Goal: Task Accomplishment & Management: Manage account settings

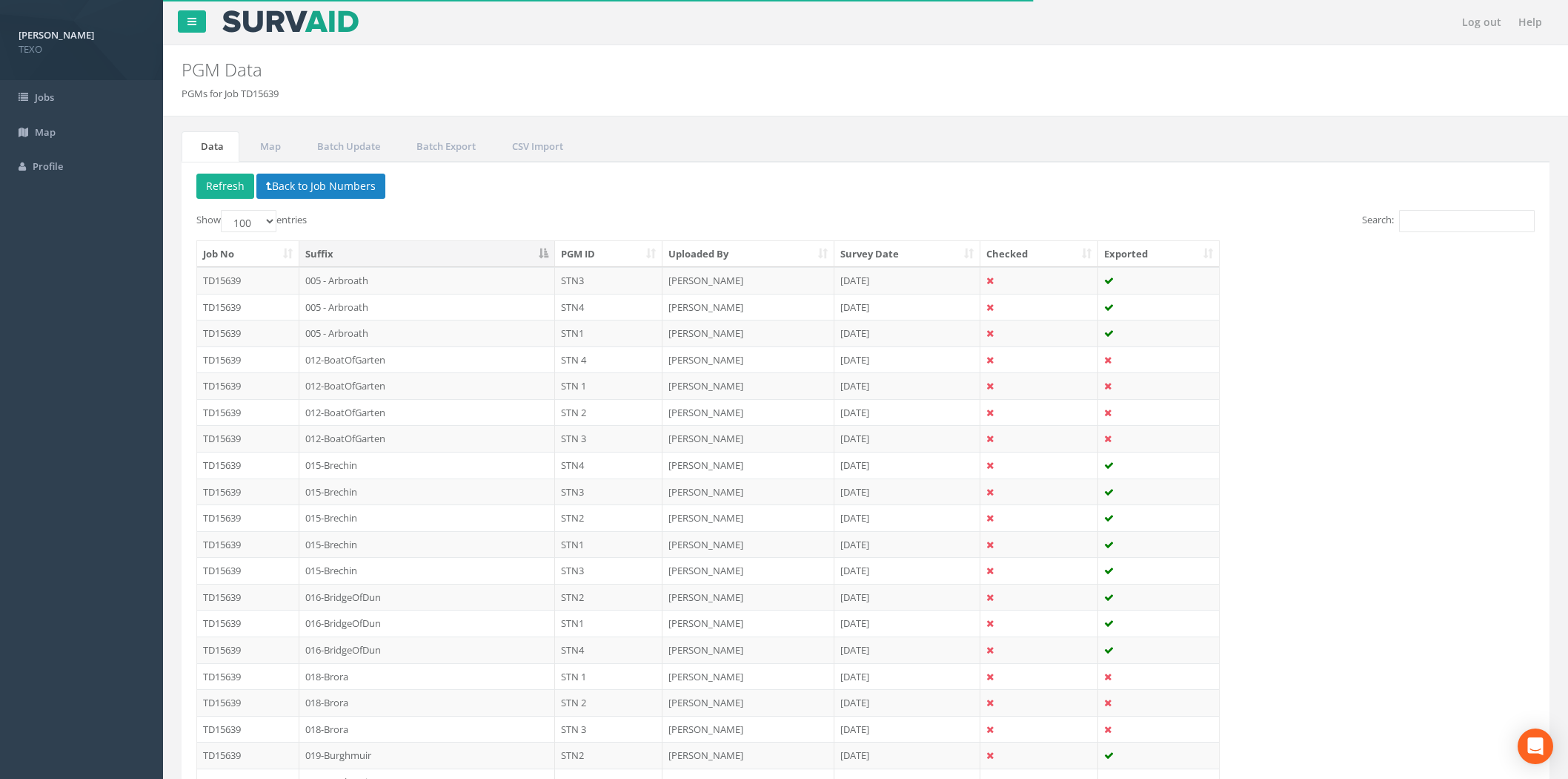
select select "100"
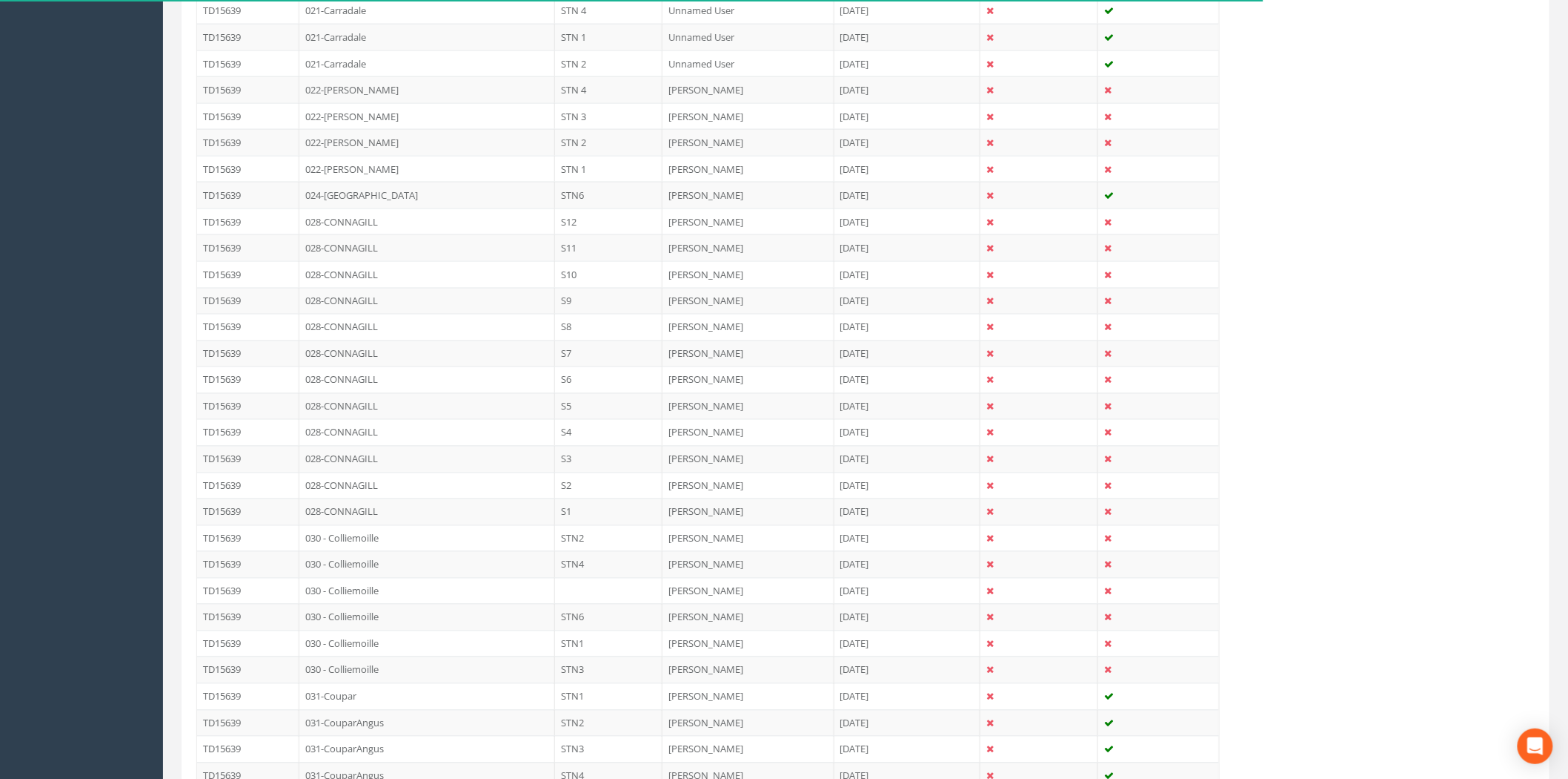
scroll to position [1209, 0]
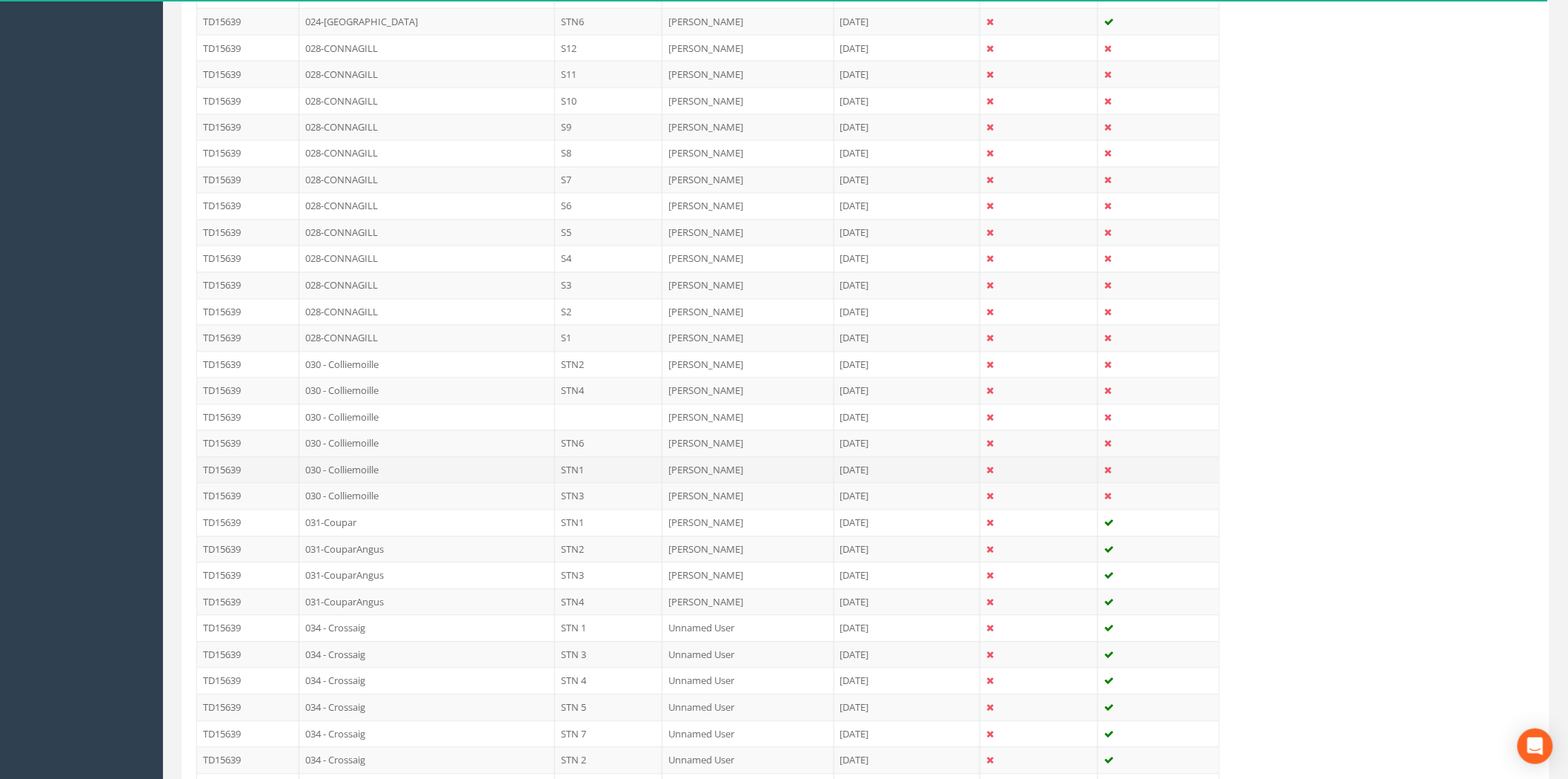
click at [531, 472] on td "030 - Colliemoille" at bounding box center [427, 469] width 255 height 26
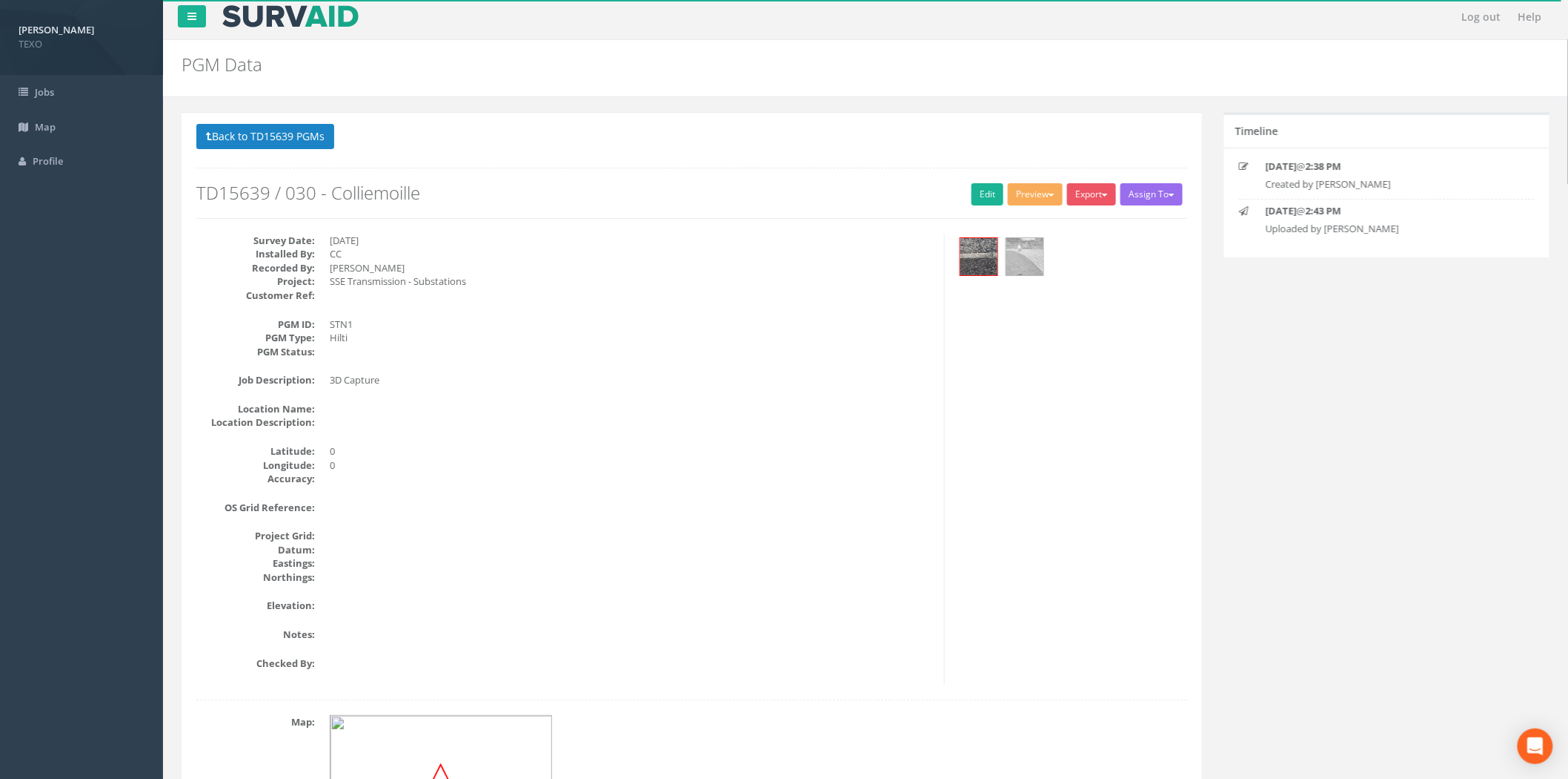
scroll to position [0, 0]
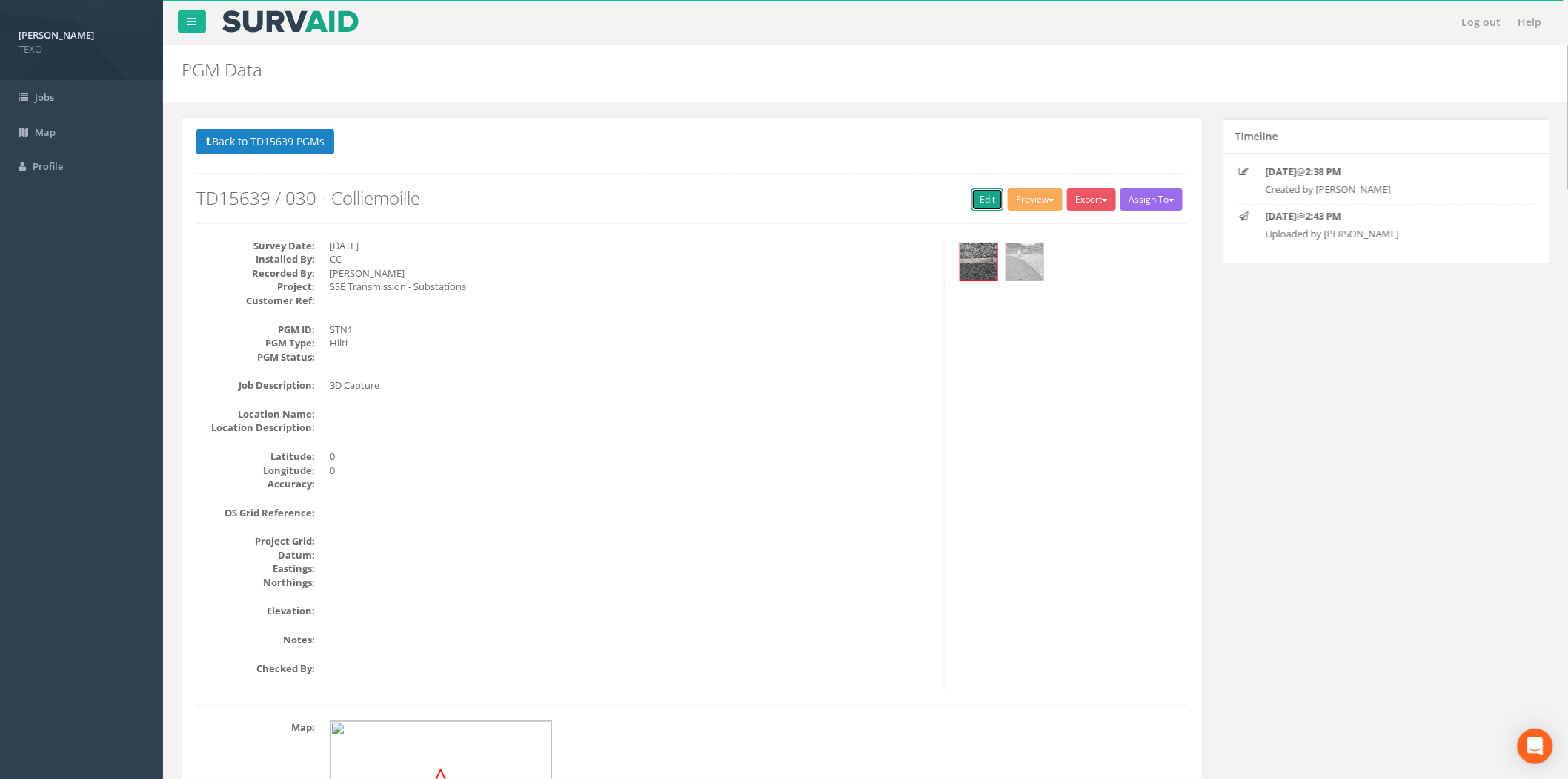
click at [977, 208] on link "Edit" at bounding box center [987, 199] width 32 height 22
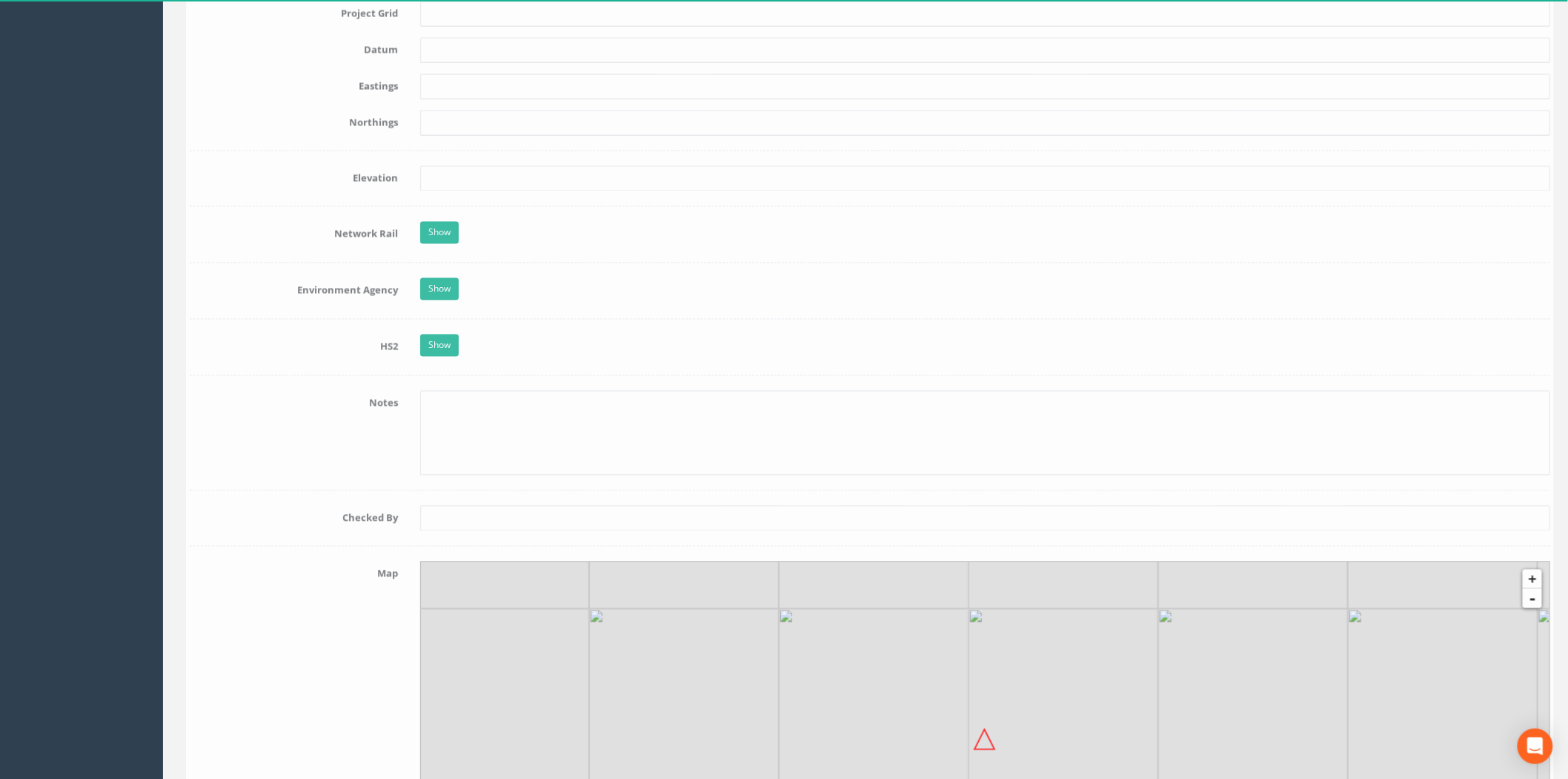
scroll to position [879, 0]
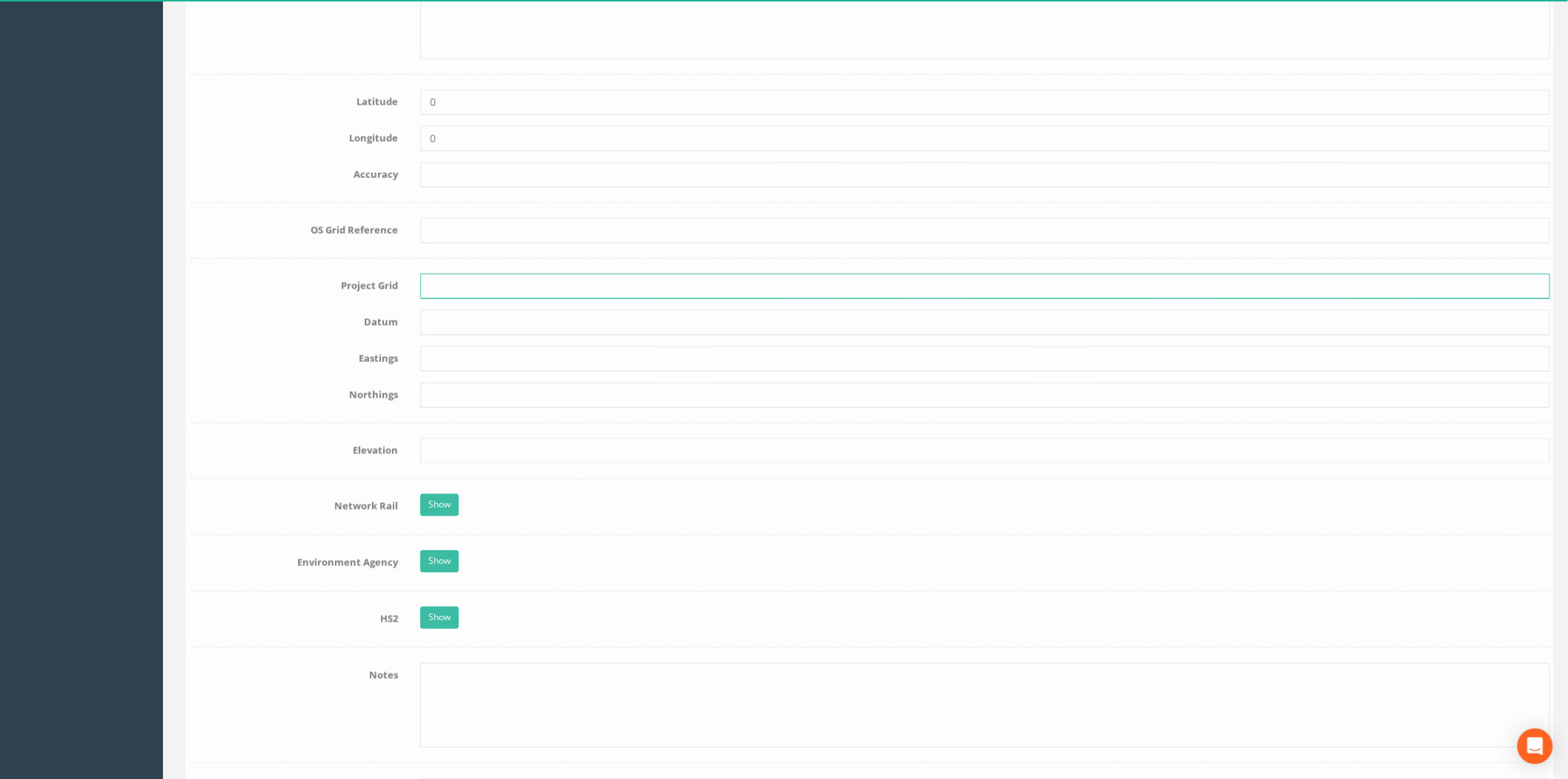
click at [438, 295] on input "text" at bounding box center [981, 286] width 1130 height 25
type input "OSGB"
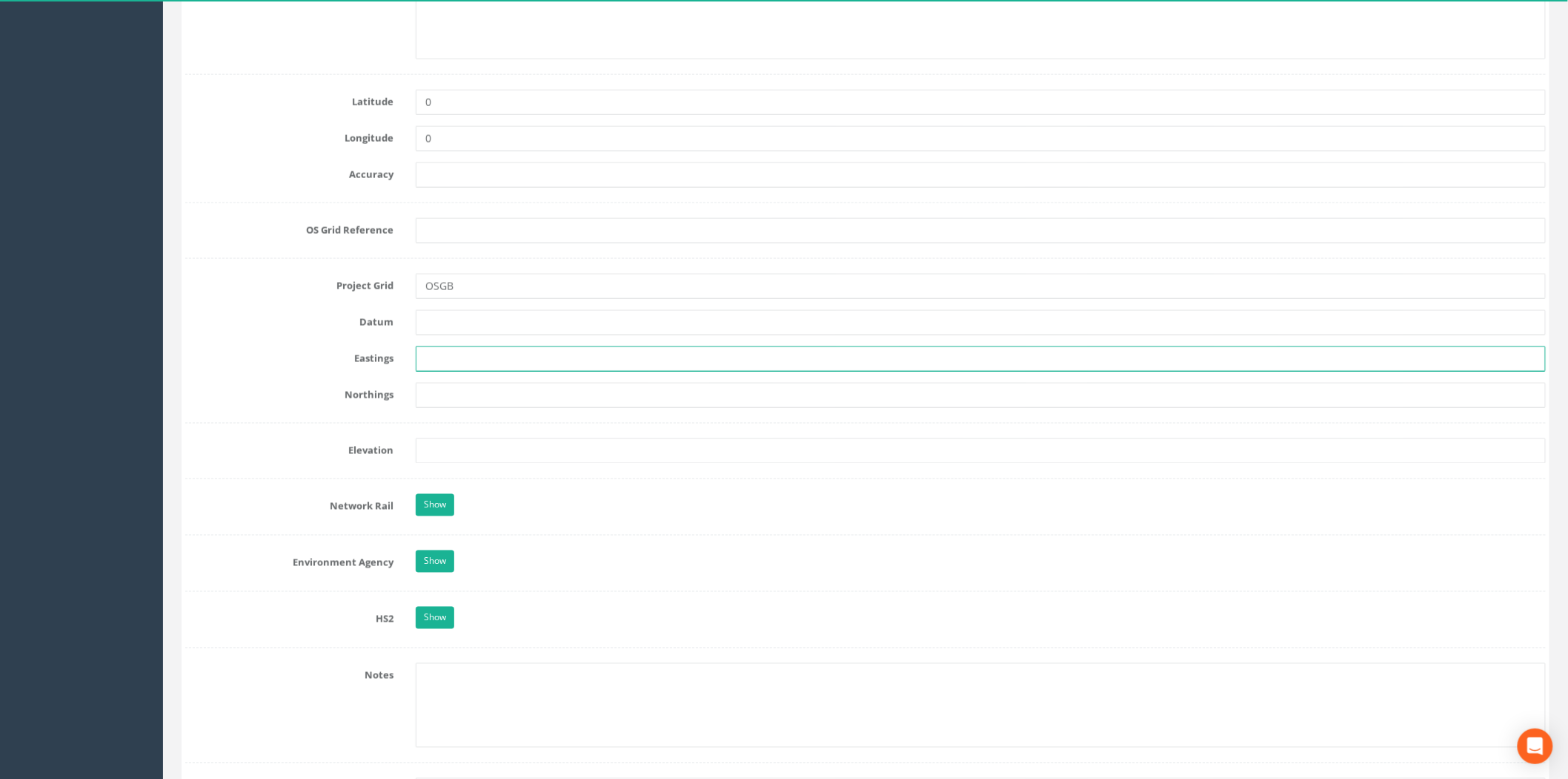
drag, startPoint x: 432, startPoint y: 361, endPoint x: 319, endPoint y: 368, distance: 113.2
click at [432, 361] on input "text" at bounding box center [981, 359] width 1130 height 25
click at [449, 371] on input "text" at bounding box center [981, 359] width 1130 height 25
paste input "234852.179"
type input "234852.179"
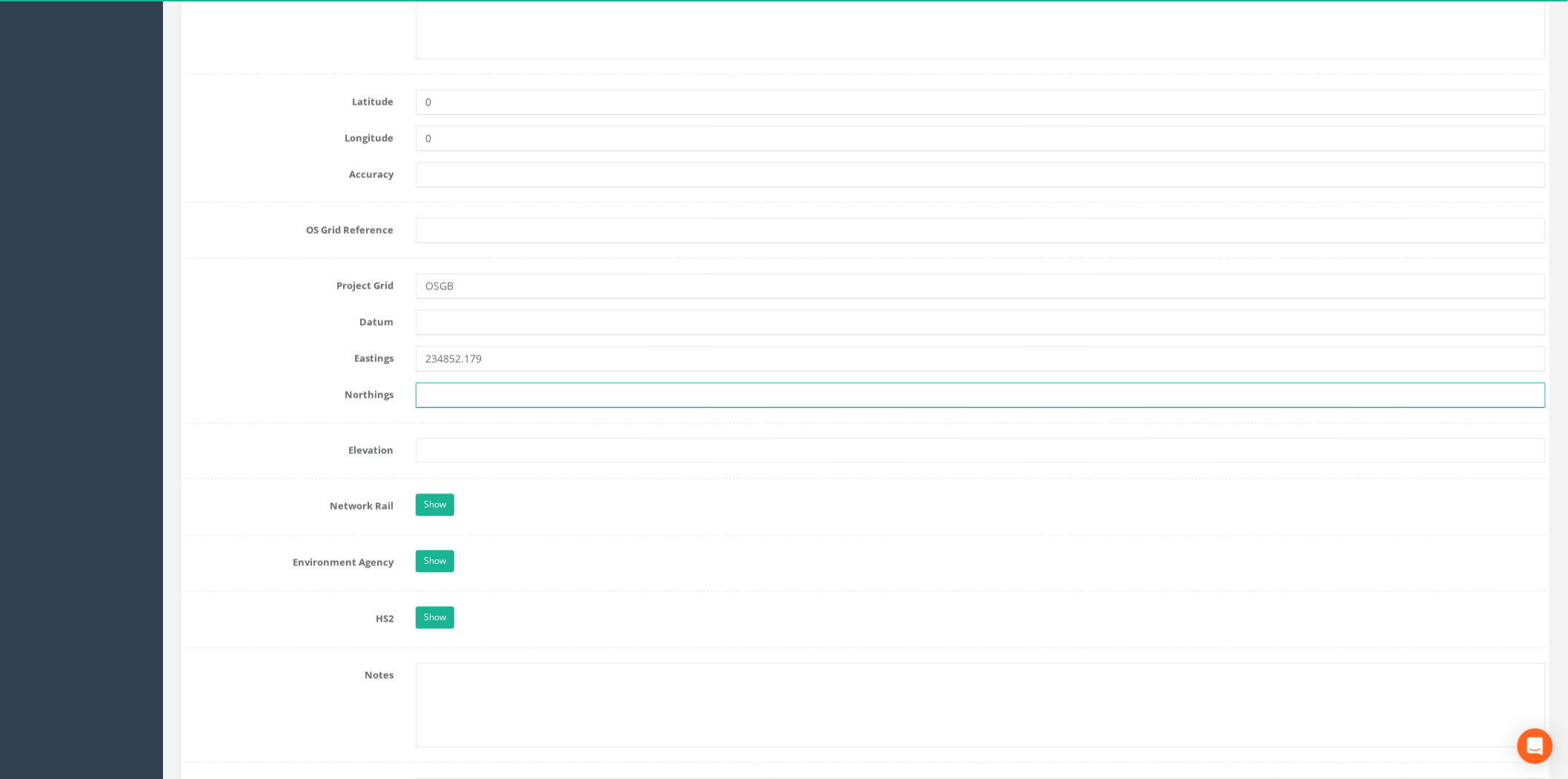
click at [433, 393] on input "text" at bounding box center [981, 395] width 1130 height 25
paste input "863829.072"
type input "863829.072"
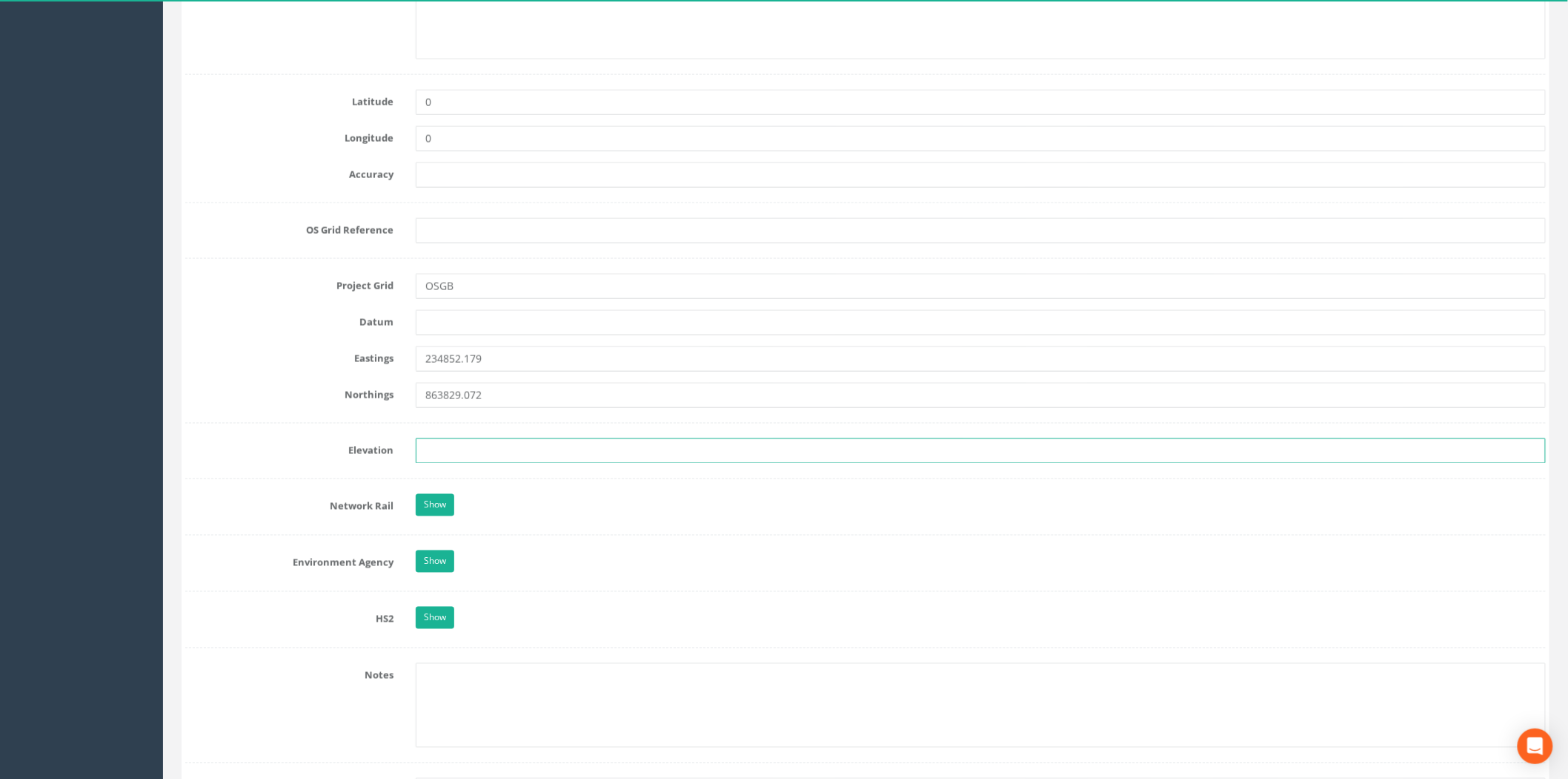
click at [448, 446] on input "text" at bounding box center [981, 451] width 1130 height 25
paste input "142.114"
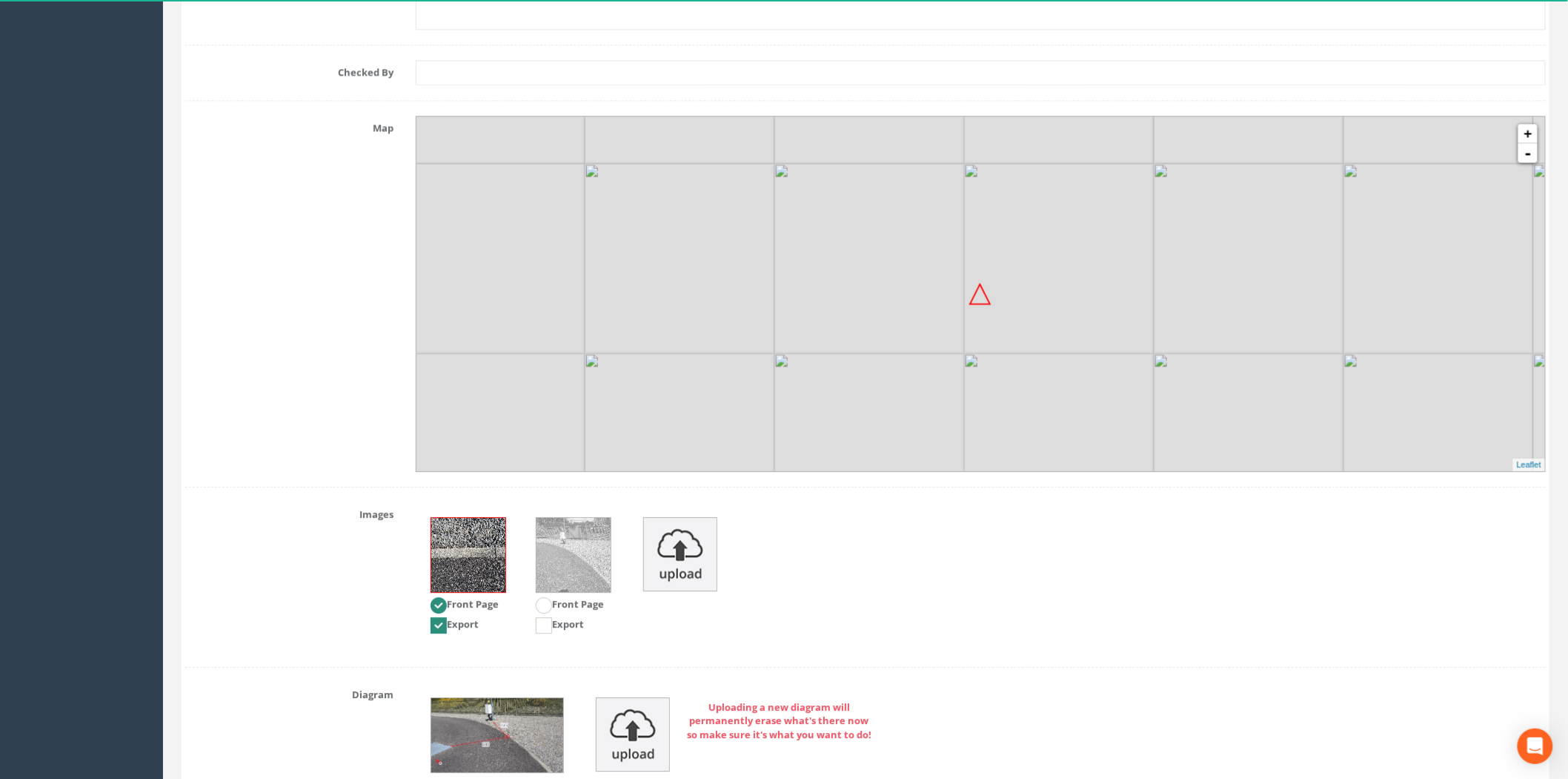
scroll to position [1743, 0]
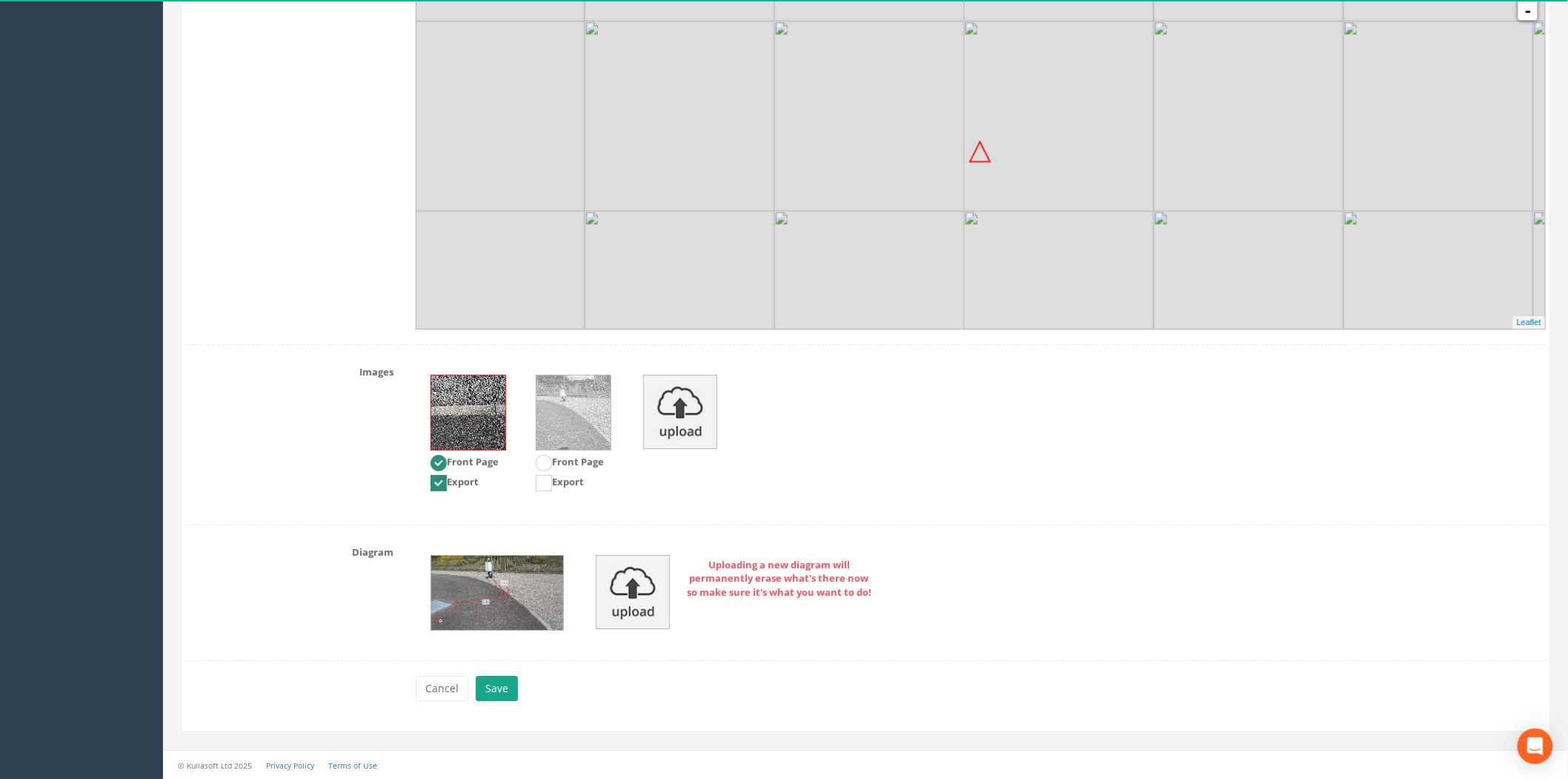
type input "142.114"
click at [498, 687] on button "Save" at bounding box center [497, 688] width 43 height 25
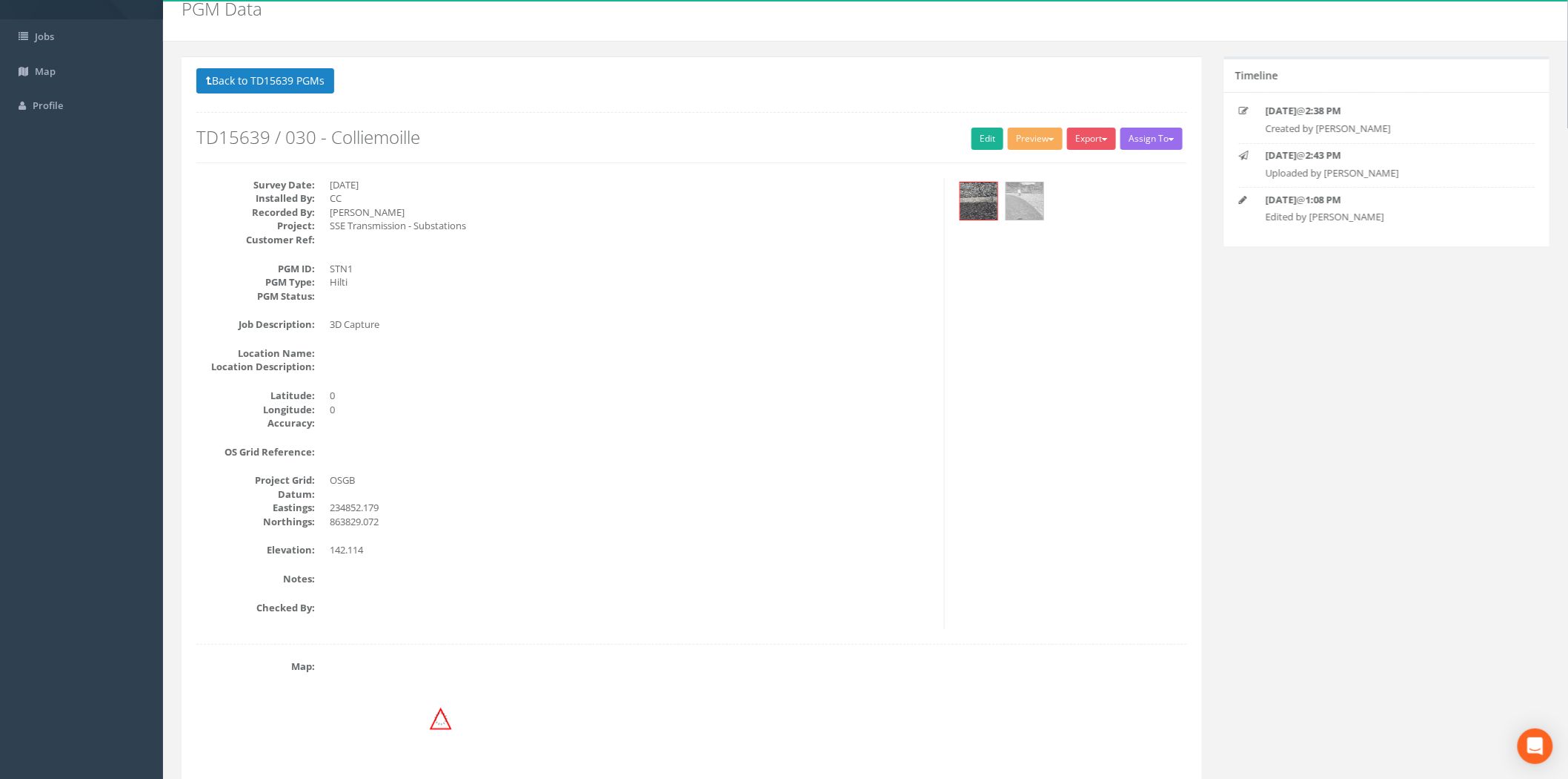
scroll to position [0, 0]
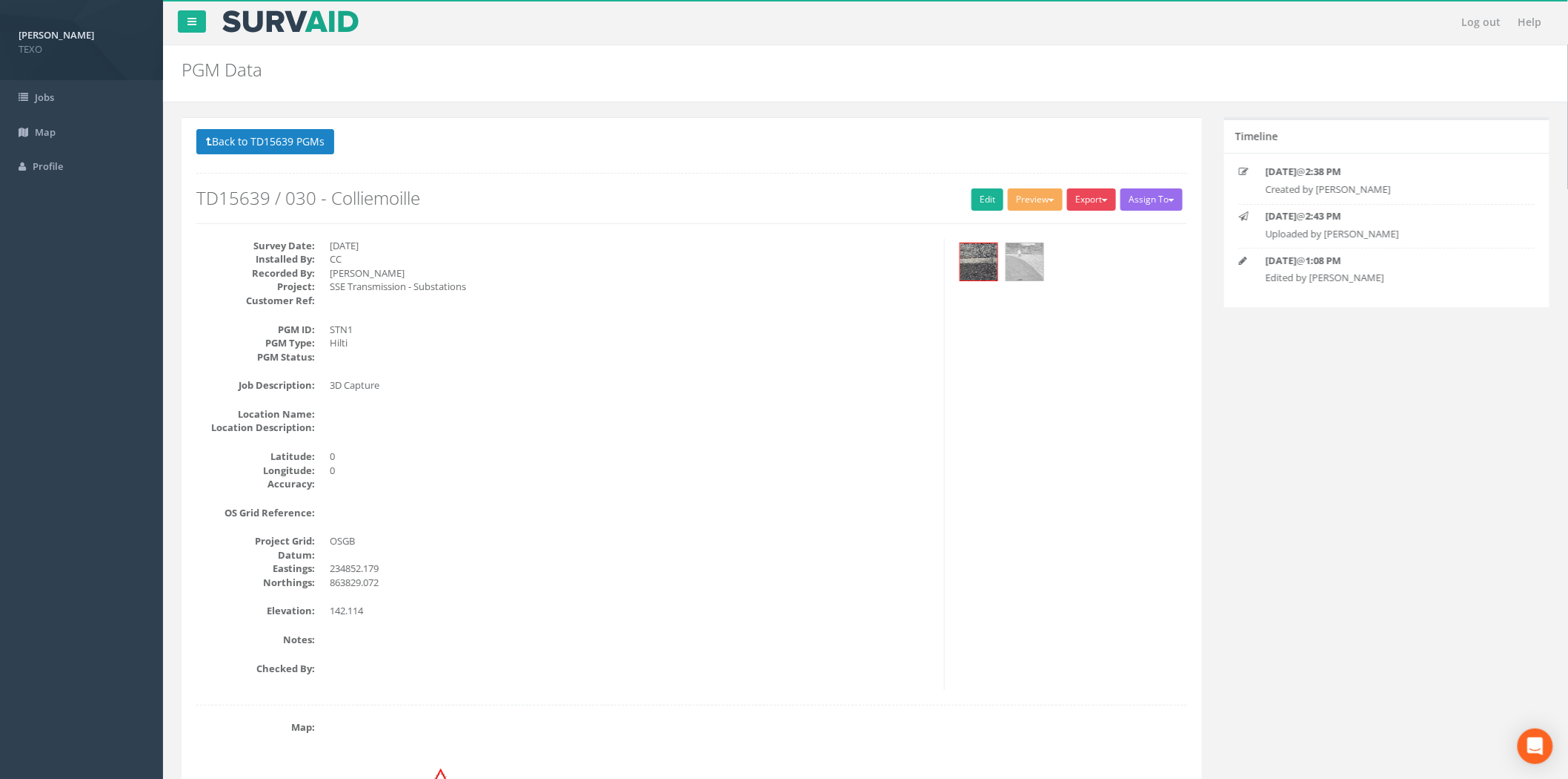
click at [1105, 200] on span "button" at bounding box center [1105, 200] width 6 height 3
click at [1046, 471] on link "SurvAid Generic Grid" at bounding box center [1059, 474] width 116 height 23
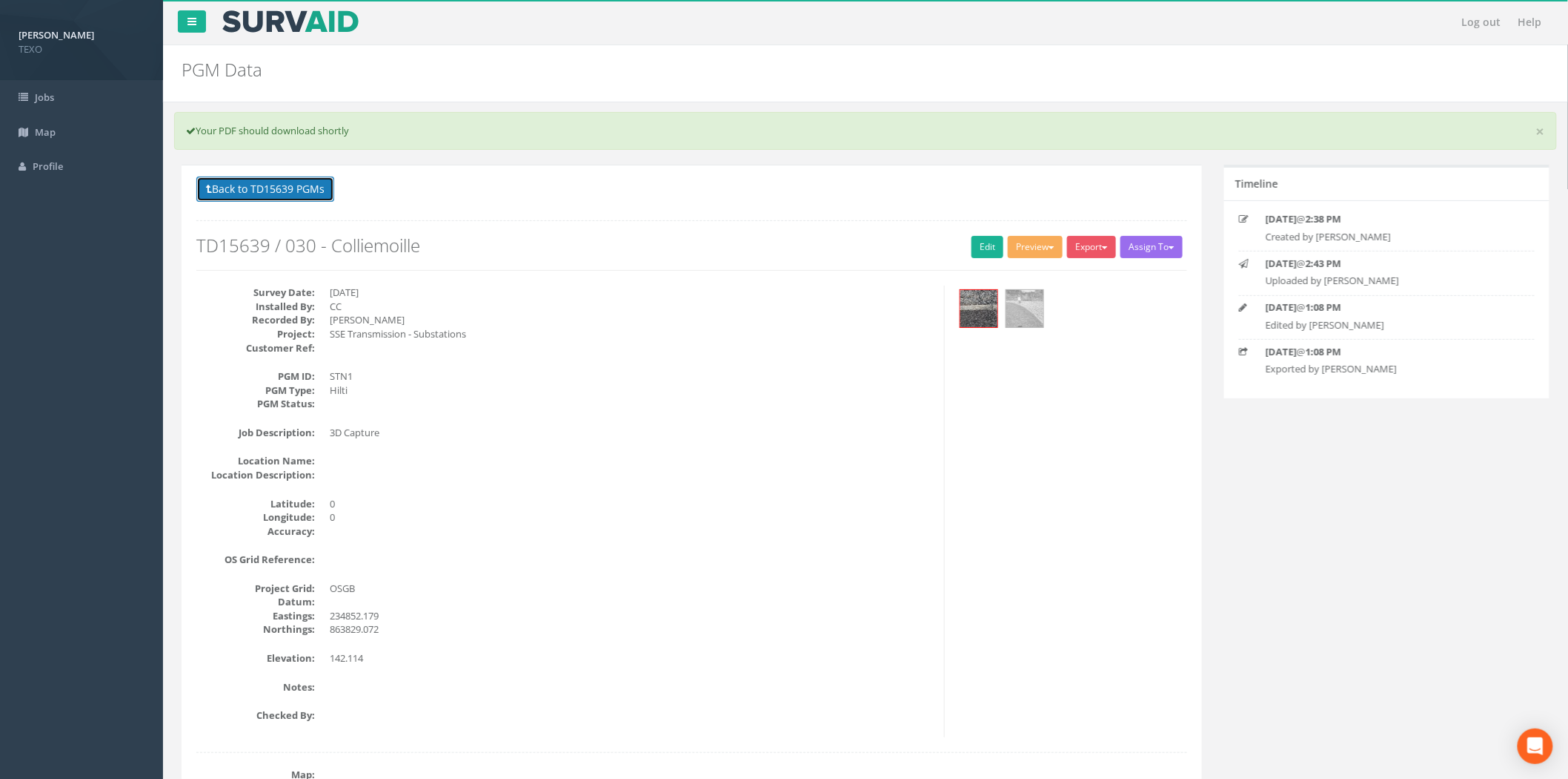
click at [302, 195] on button "Back to TD15639 PGMs" at bounding box center [265, 189] width 138 height 25
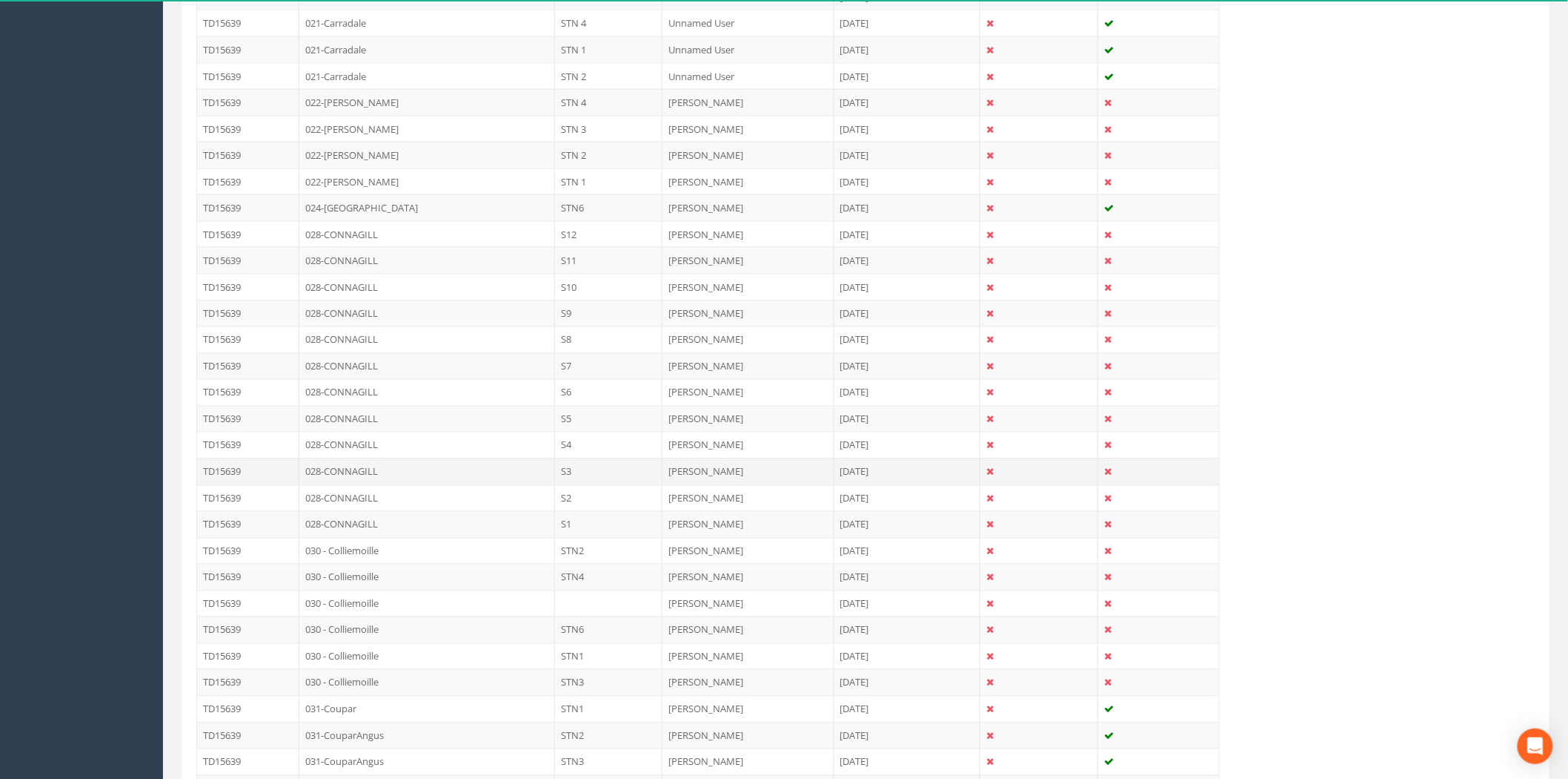
scroll to position [1098, 0]
click at [594, 477] on td "STN2" at bounding box center [609, 474] width 107 height 26
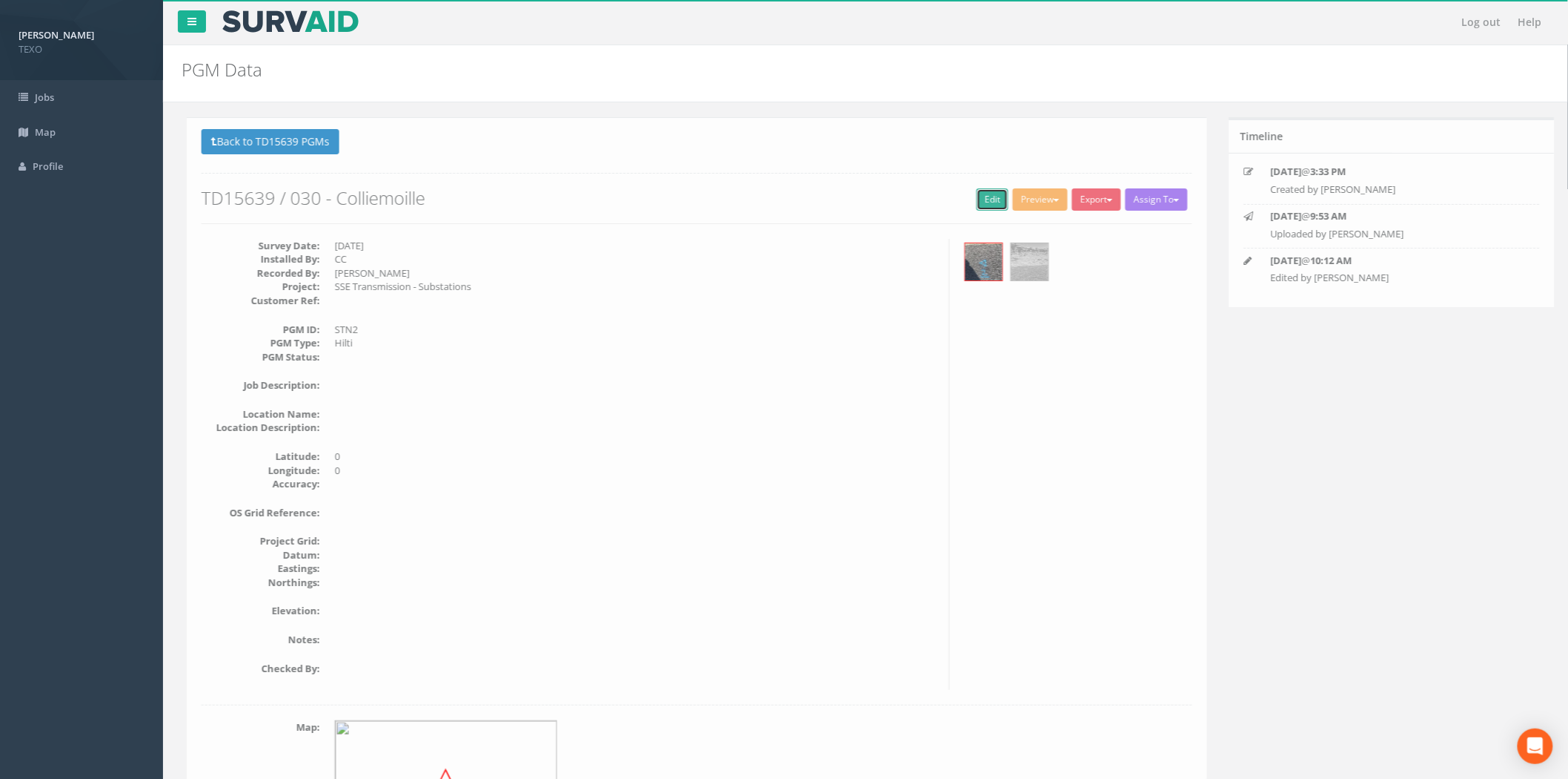
click at [990, 205] on link "Edit" at bounding box center [987, 199] width 32 height 22
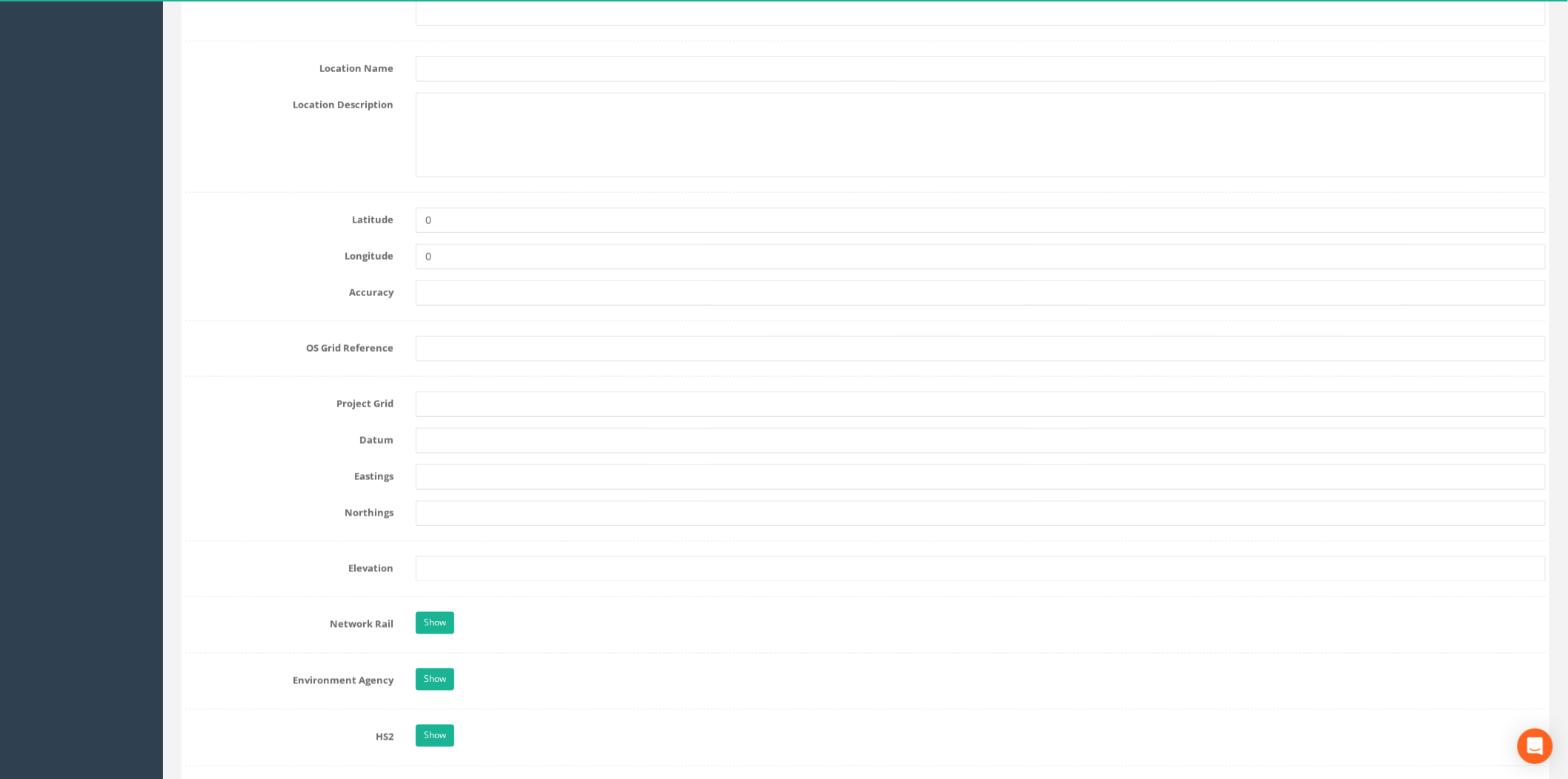
scroll to position [768, 0]
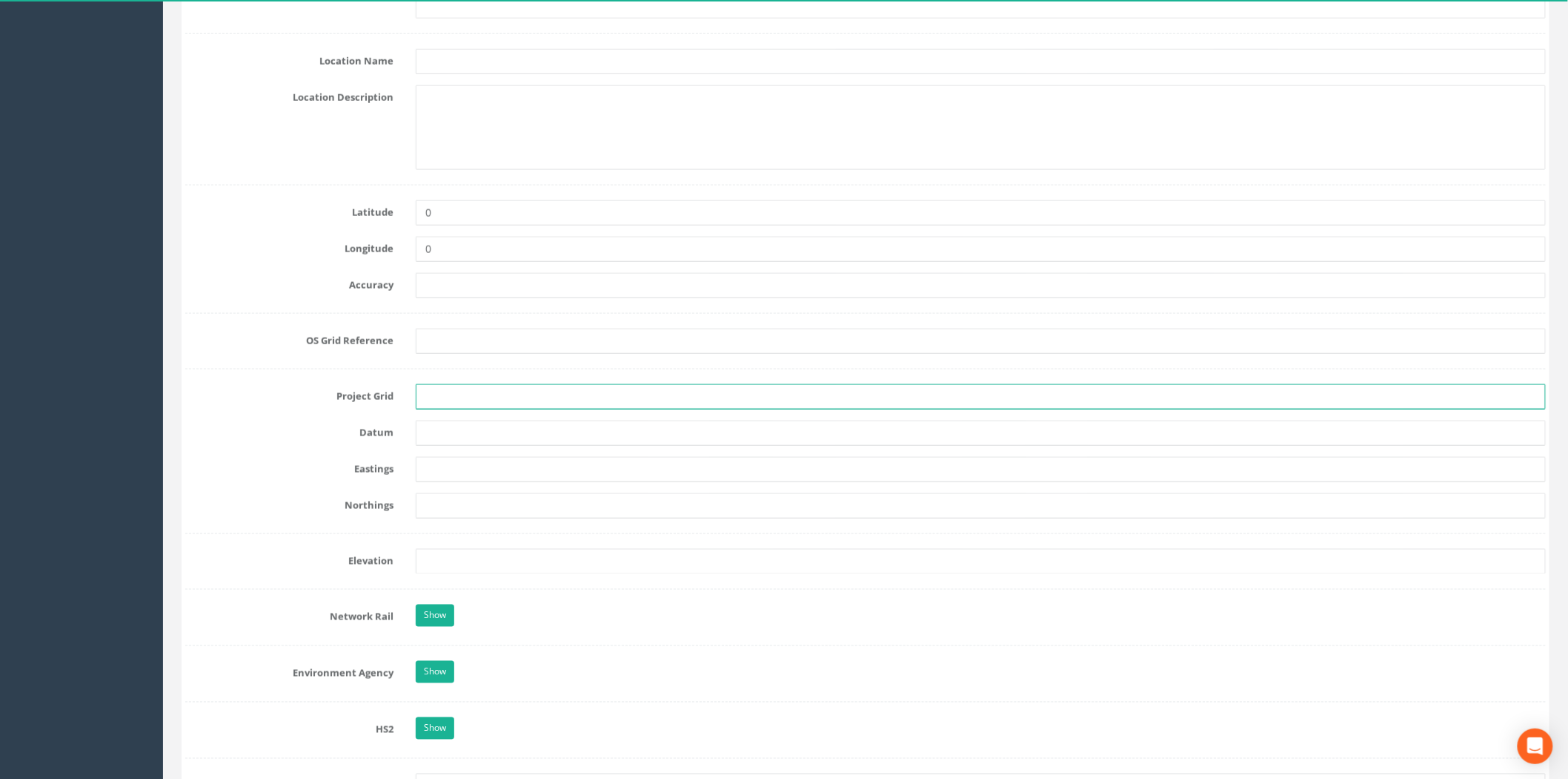
click at [457, 401] on input "text" at bounding box center [981, 397] width 1130 height 25
type input "OSGB"
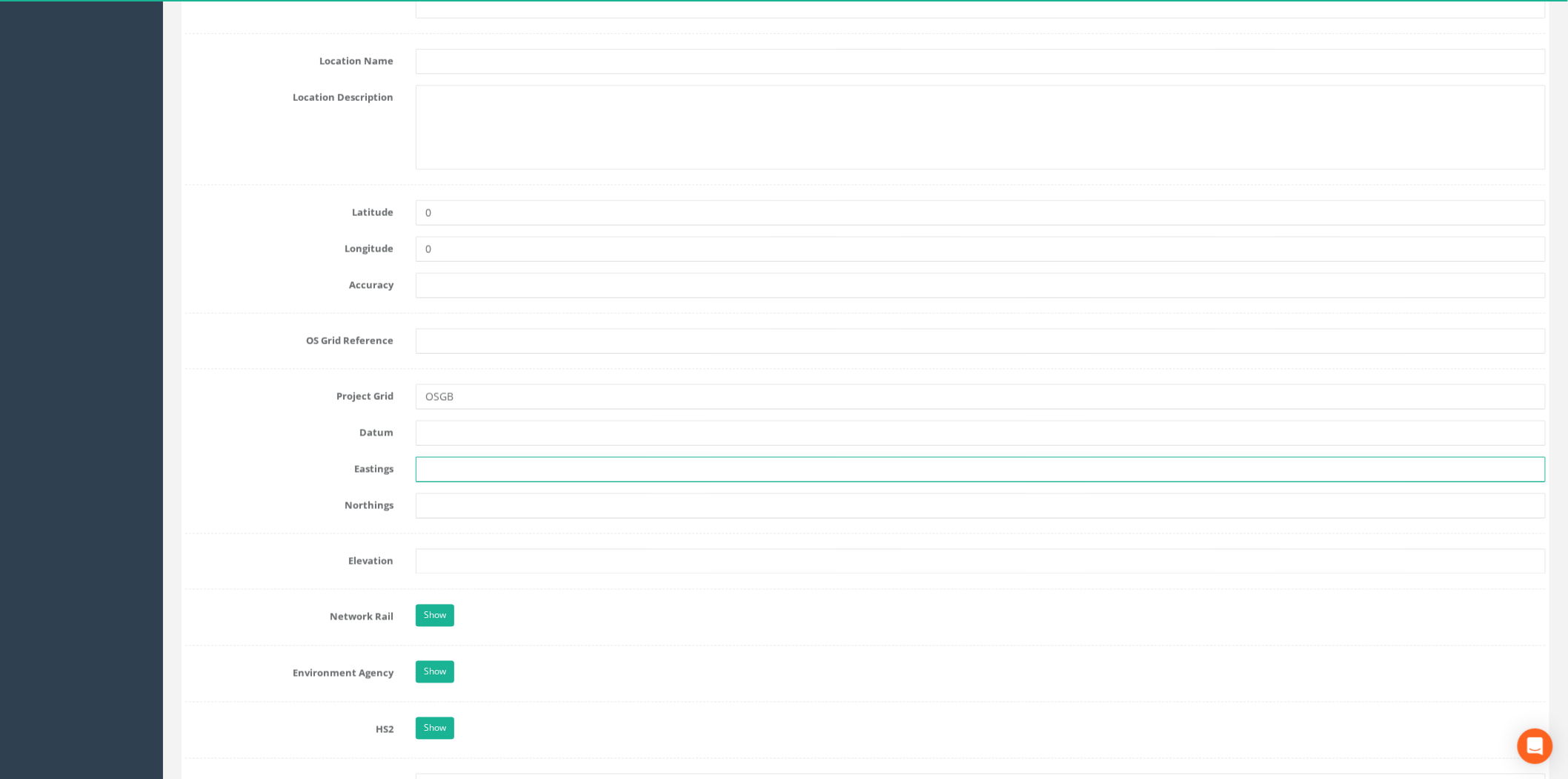
drag, startPoint x: 445, startPoint y: 476, endPoint x: 423, endPoint y: 472, distance: 22.4
click at [445, 476] on input "text" at bounding box center [981, 470] width 1130 height 25
click at [437, 463] on input "text" at bounding box center [981, 470] width 1130 height 25
paste input "234795.472"
type input "234795.472"
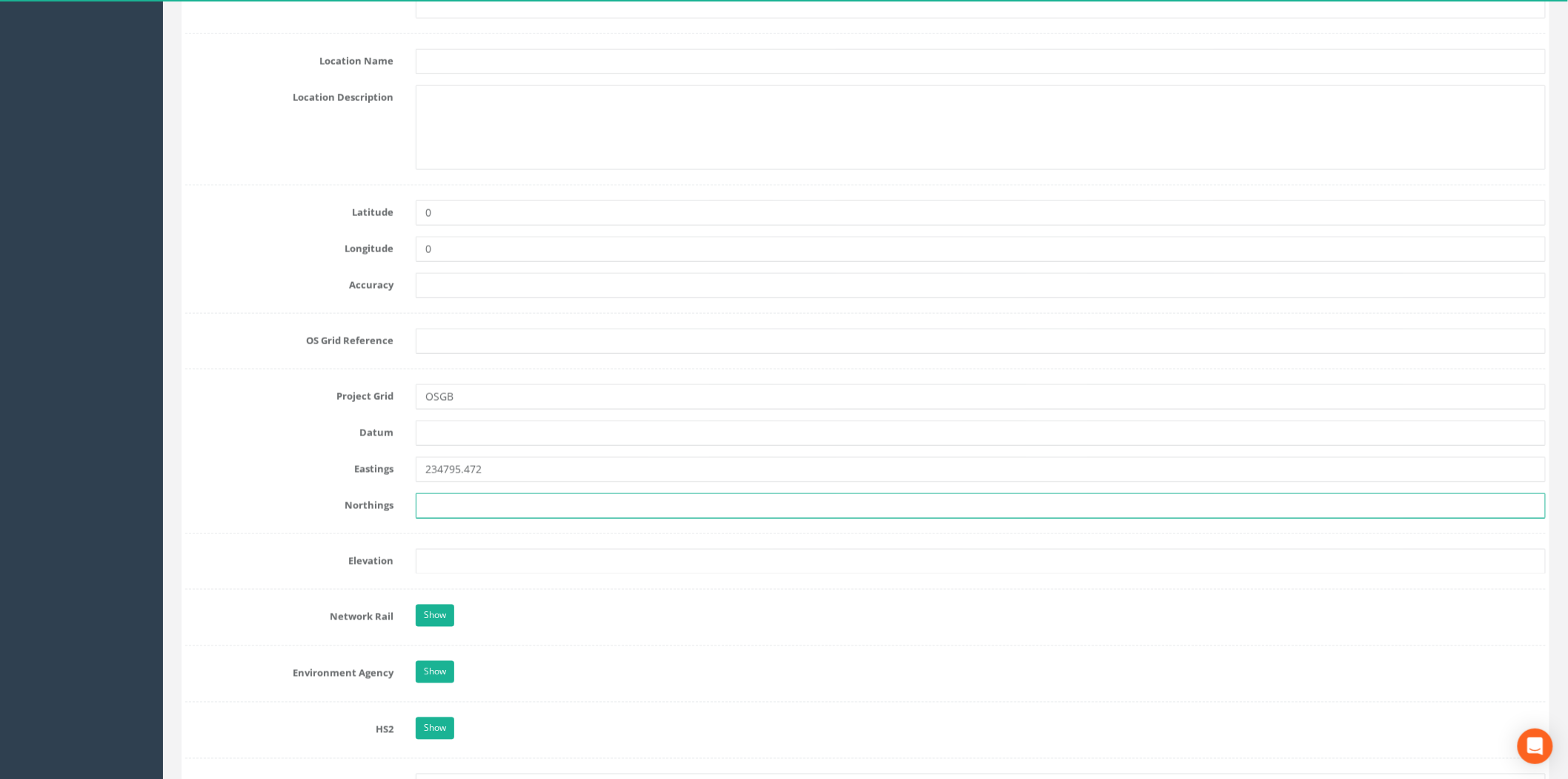
click at [461, 503] on input "text" at bounding box center [981, 506] width 1130 height 25
paste input "863828.149"
type input "863828.149"
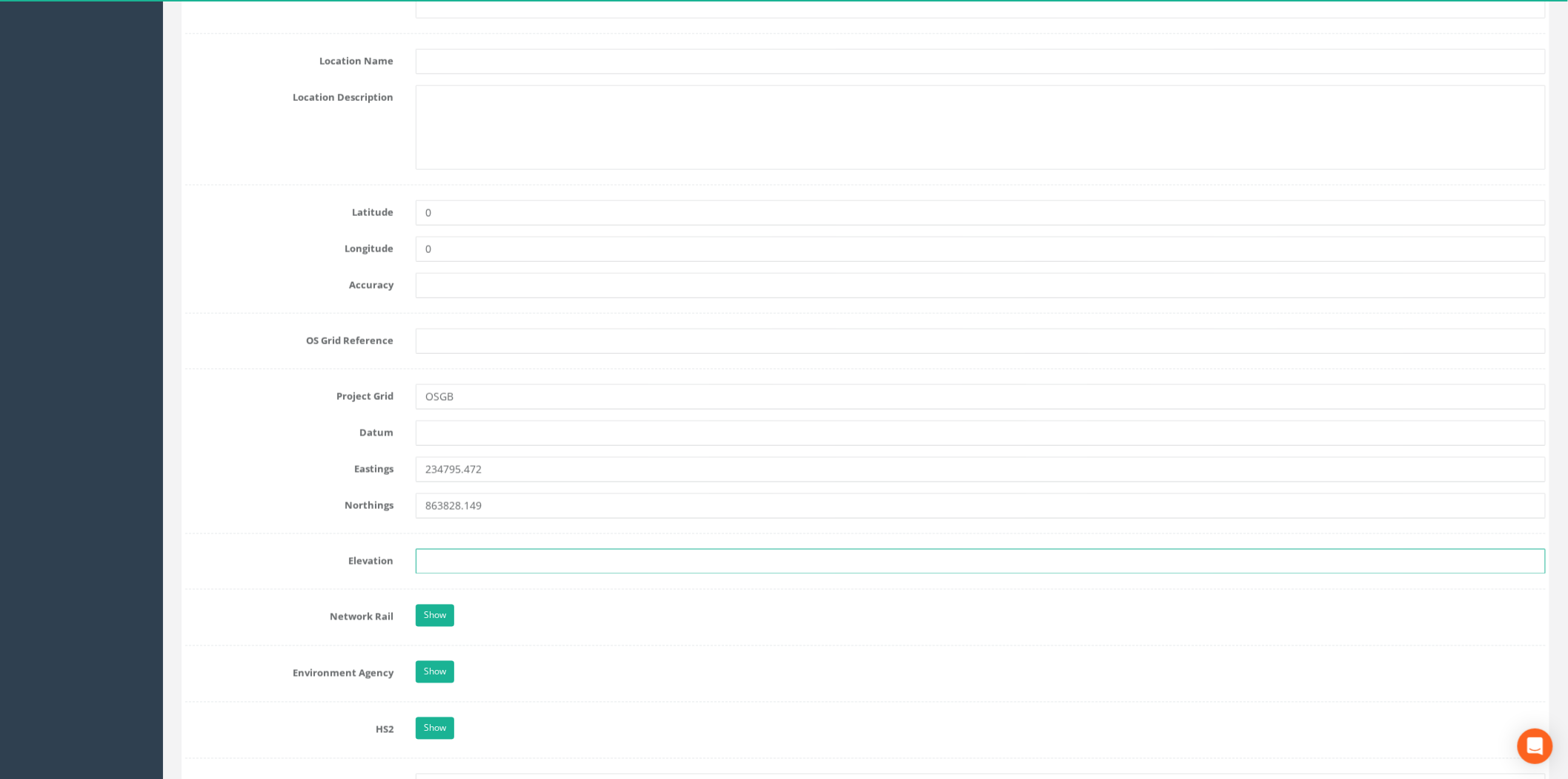
click at [452, 554] on input "text" at bounding box center [981, 562] width 1130 height 25
paste input "142.214"
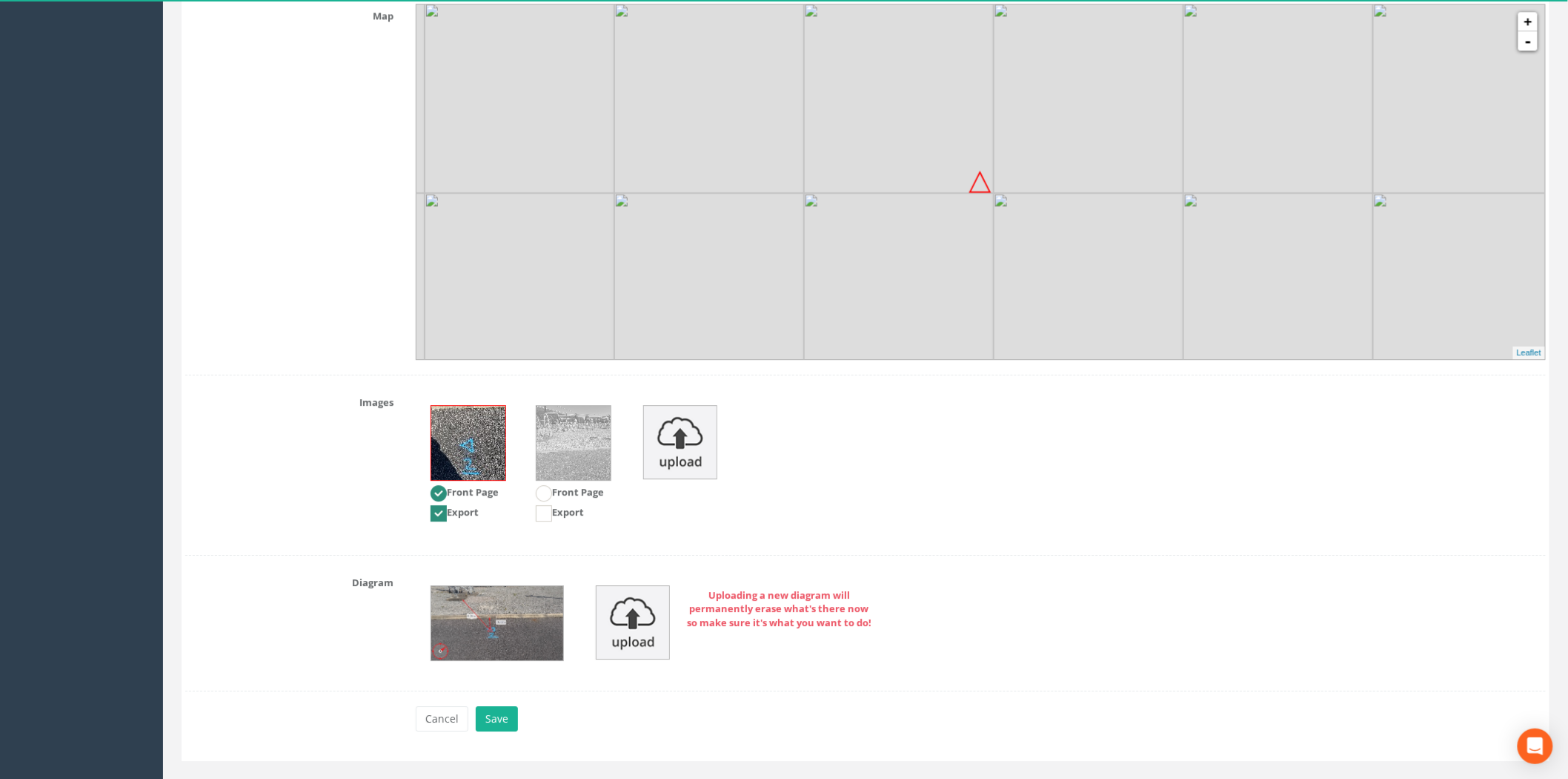
scroll to position [1743, 0]
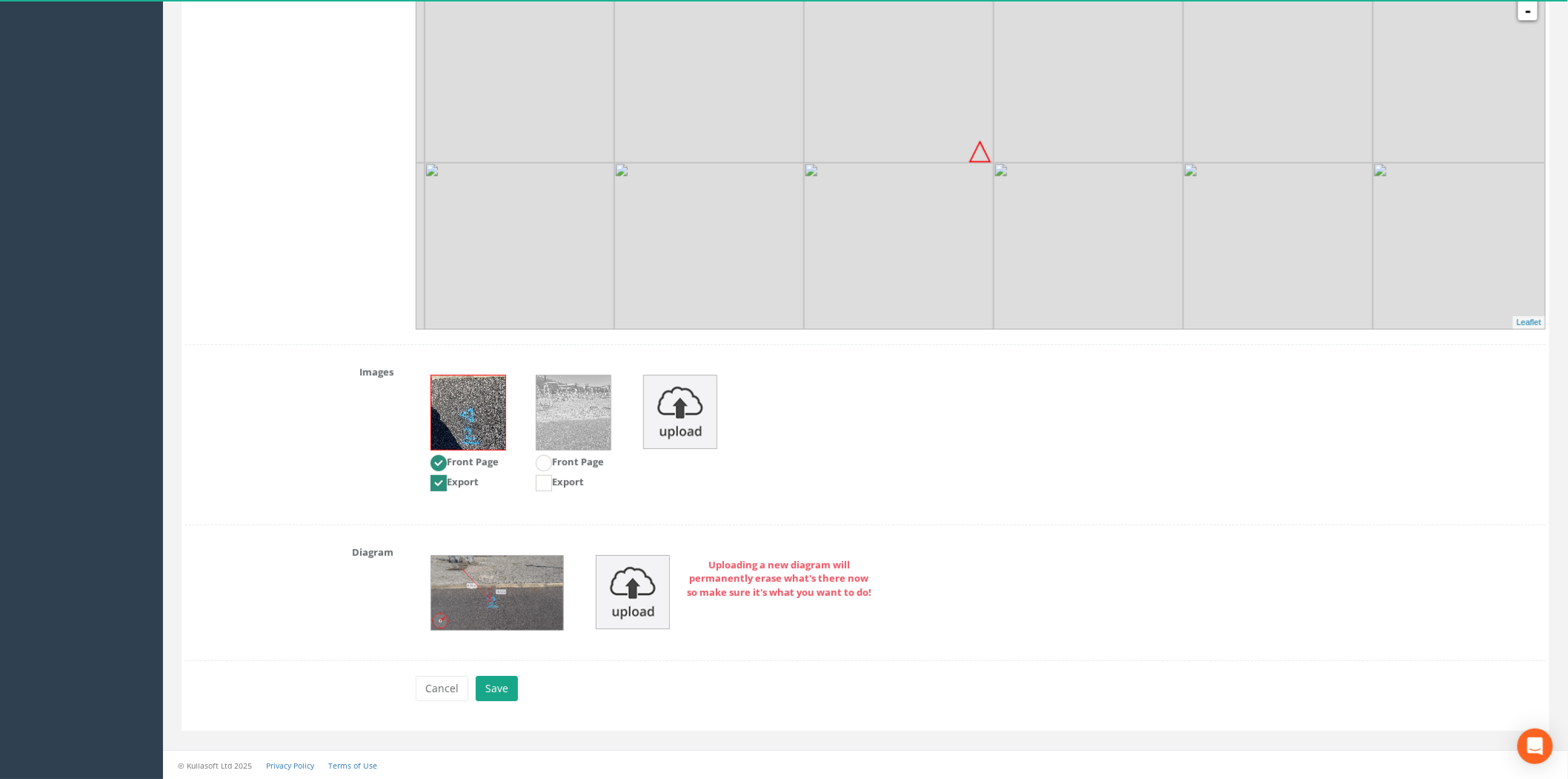
type input "142.214"
click at [477, 679] on button "Save" at bounding box center [497, 688] width 43 height 25
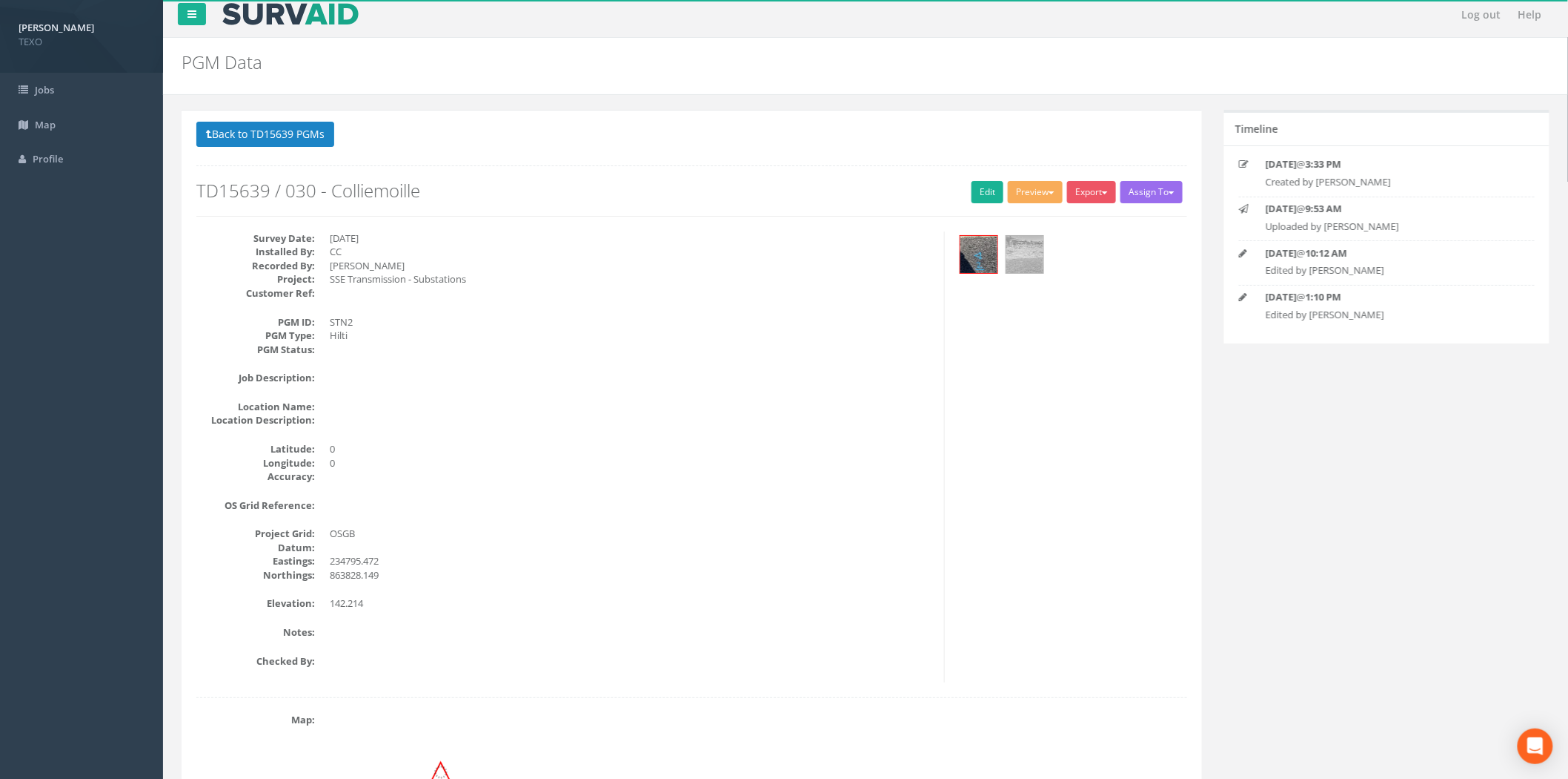
scroll to position [0, 0]
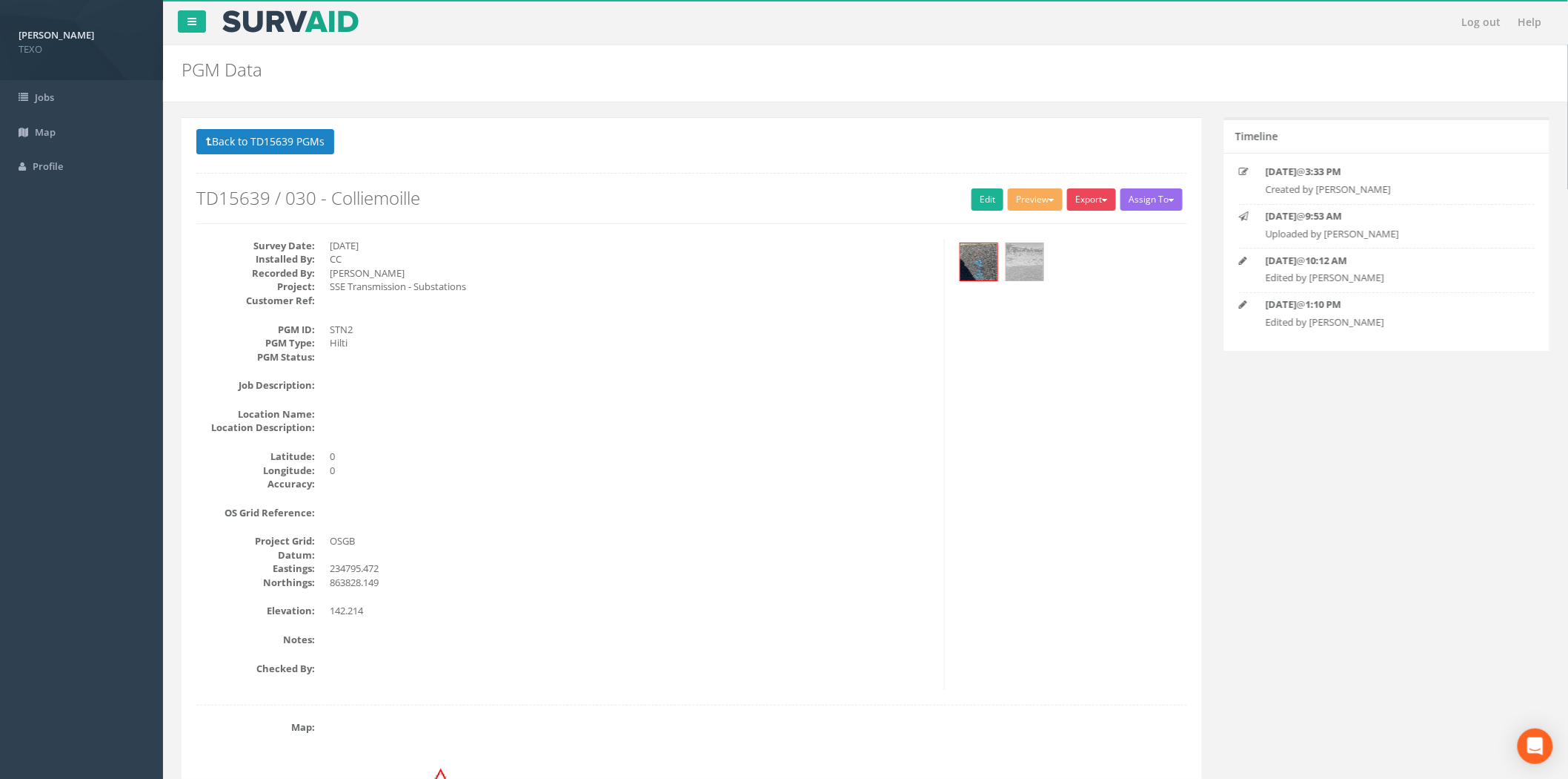
click at [1087, 201] on button "Export" at bounding box center [1092, 199] width 49 height 22
click at [1072, 481] on link "SurvAid Generic Grid" at bounding box center [1059, 474] width 116 height 23
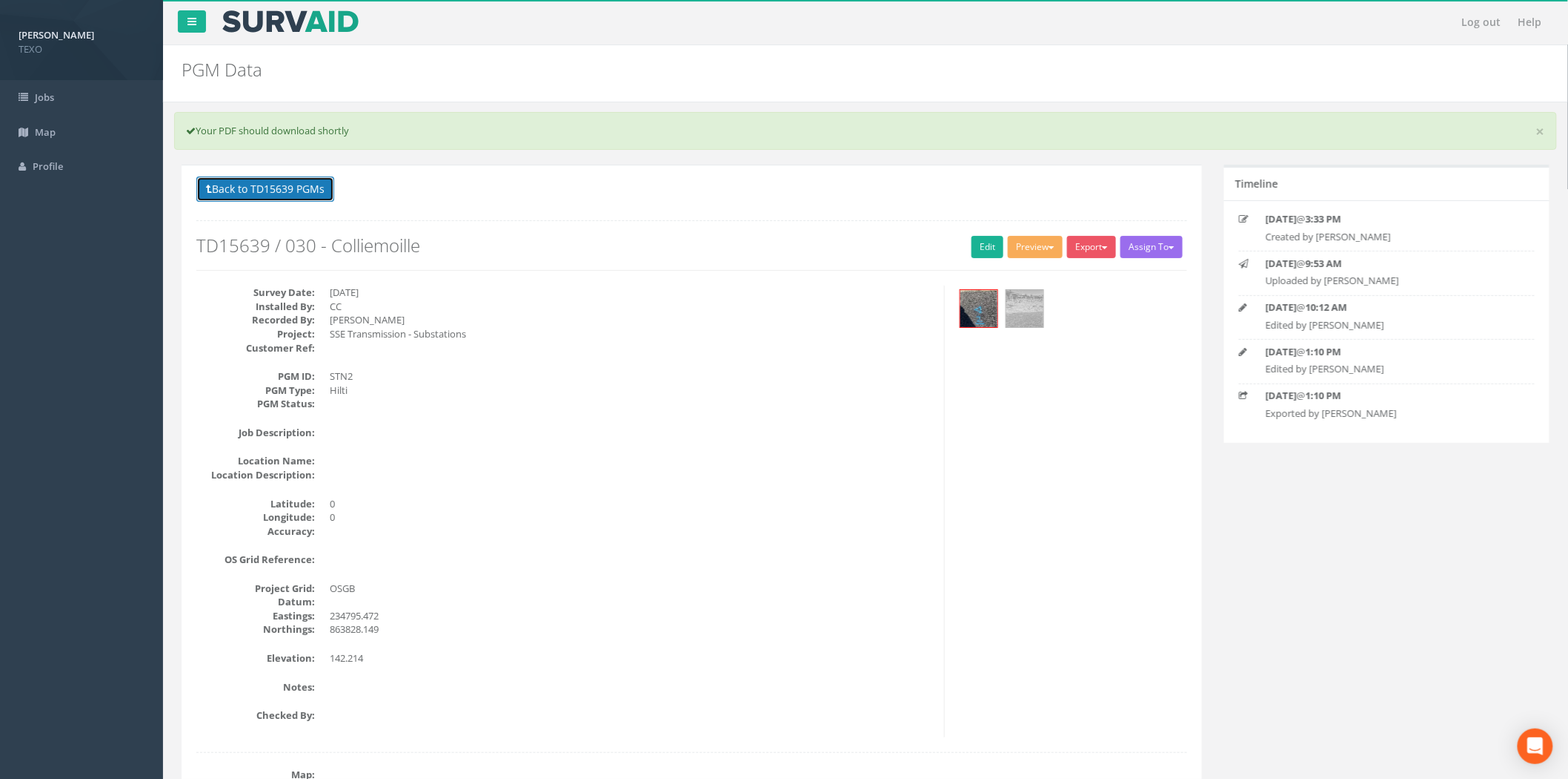
click at [313, 198] on button "Back to TD15639 PGMs" at bounding box center [265, 189] width 138 height 25
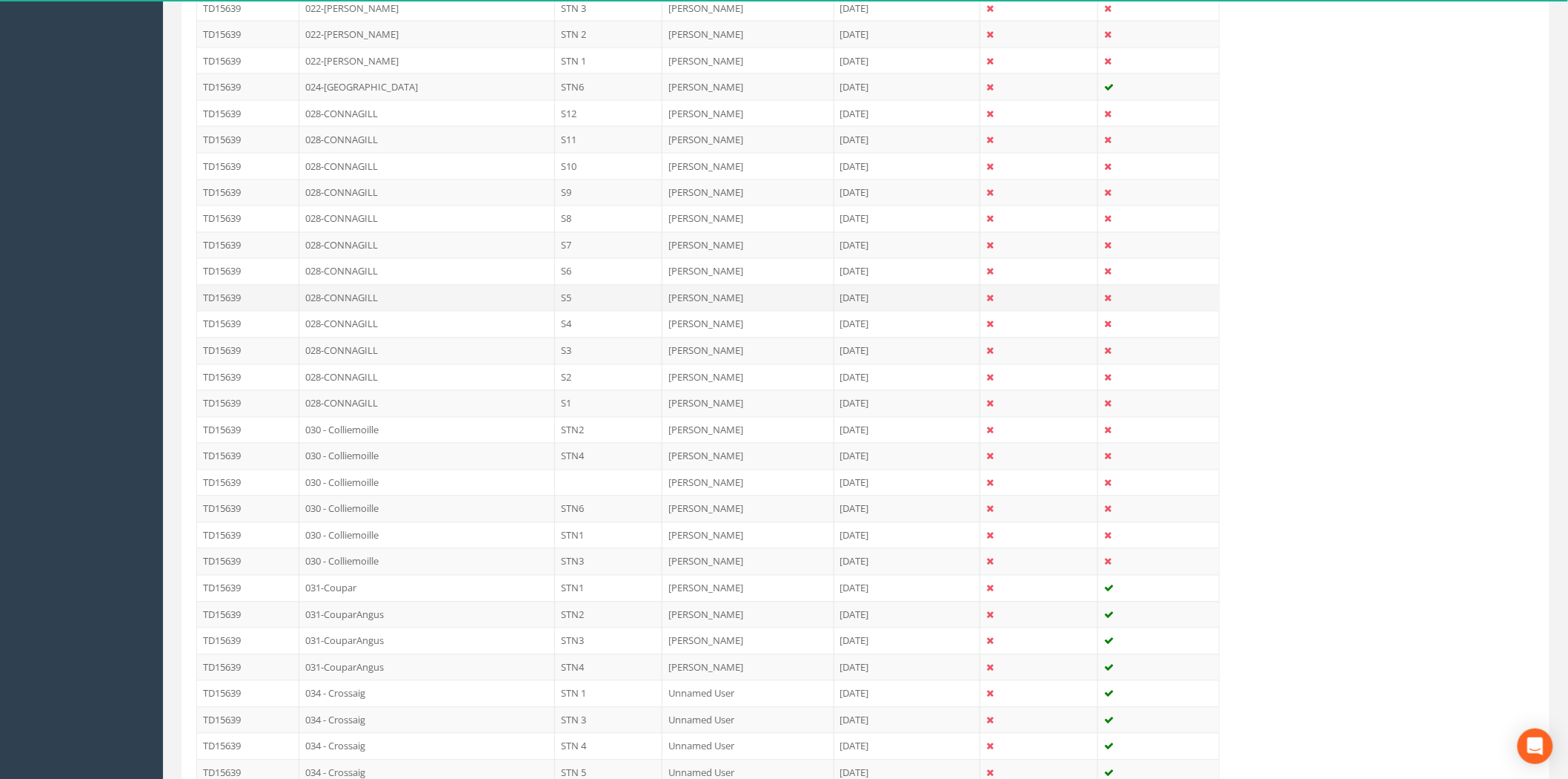
scroll to position [1318, 0]
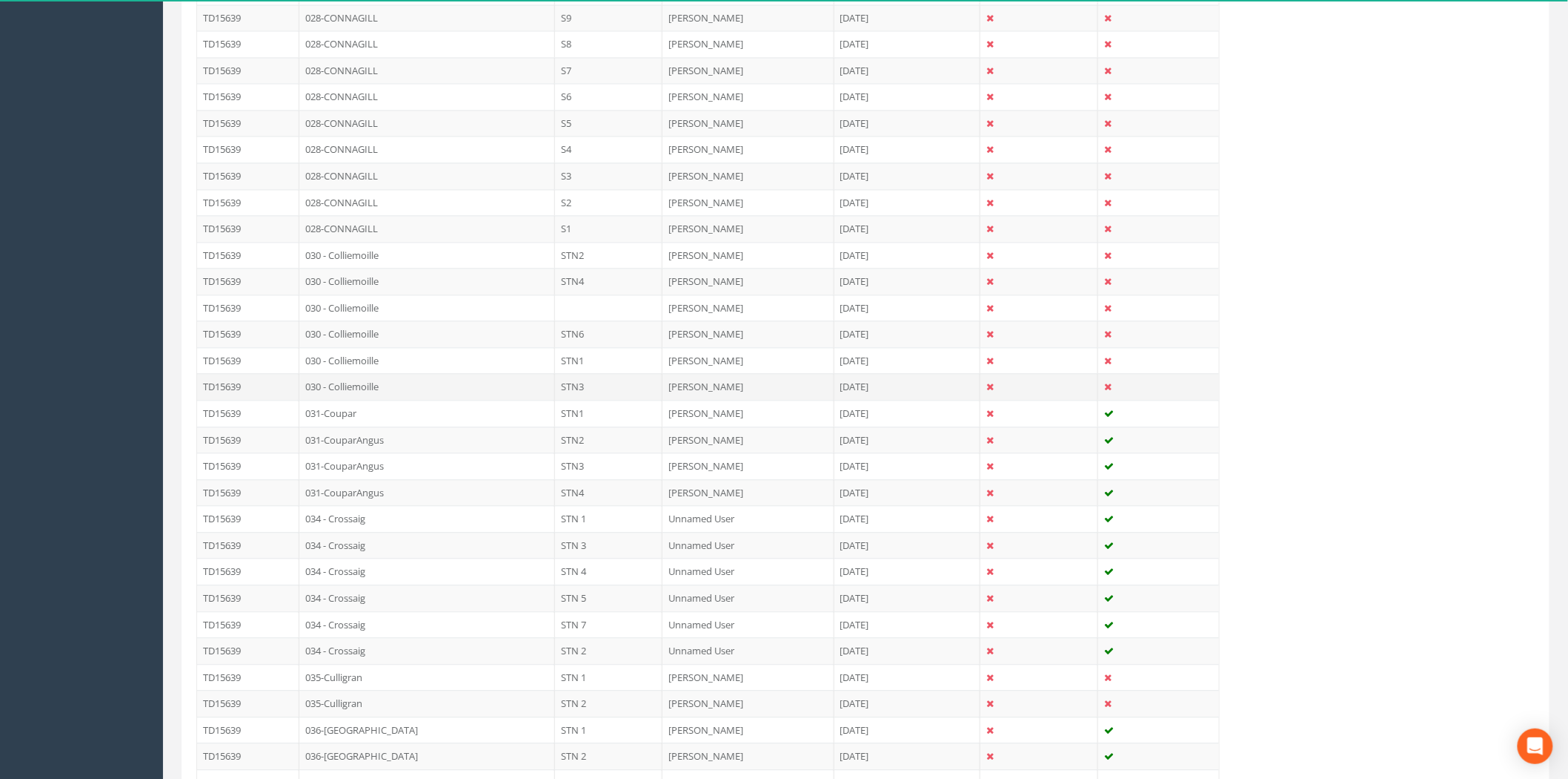
click at [461, 393] on td "030 - Colliemoille" at bounding box center [427, 385] width 255 height 26
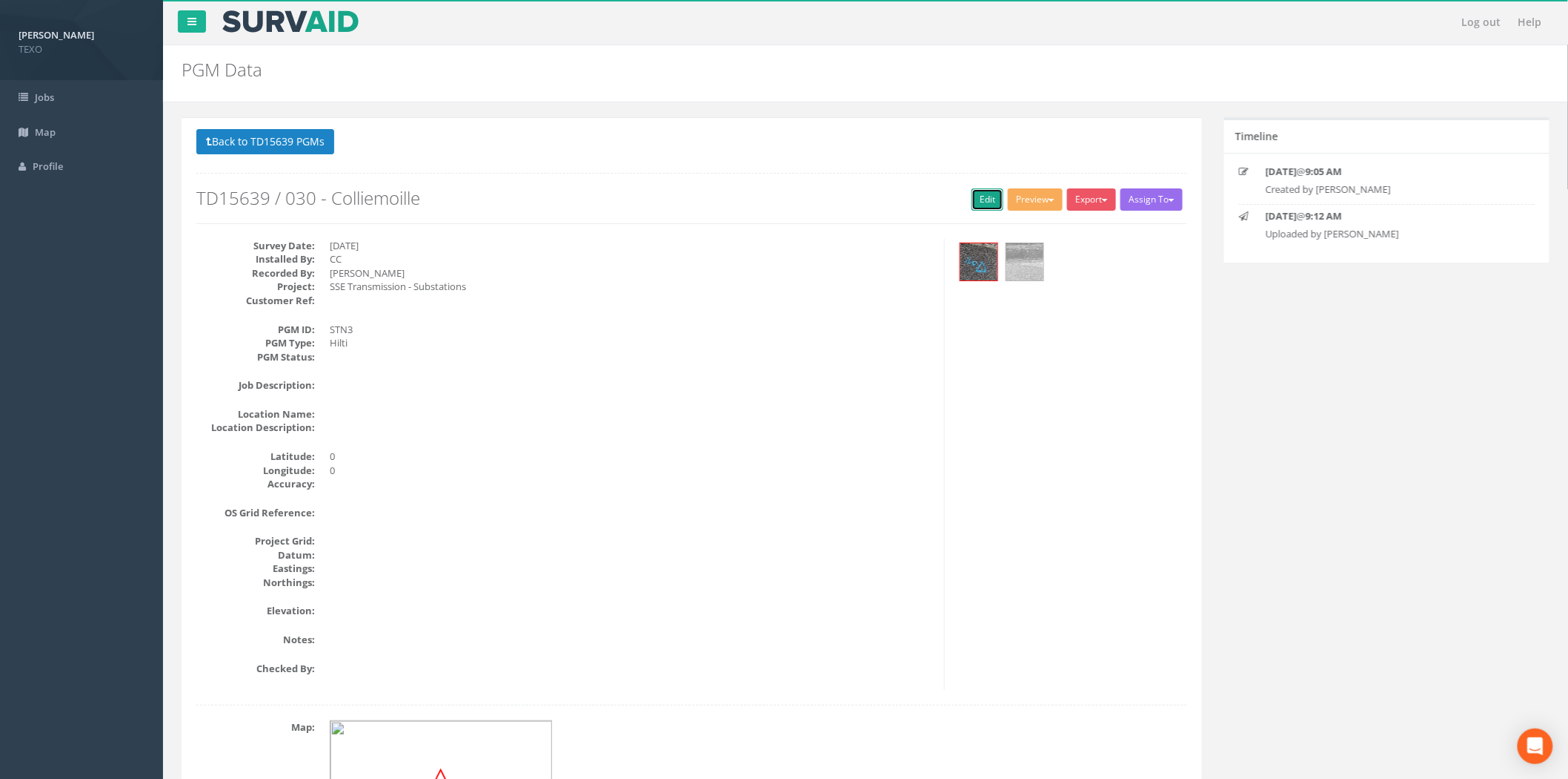
click at [979, 205] on link "Edit" at bounding box center [987, 199] width 32 height 22
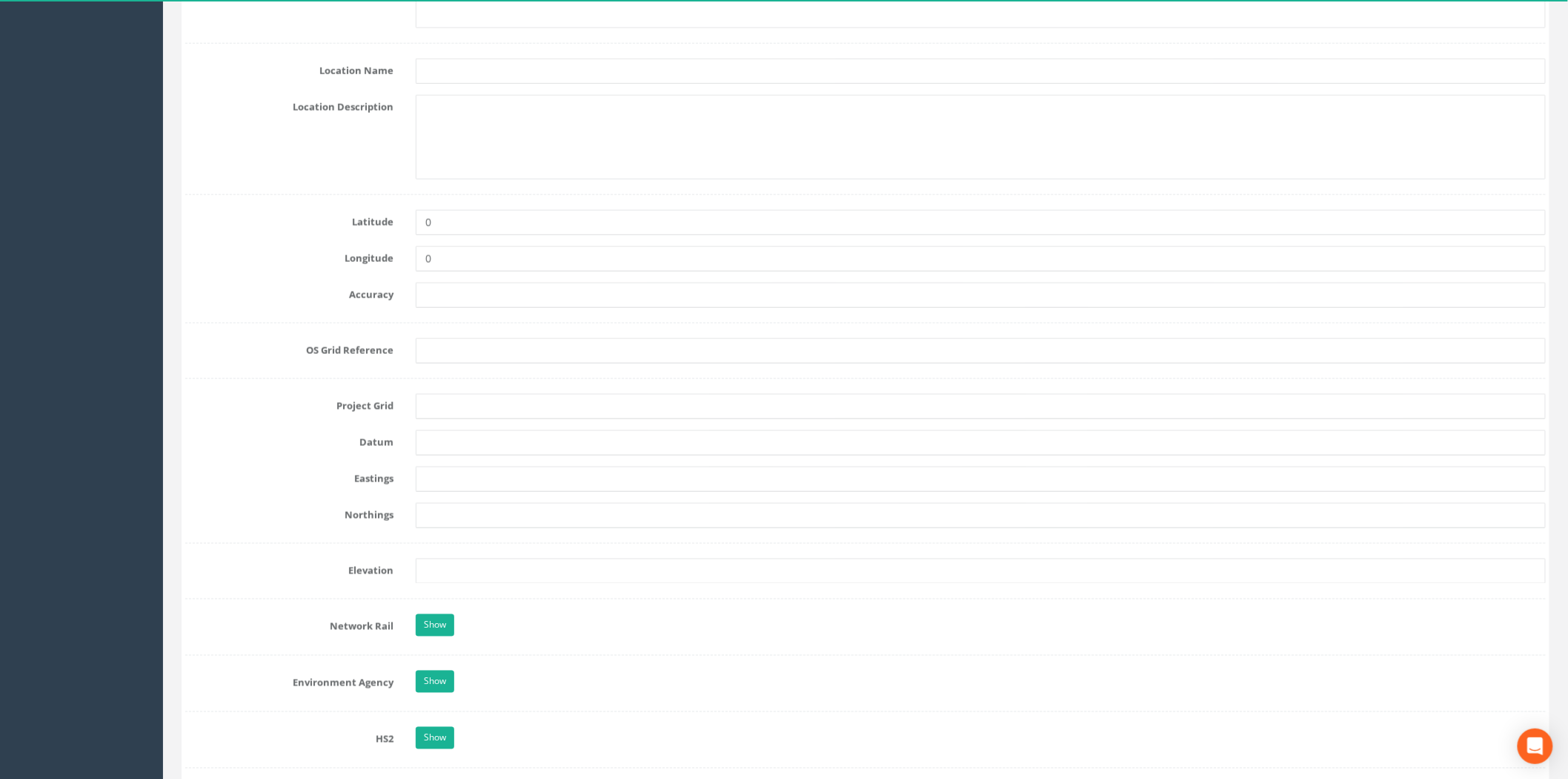
scroll to position [768, 0]
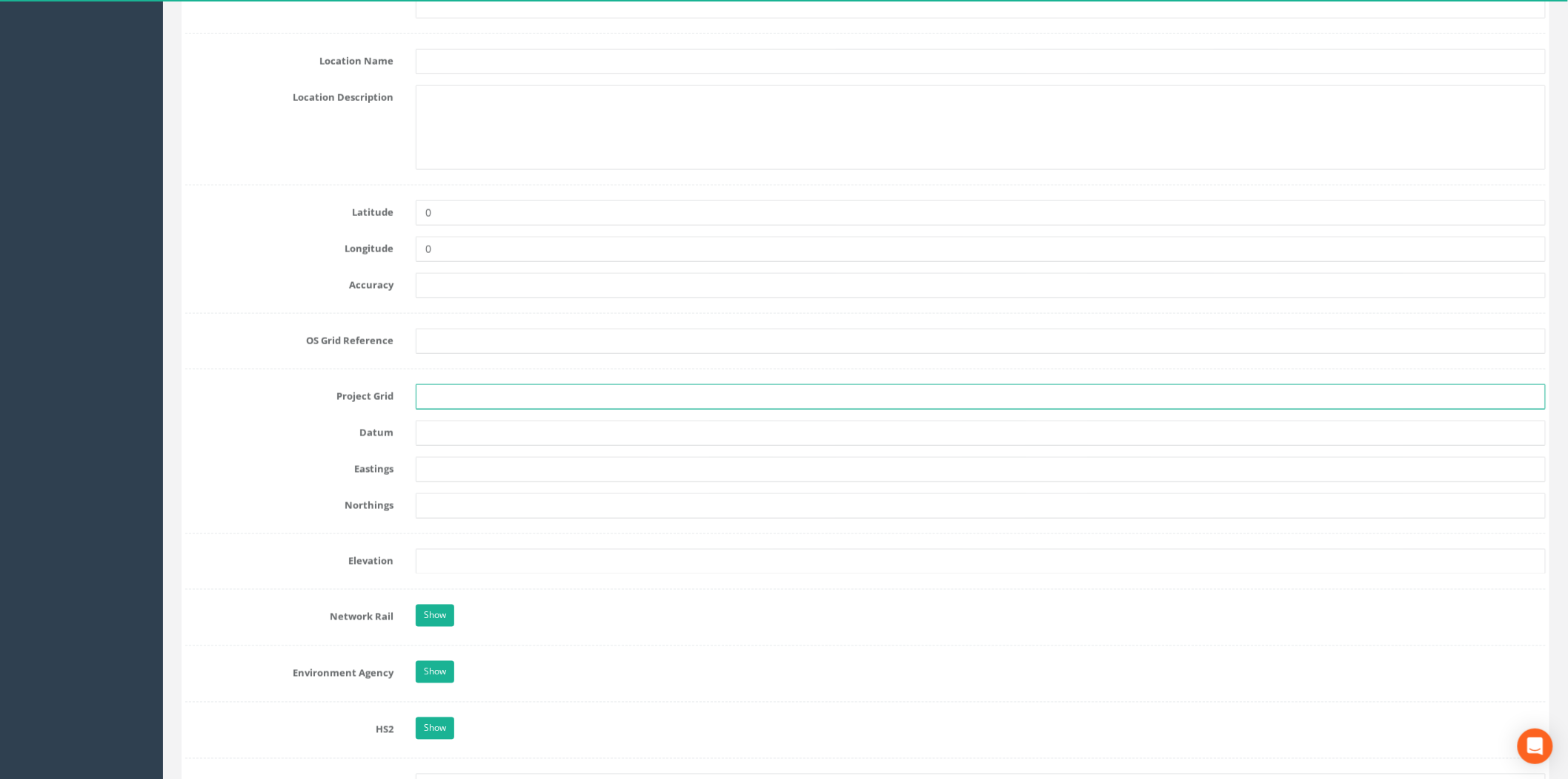
click at [455, 396] on input "text" at bounding box center [981, 397] width 1130 height 25
type input "OSGB"
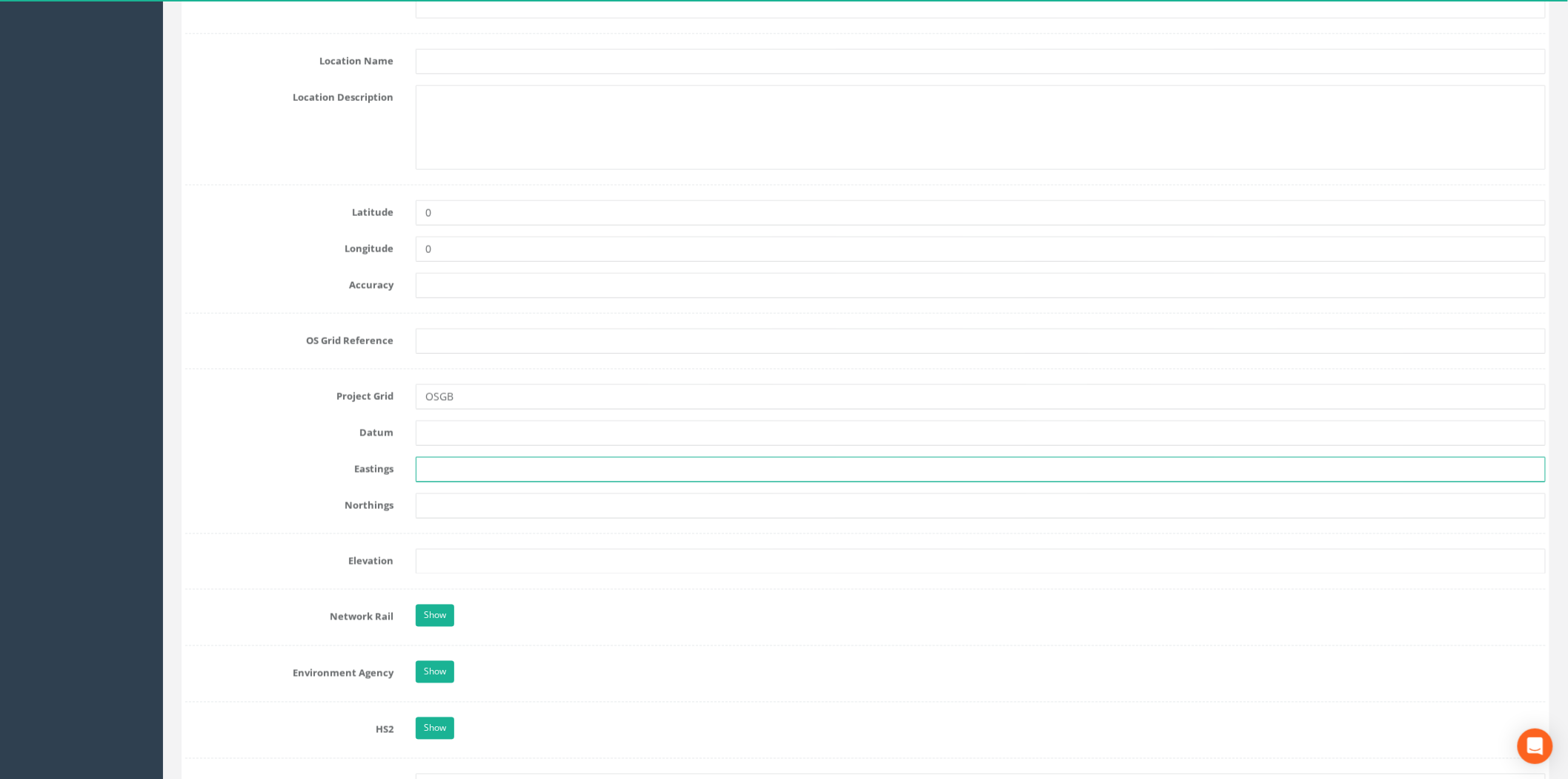
click at [445, 481] on input "text" at bounding box center [981, 470] width 1130 height 25
click at [432, 468] on input "text" at bounding box center [981, 470] width 1130 height 25
paste input "234717.251"
type input "234717.251"
click at [437, 519] on form "Cancel Save Delete Job Number TD15639 Job Number Suffix 030 - Colliemoille Surv…" at bounding box center [866, 544] width 1361 height 2261
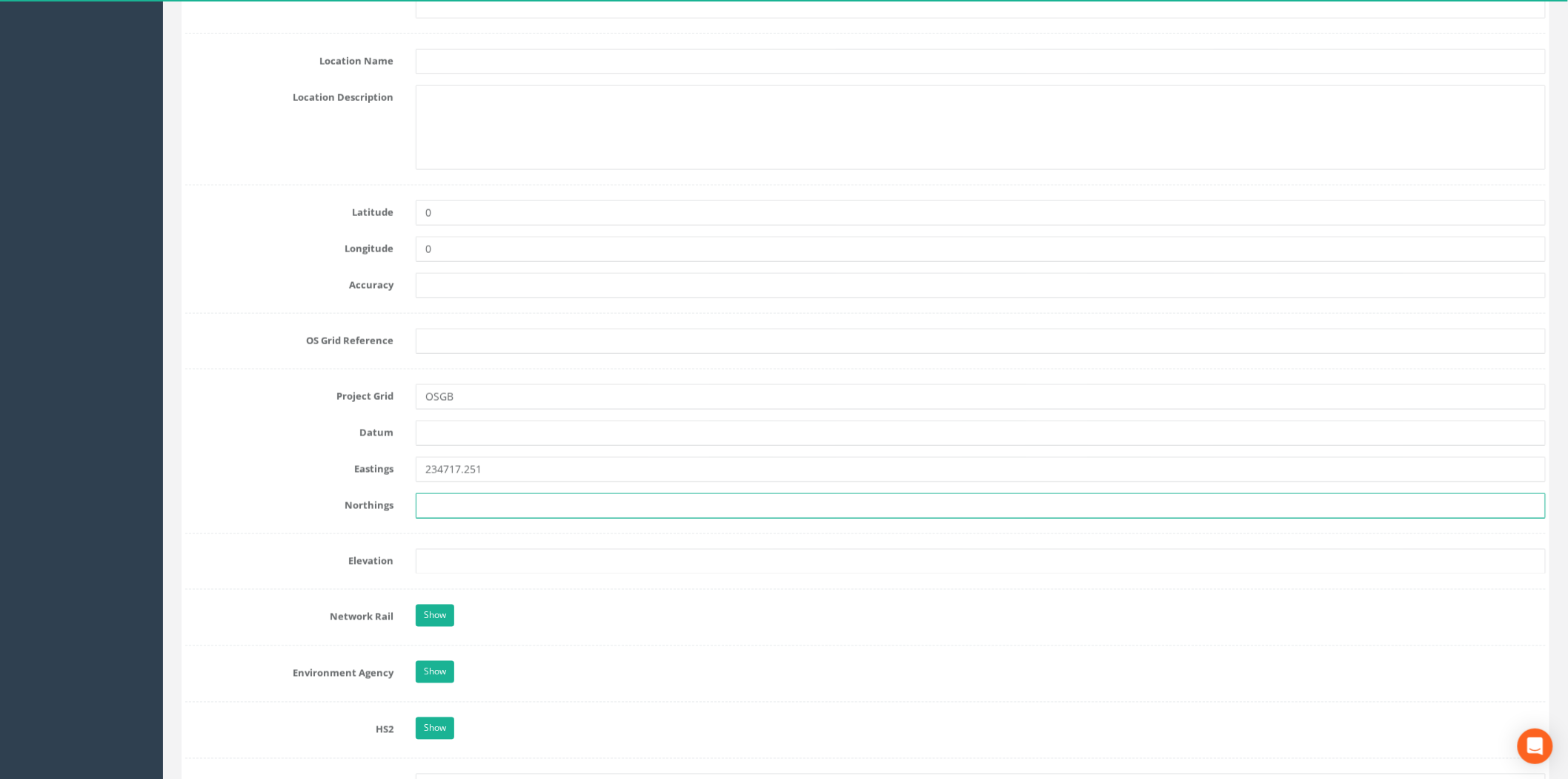
click at [446, 512] on input "text" at bounding box center [981, 506] width 1130 height 25
paste input "863826.063"
type input "863826.063"
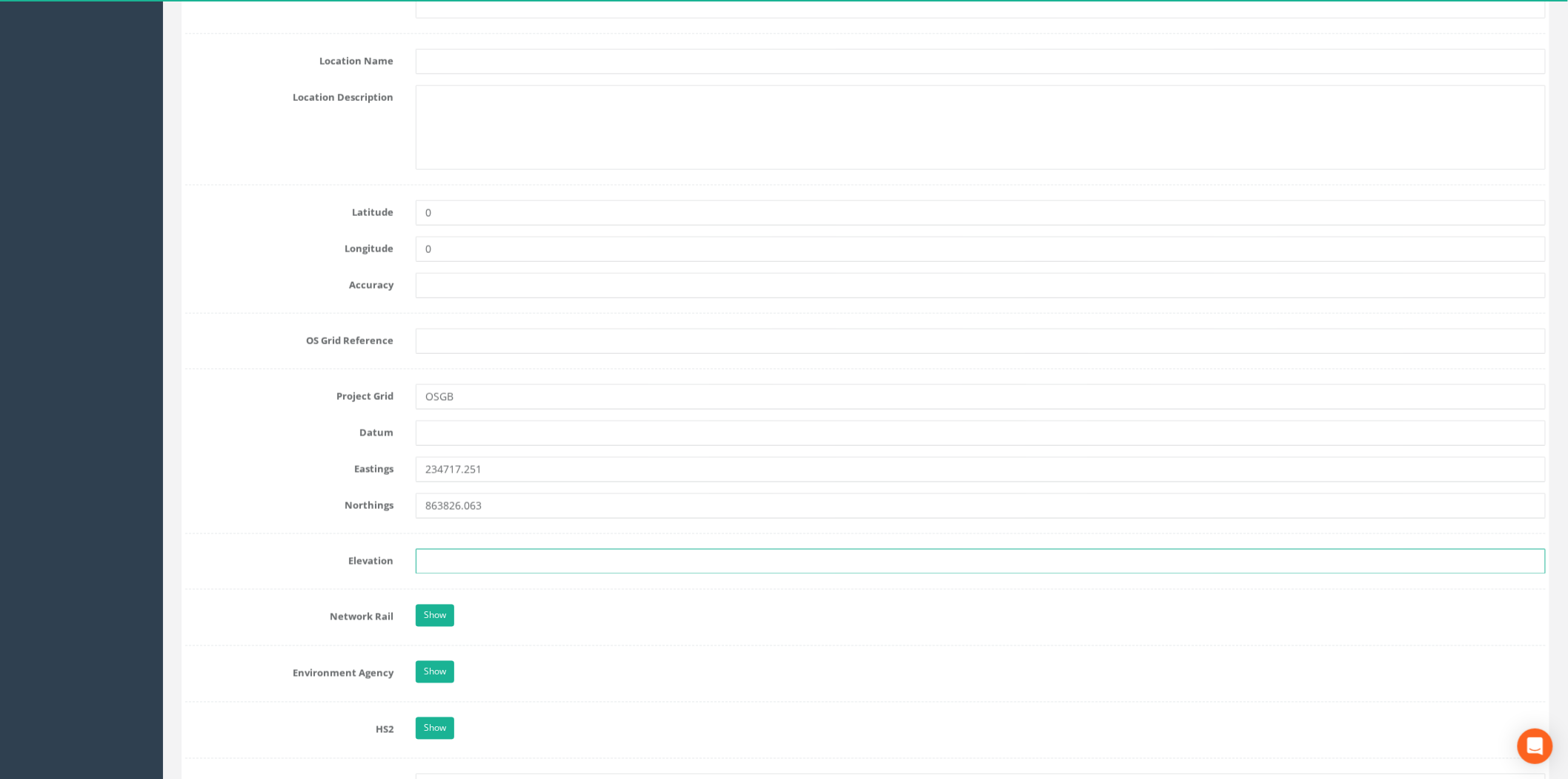
click at [485, 574] on input "text" at bounding box center [981, 562] width 1130 height 25
paste input "142.122"
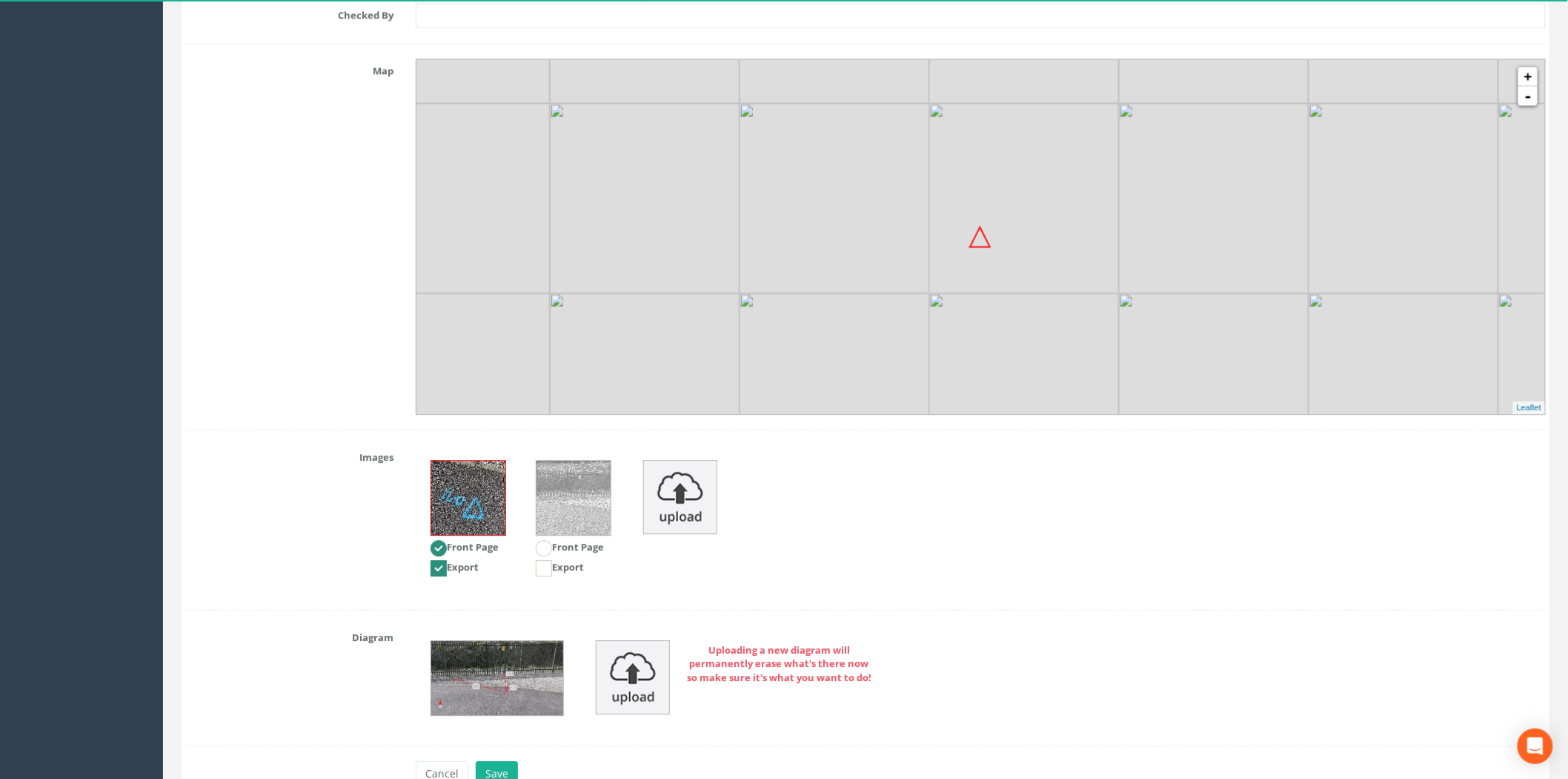
scroll to position [1743, 0]
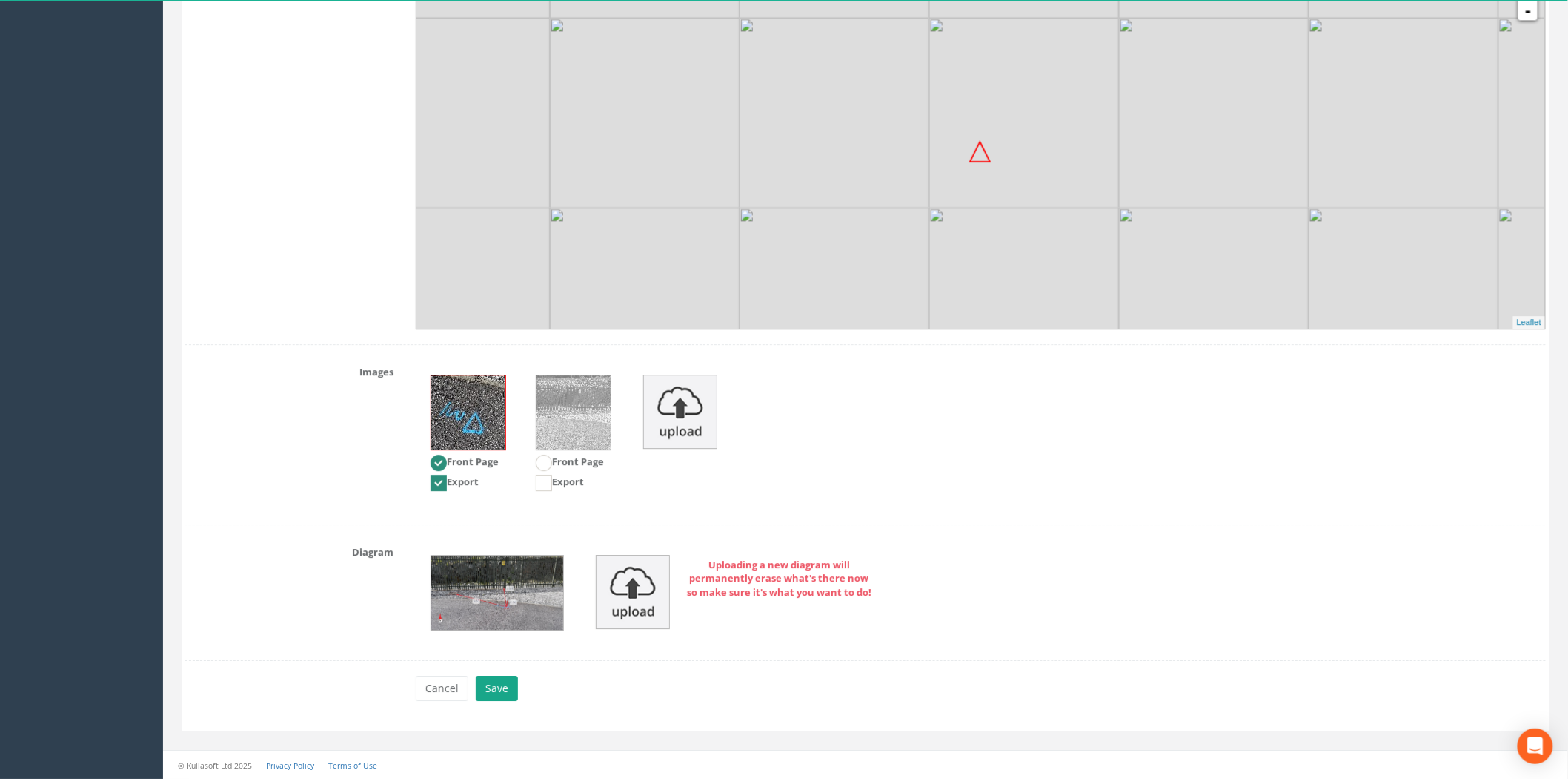
type input "142.122"
click at [485, 685] on button "Save" at bounding box center [497, 688] width 43 height 25
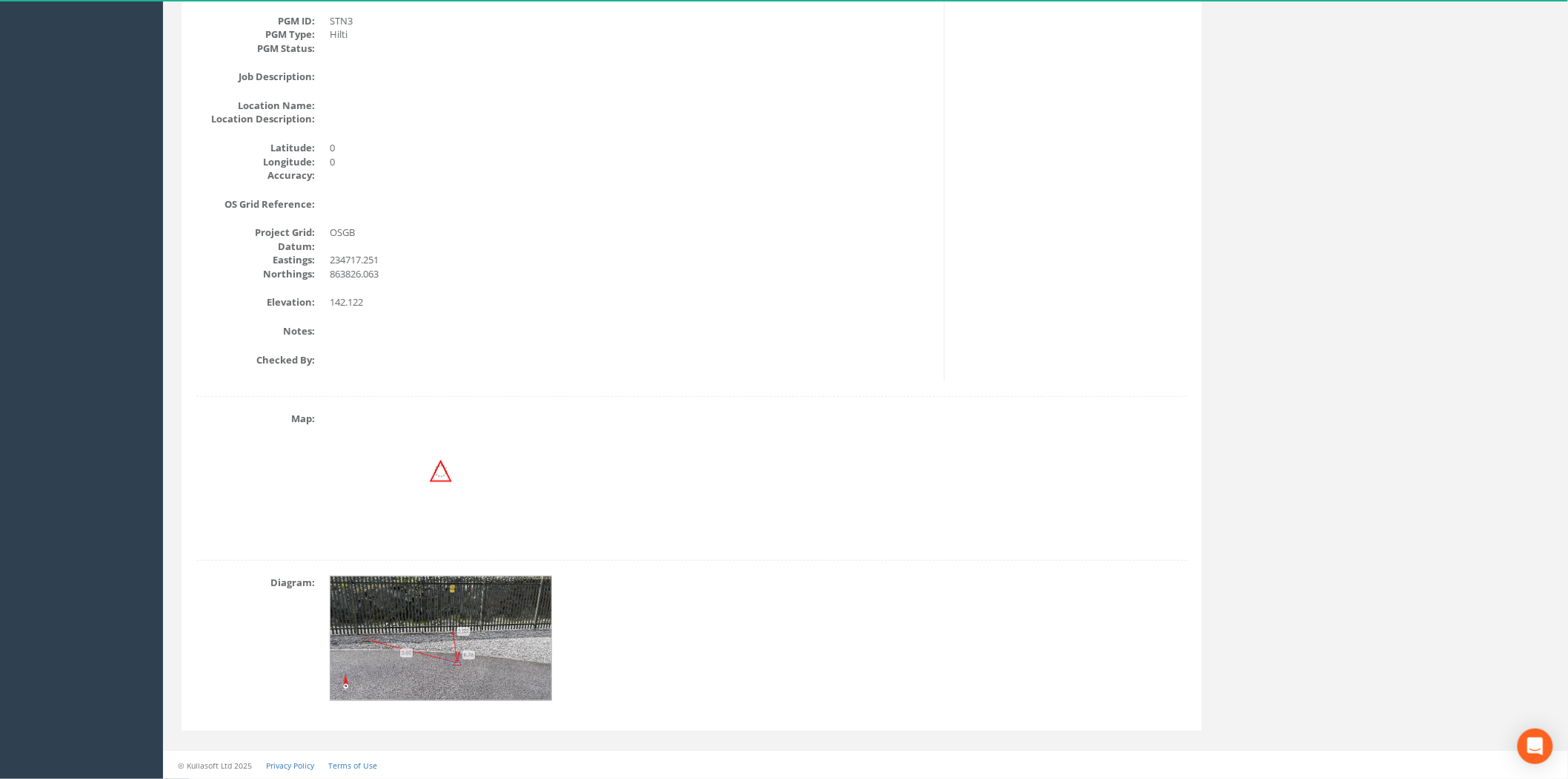
scroll to position [0, 0]
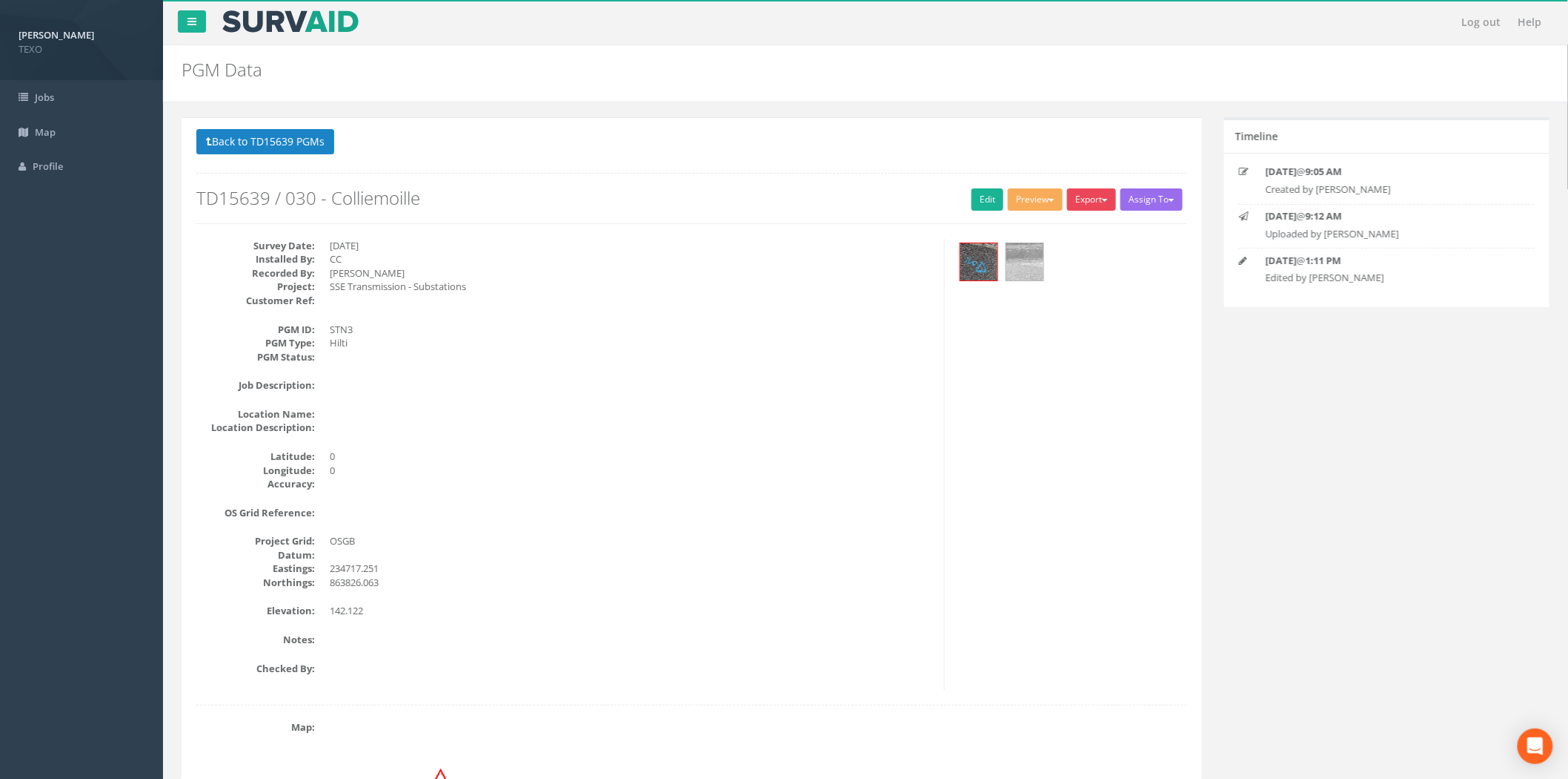
click at [1091, 211] on button "Export" at bounding box center [1092, 199] width 49 height 22
click at [1051, 477] on link "SurvAid Generic Grid" at bounding box center [1059, 474] width 116 height 23
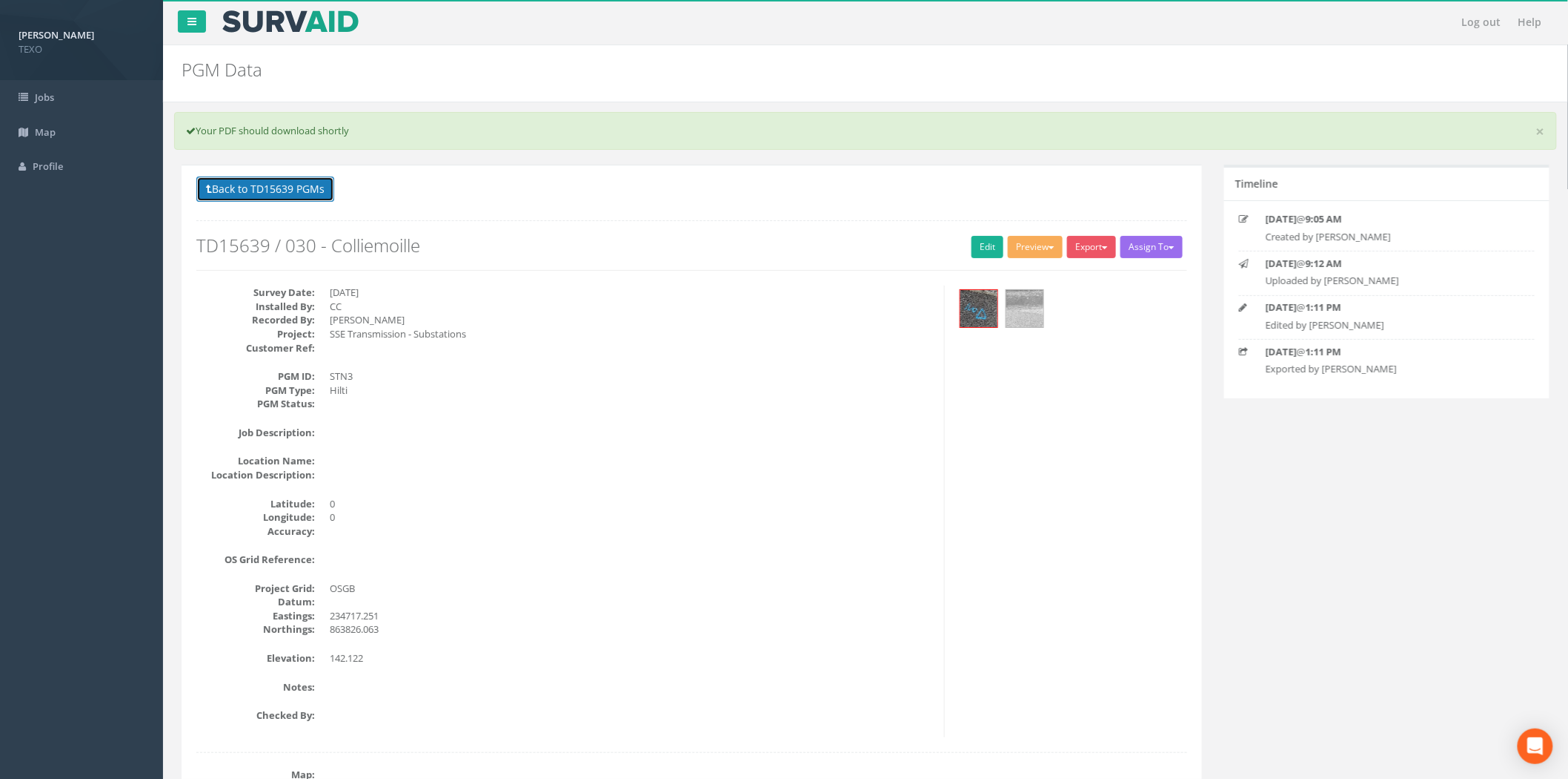
click at [310, 191] on button "Back to TD15639 PGMs" at bounding box center [265, 189] width 138 height 25
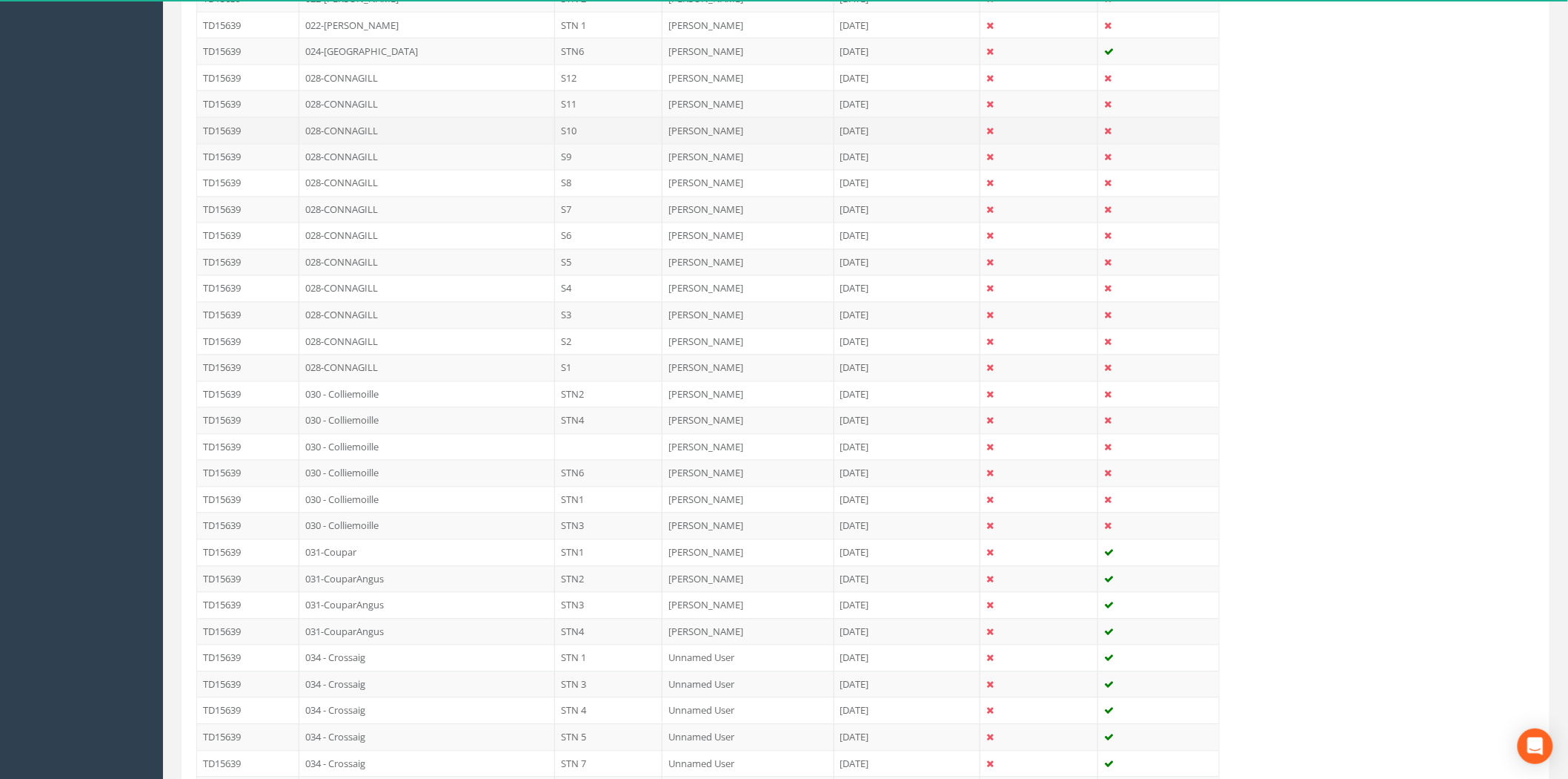
scroll to position [1209, 0]
click at [501, 398] on td "030 - Colliemoille" at bounding box center [427, 389] width 255 height 26
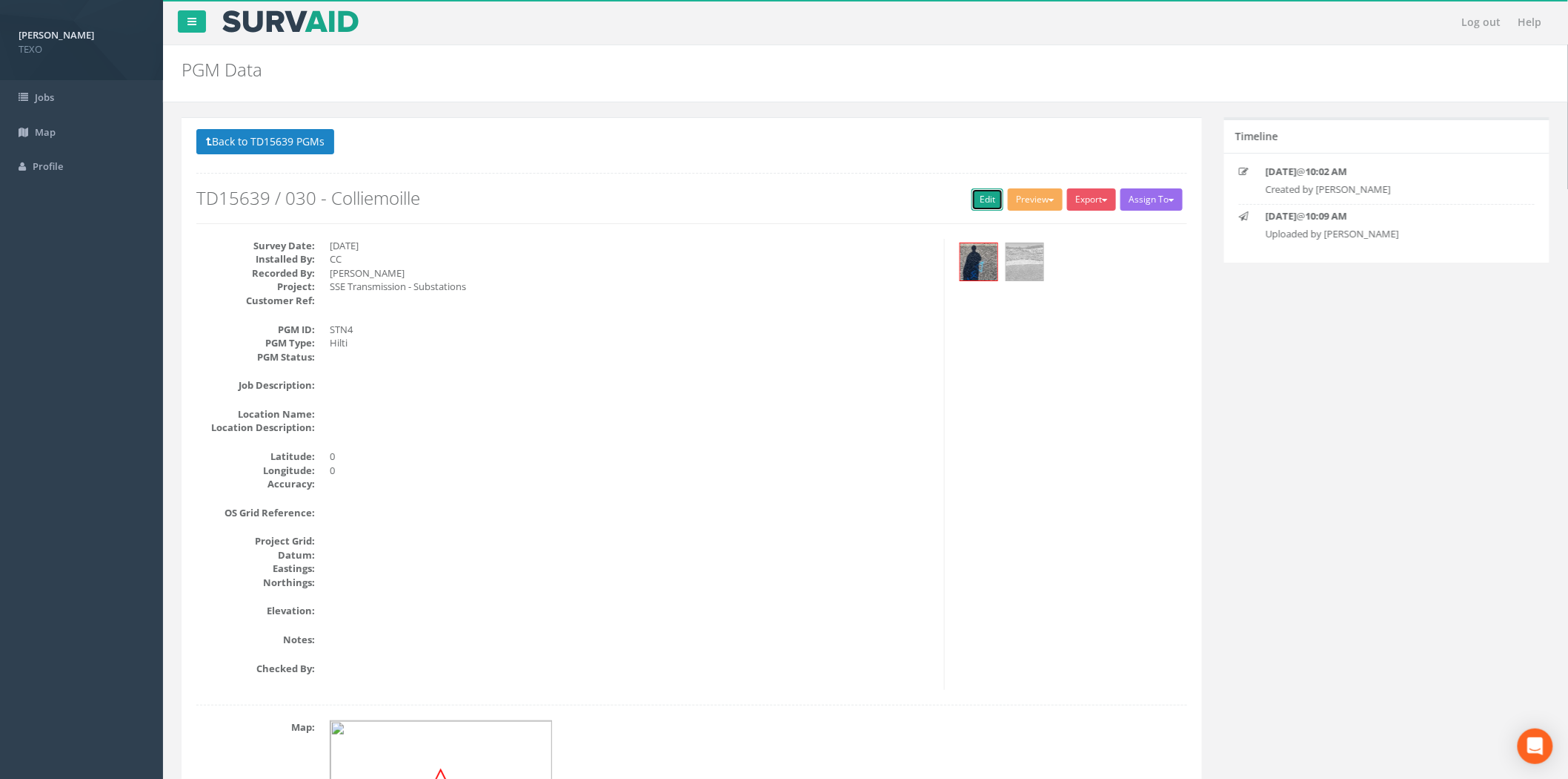
click at [977, 202] on link "Edit" at bounding box center [987, 199] width 32 height 22
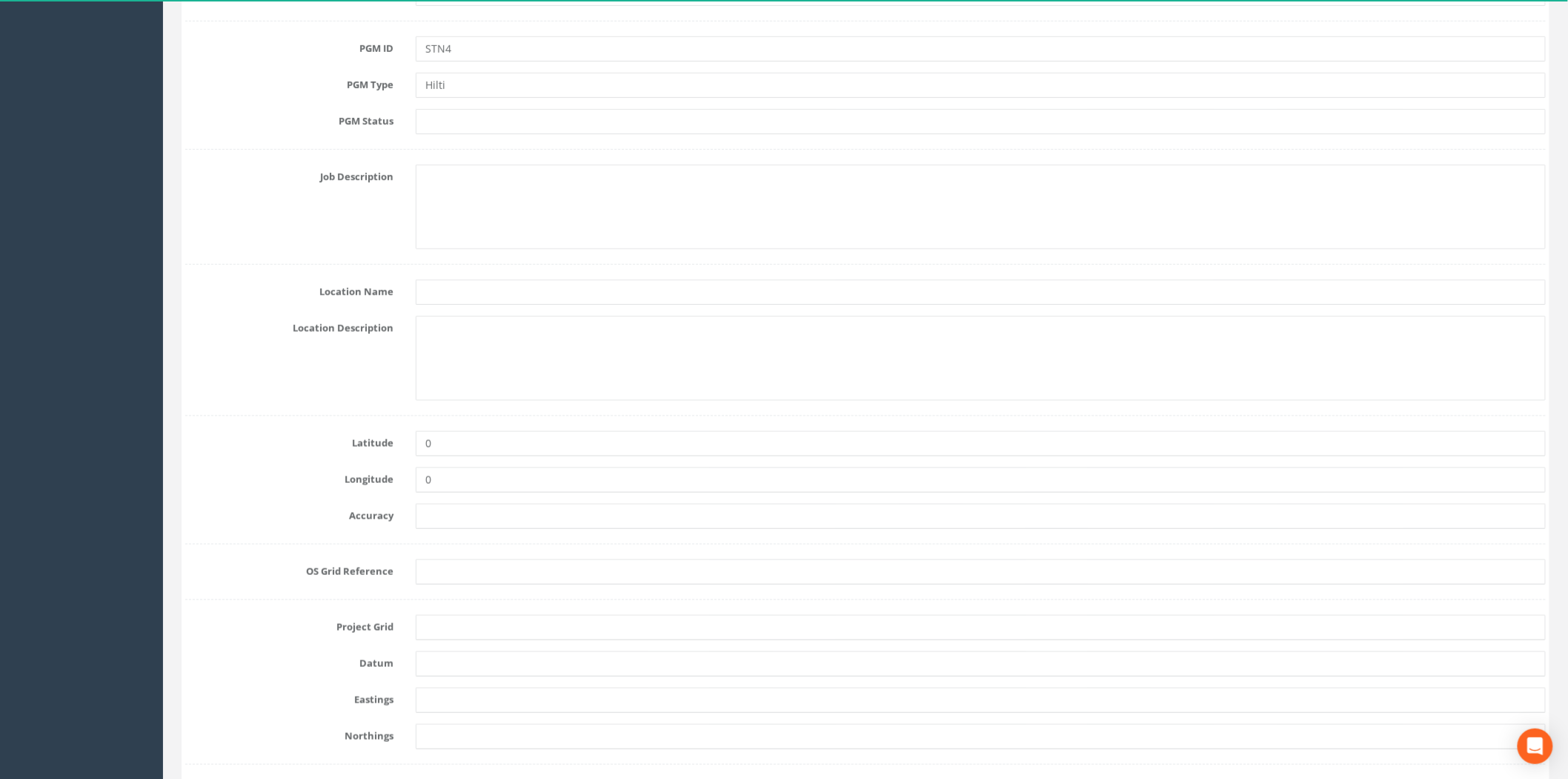
scroll to position [768, 0]
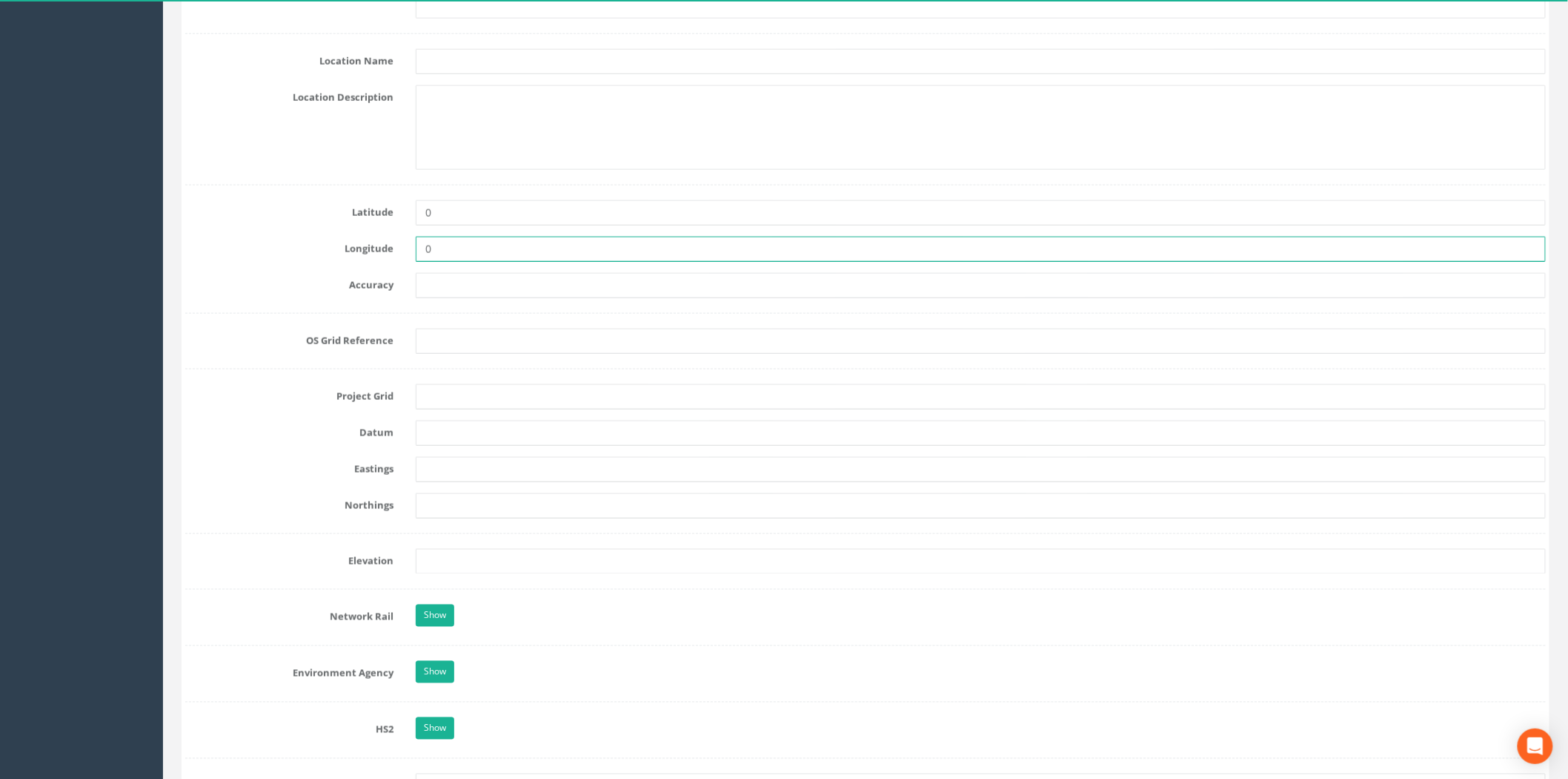
click at [485, 260] on input "0" at bounding box center [981, 249] width 1130 height 25
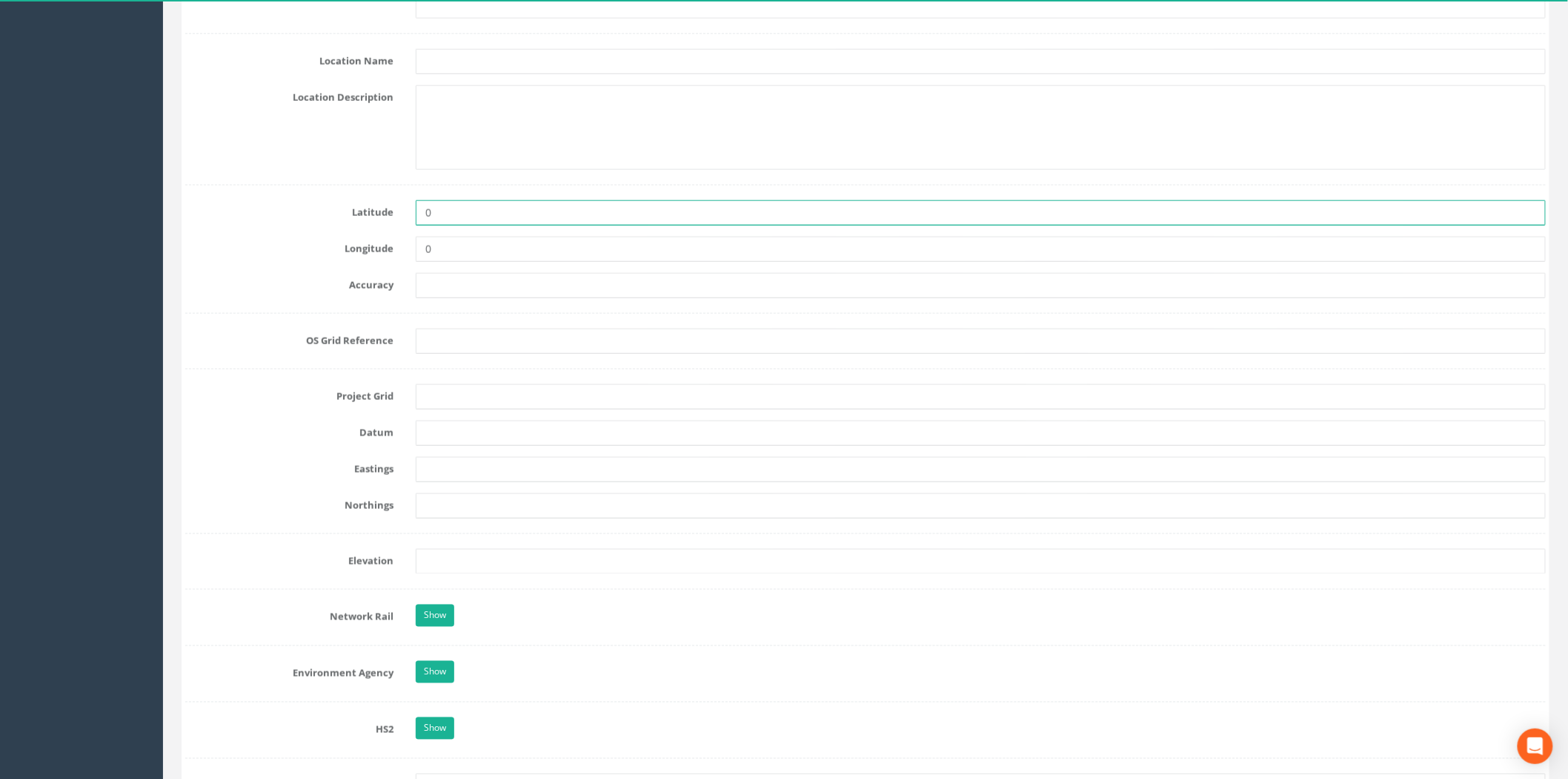
click at [474, 220] on input "0" at bounding box center [981, 213] width 1130 height 25
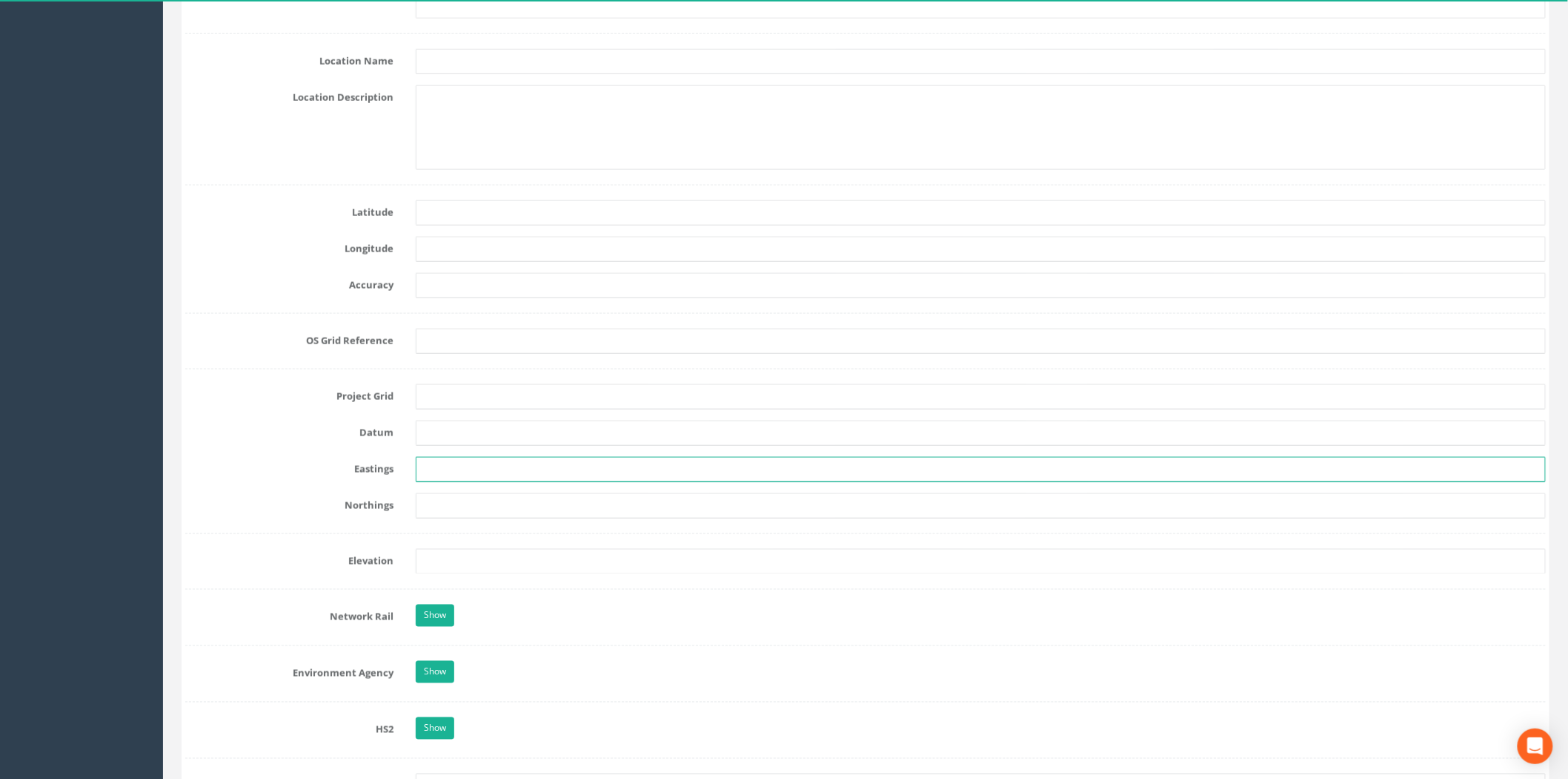
click at [447, 477] on input "text" at bounding box center [981, 470] width 1130 height 25
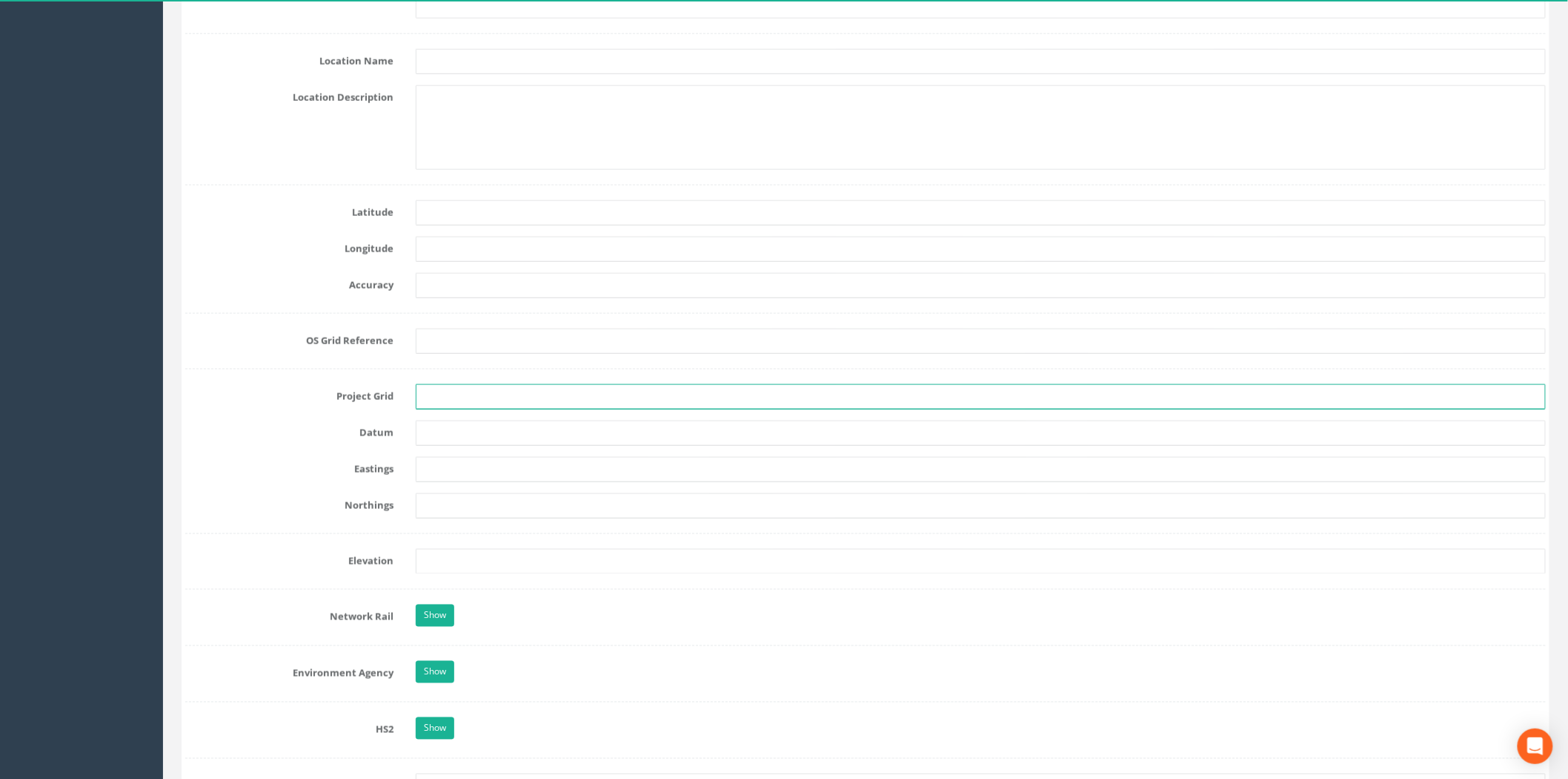
click at [449, 404] on input "text" at bounding box center [981, 397] width 1130 height 25
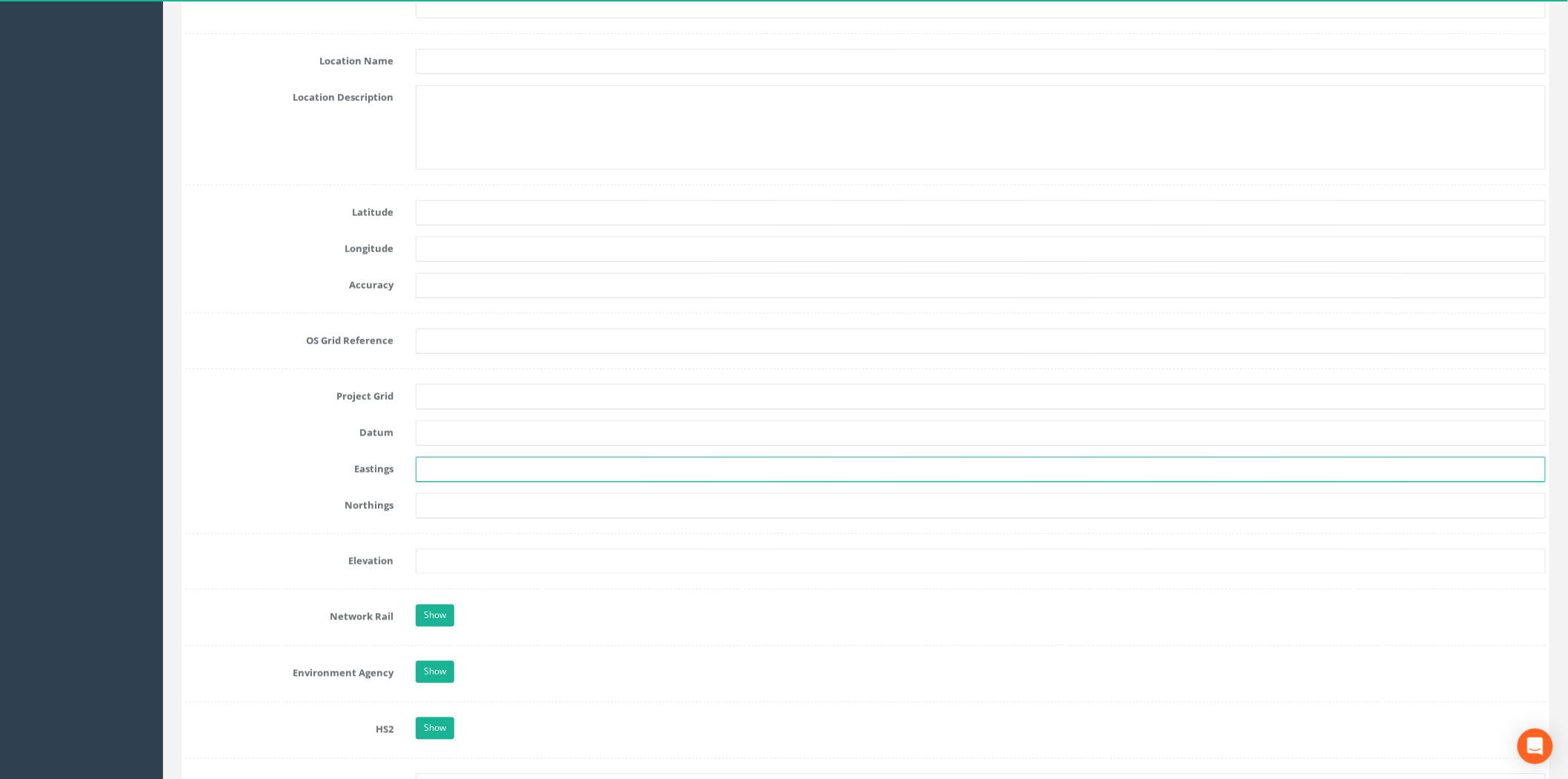
click at [460, 471] on input "text" at bounding box center [981, 470] width 1130 height 25
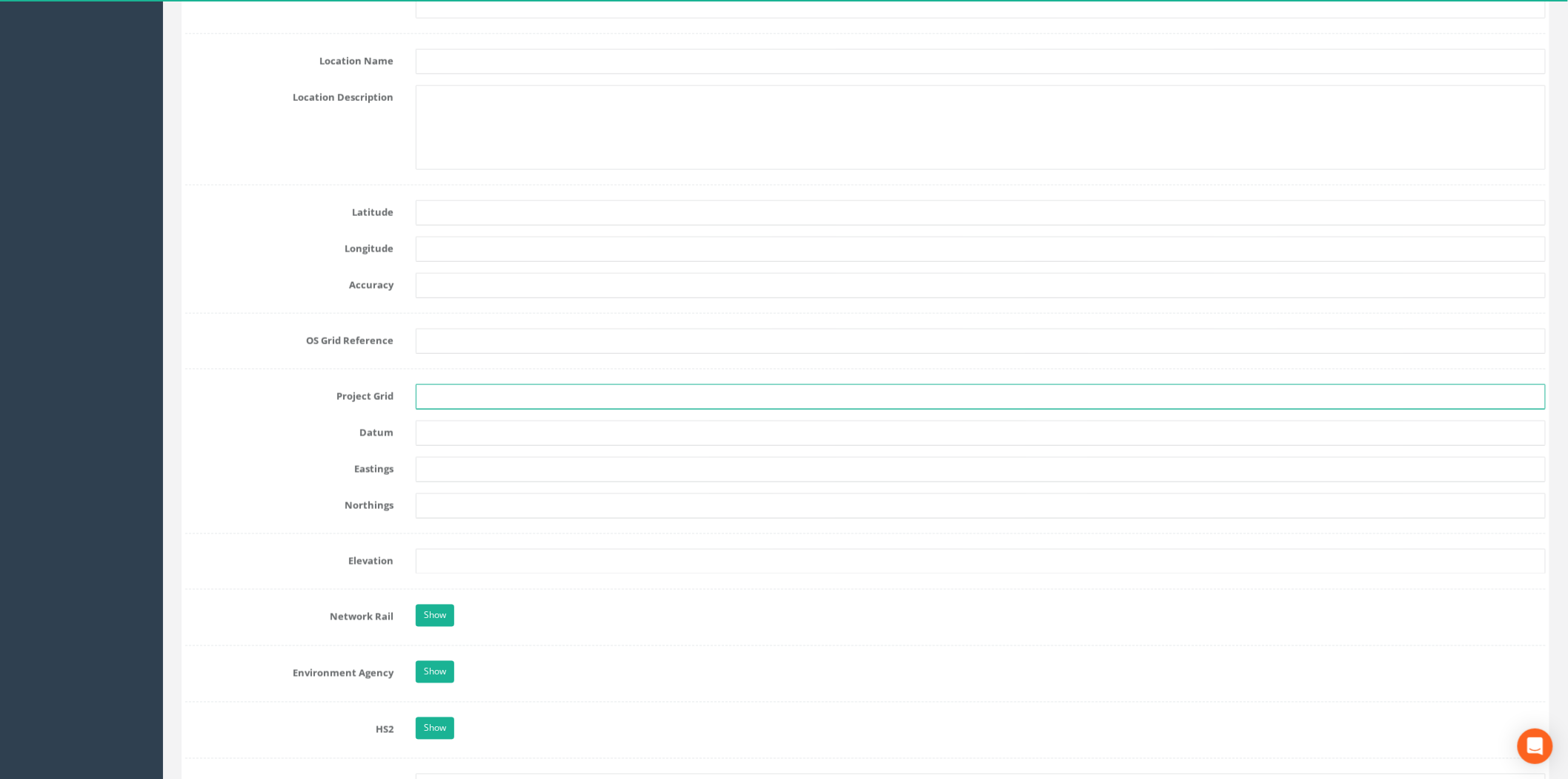
click at [456, 389] on input "text" at bounding box center [981, 397] width 1130 height 25
type input "OSGB"
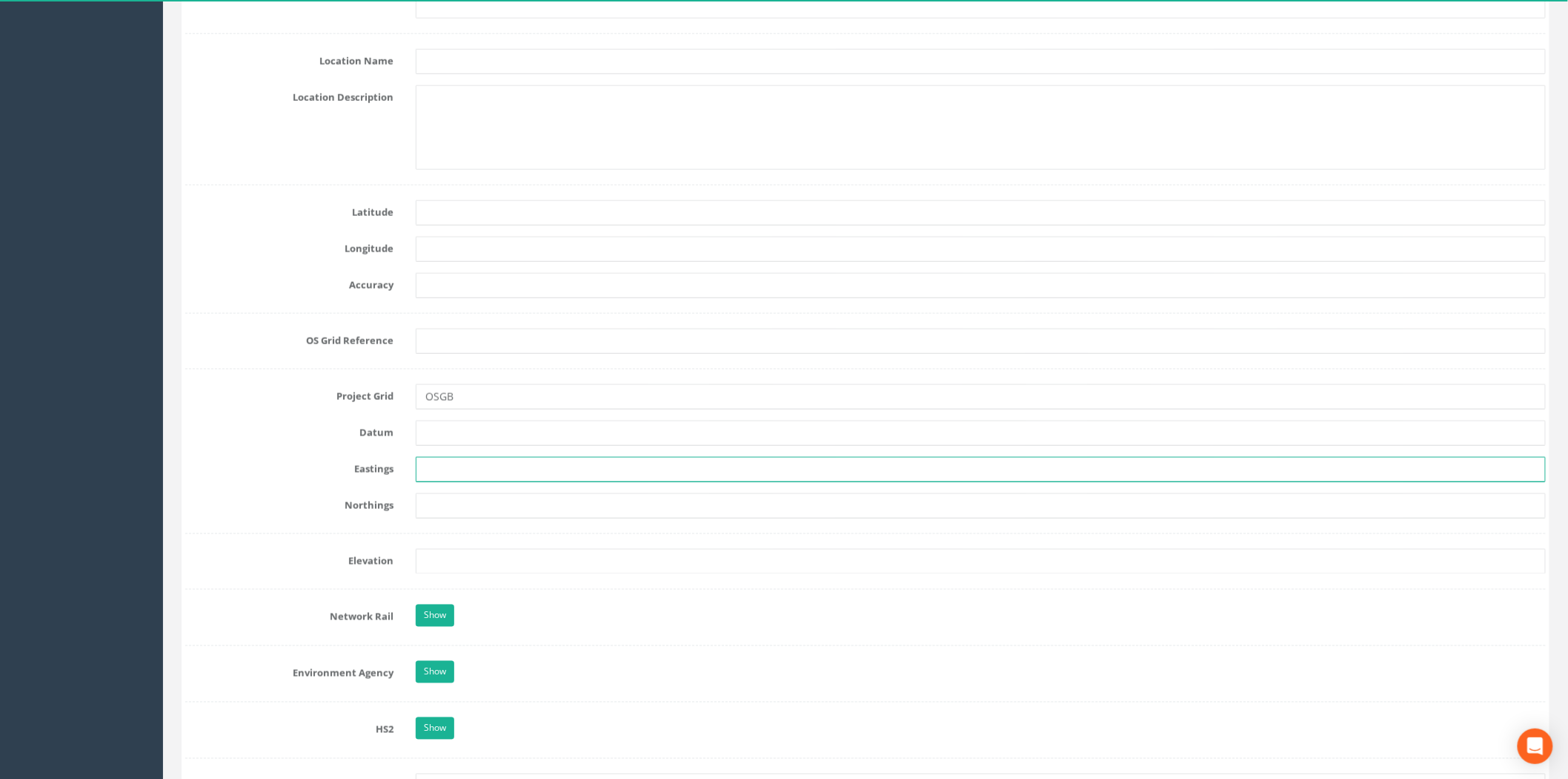
click at [452, 464] on input "text" at bounding box center [981, 470] width 1130 height 25
drag, startPoint x: 448, startPoint y: 467, endPoint x: 421, endPoint y: 468, distance: 27.0
click at [448, 467] on input "text" at bounding box center [981, 470] width 1130 height 25
paste input "234713.458"
type input "234713.458"
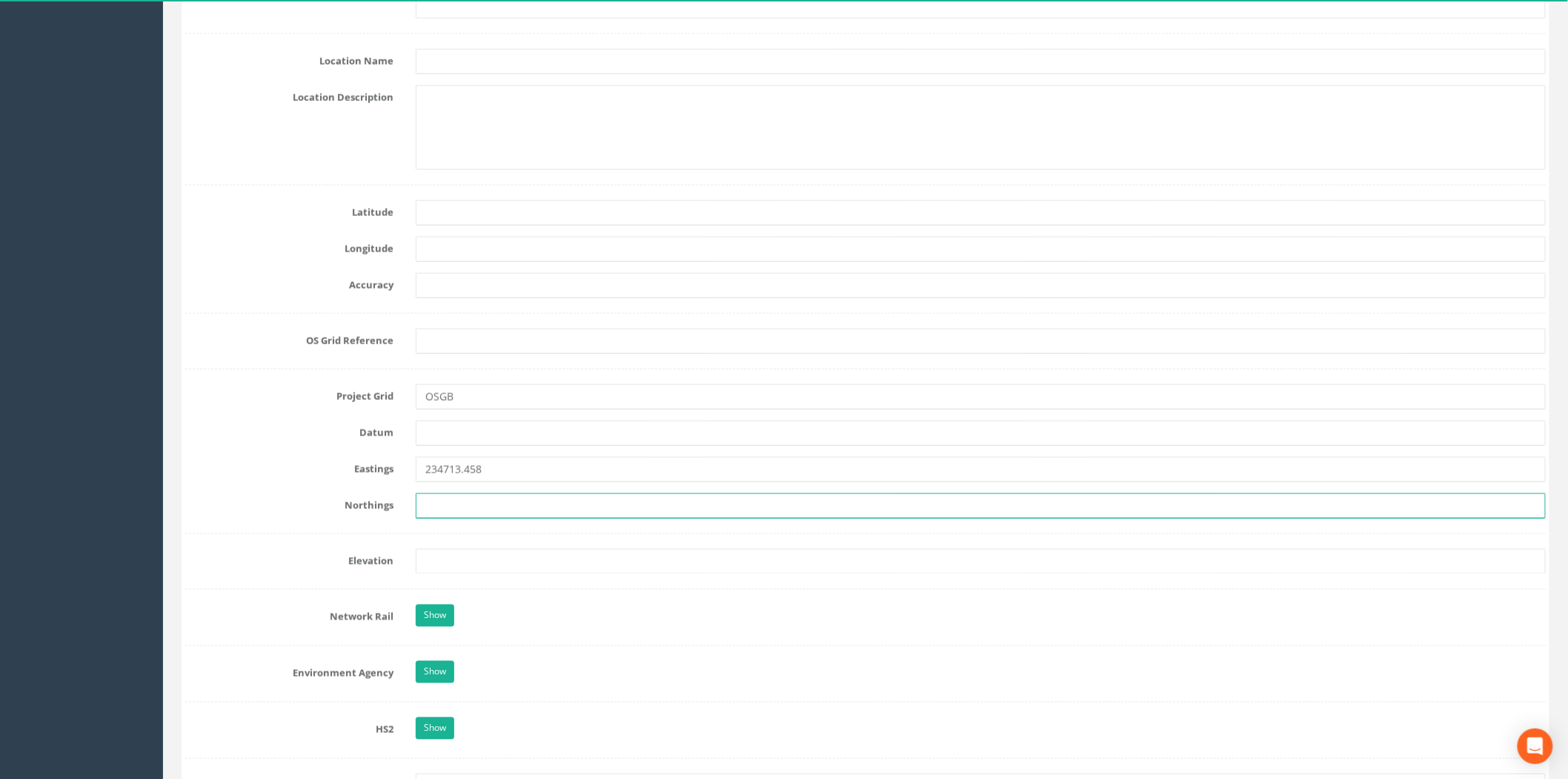
click at [465, 498] on input "text" at bounding box center [981, 506] width 1130 height 25
paste input "863908.732"
type input "863908.732"
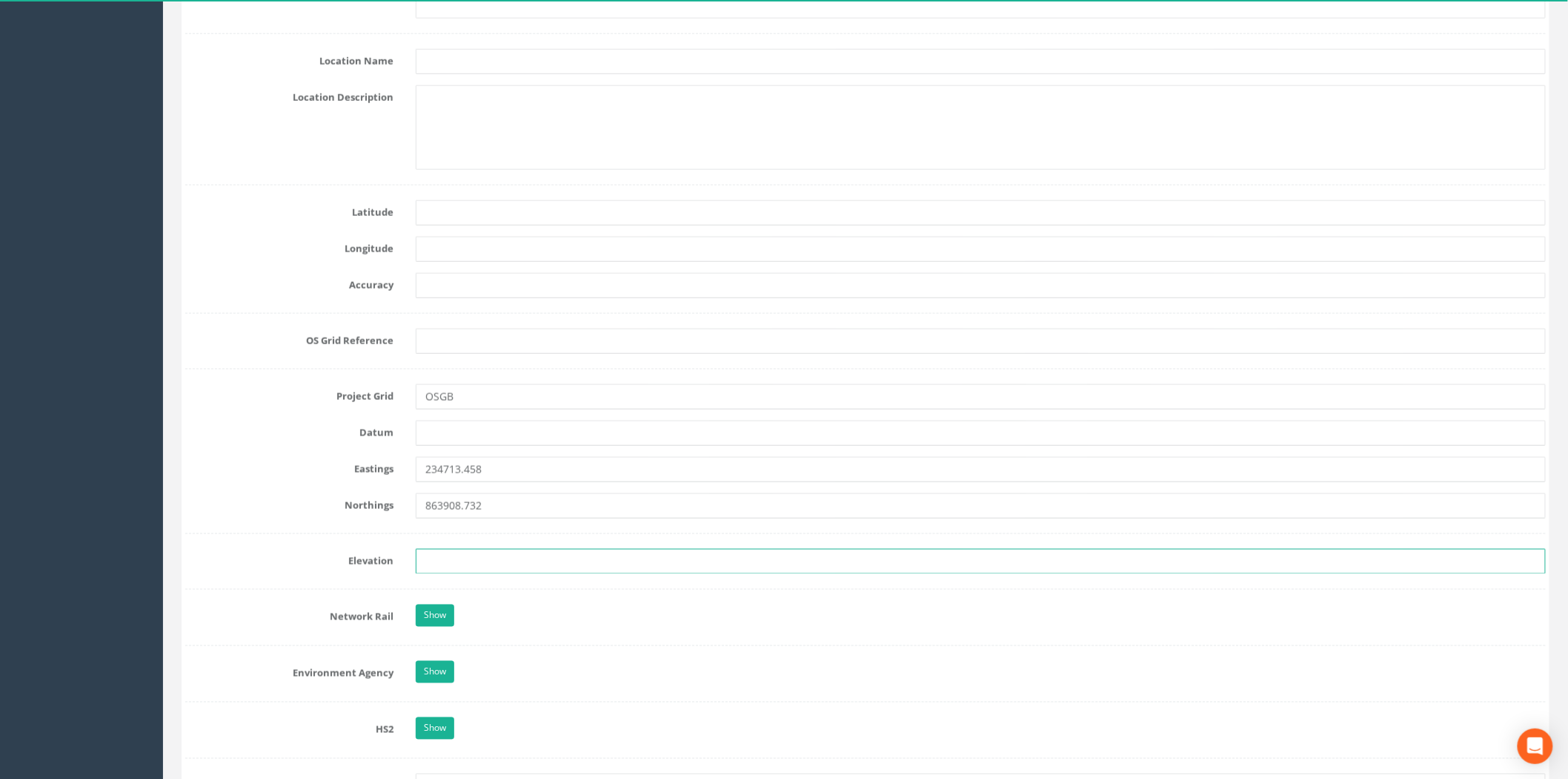
click at [447, 565] on input "text" at bounding box center [981, 562] width 1130 height 25
paste input "142.123"
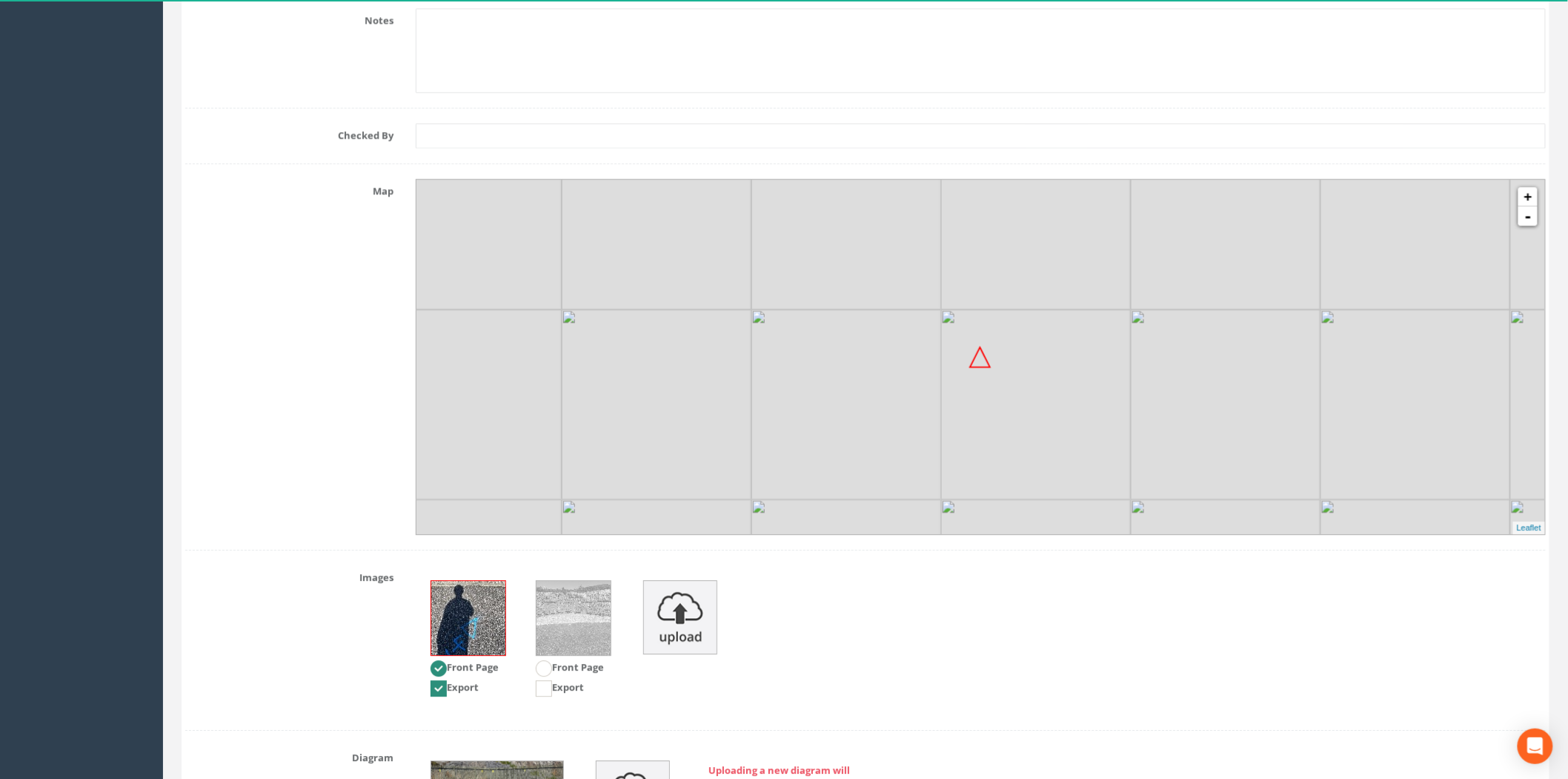
scroll to position [1743, 0]
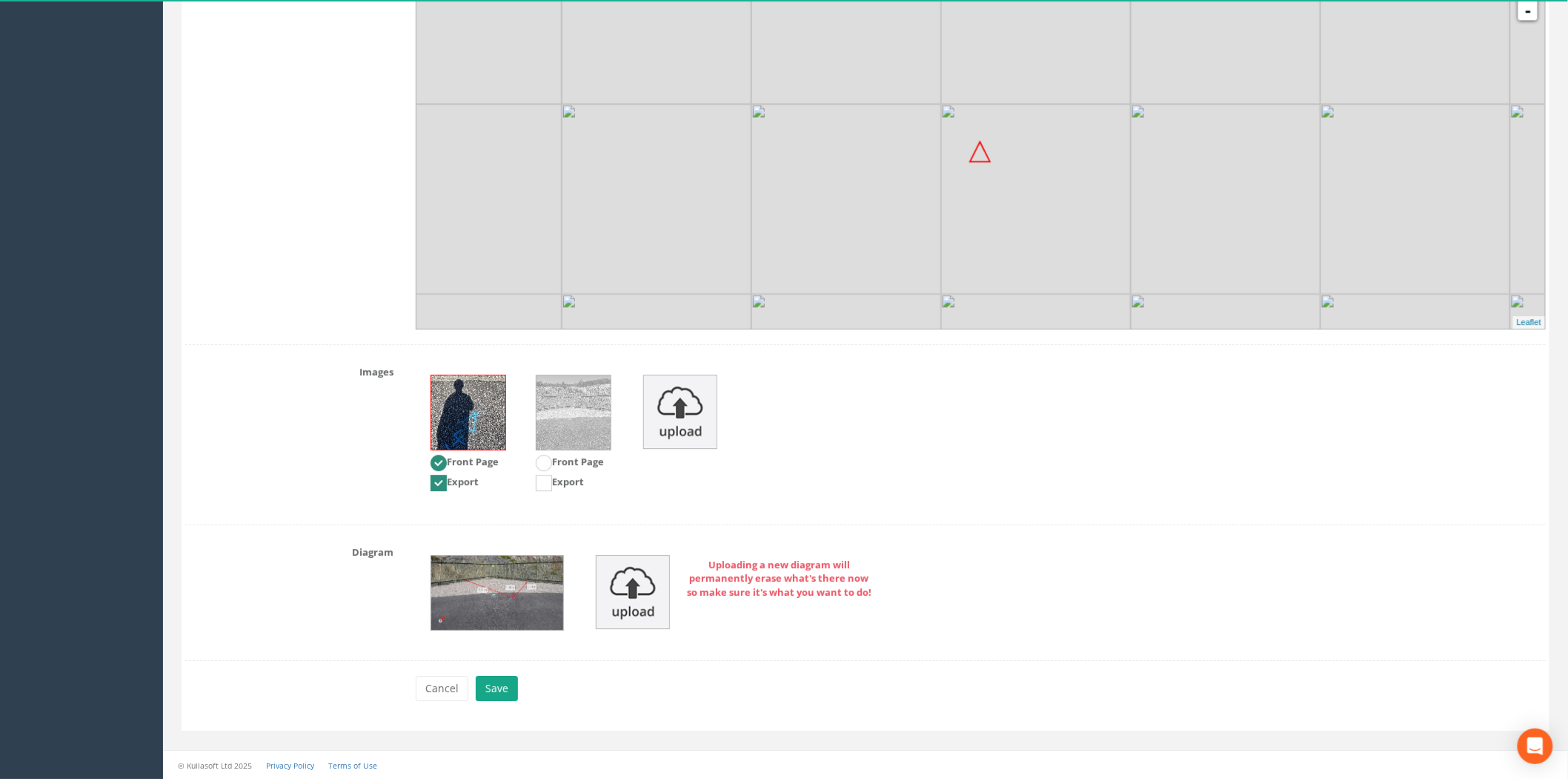
type input "142.123"
click at [511, 685] on button "Save" at bounding box center [497, 688] width 43 height 25
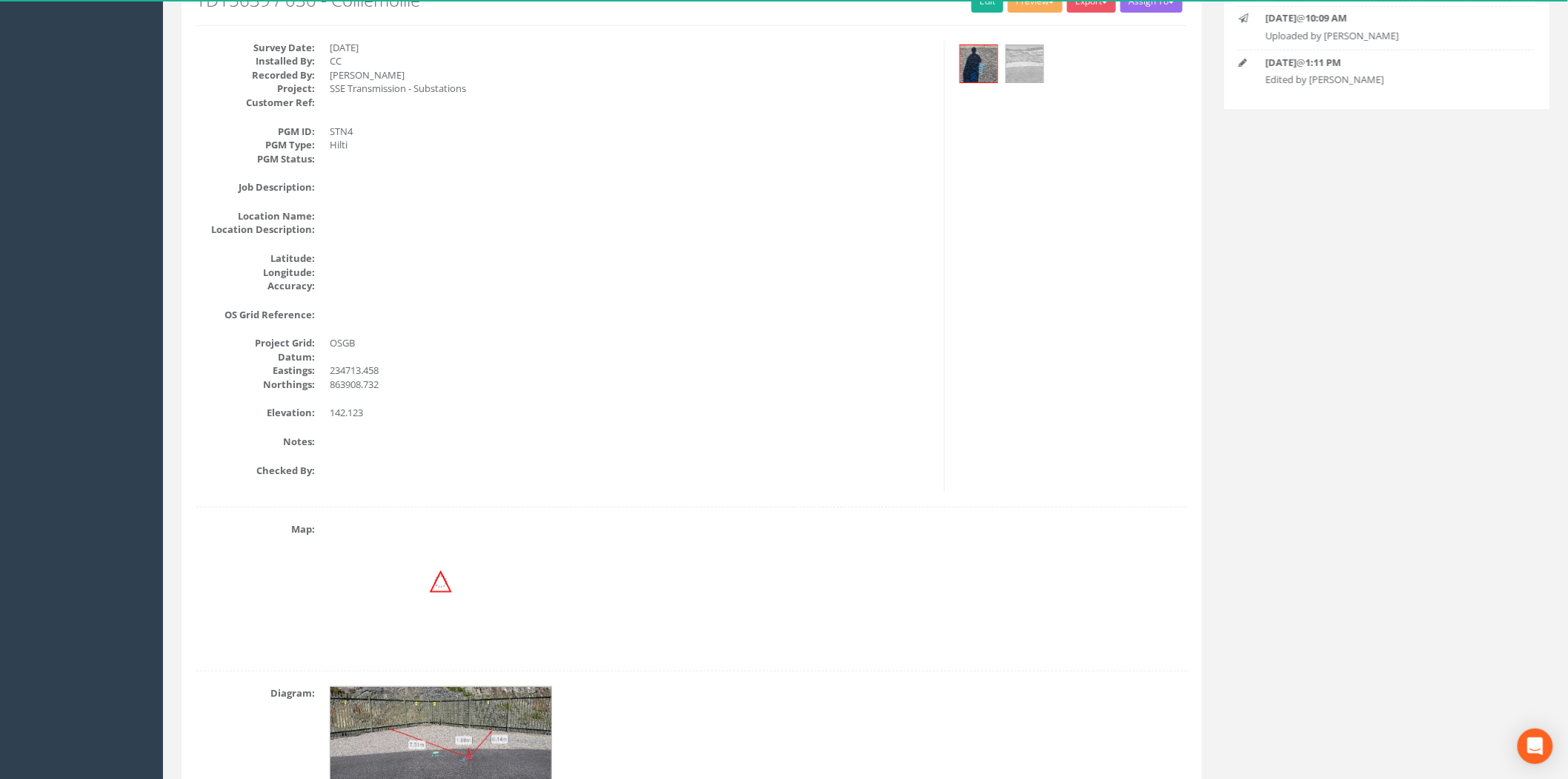
scroll to position [0, 0]
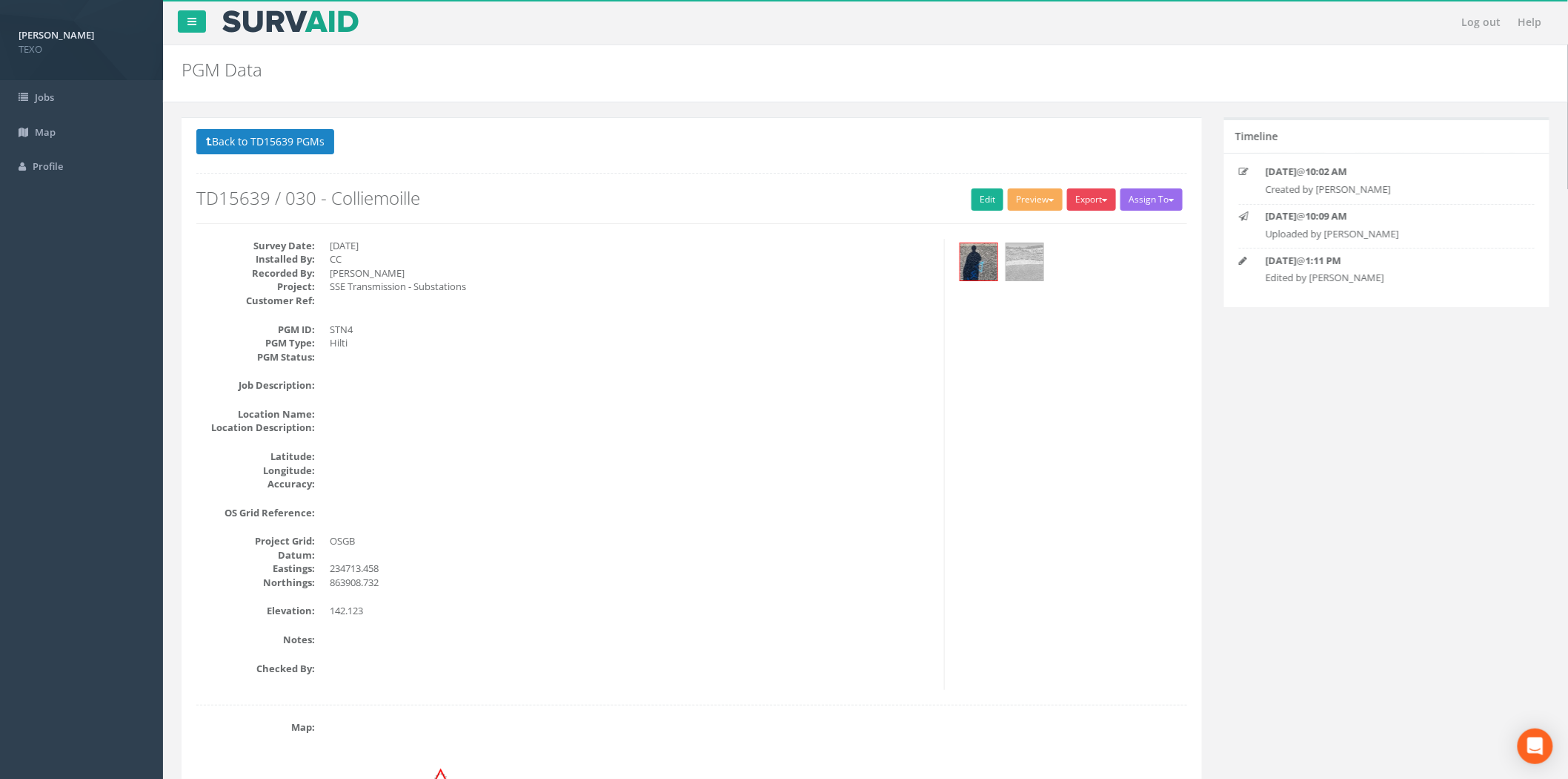
click at [1086, 197] on button "Export" at bounding box center [1092, 199] width 49 height 22
click at [1051, 484] on link "SurvAid Generic Grid" at bounding box center [1059, 474] width 116 height 23
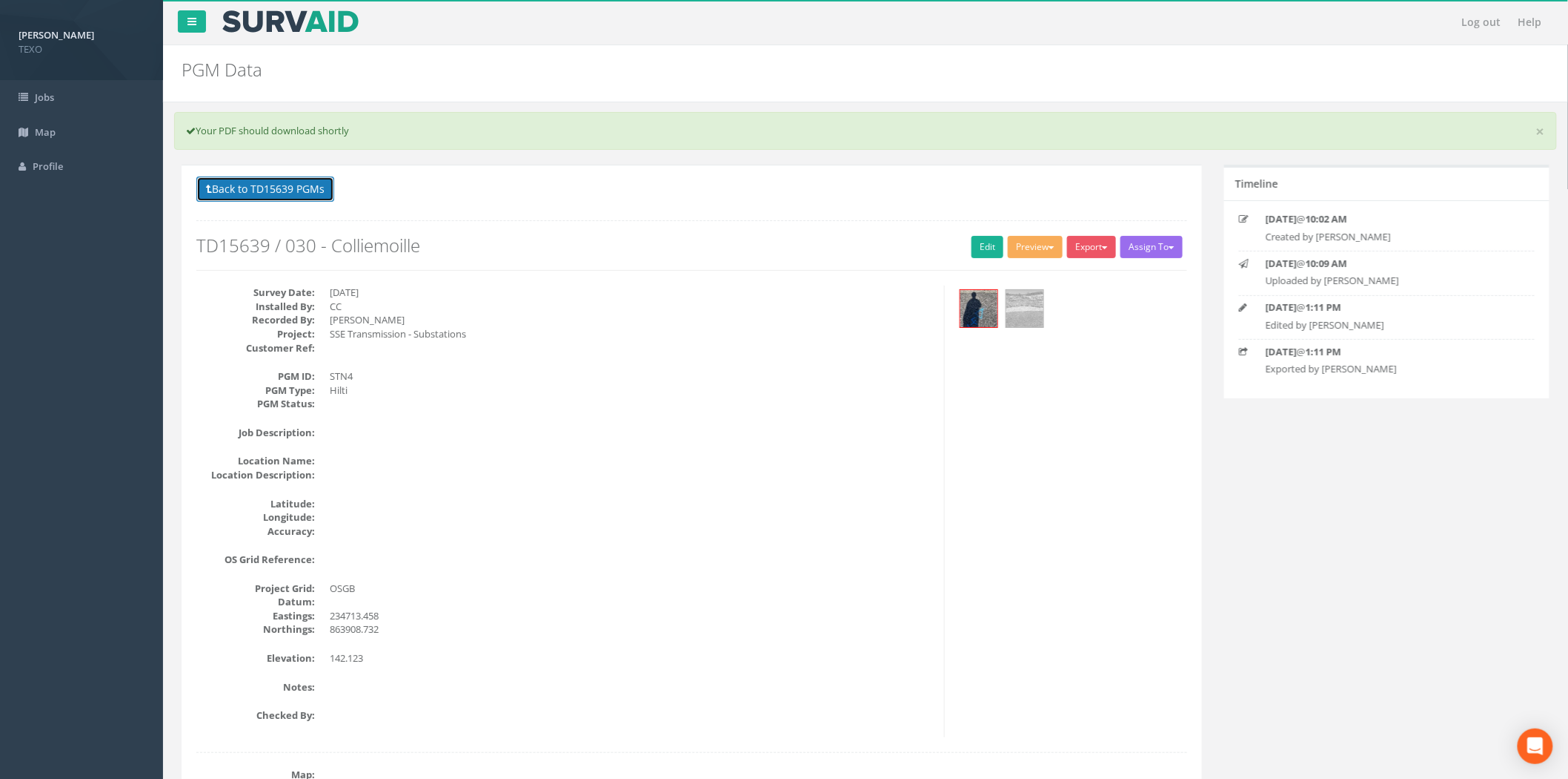
click at [314, 194] on button "Back to TD15639 PGMs" at bounding box center [265, 189] width 138 height 25
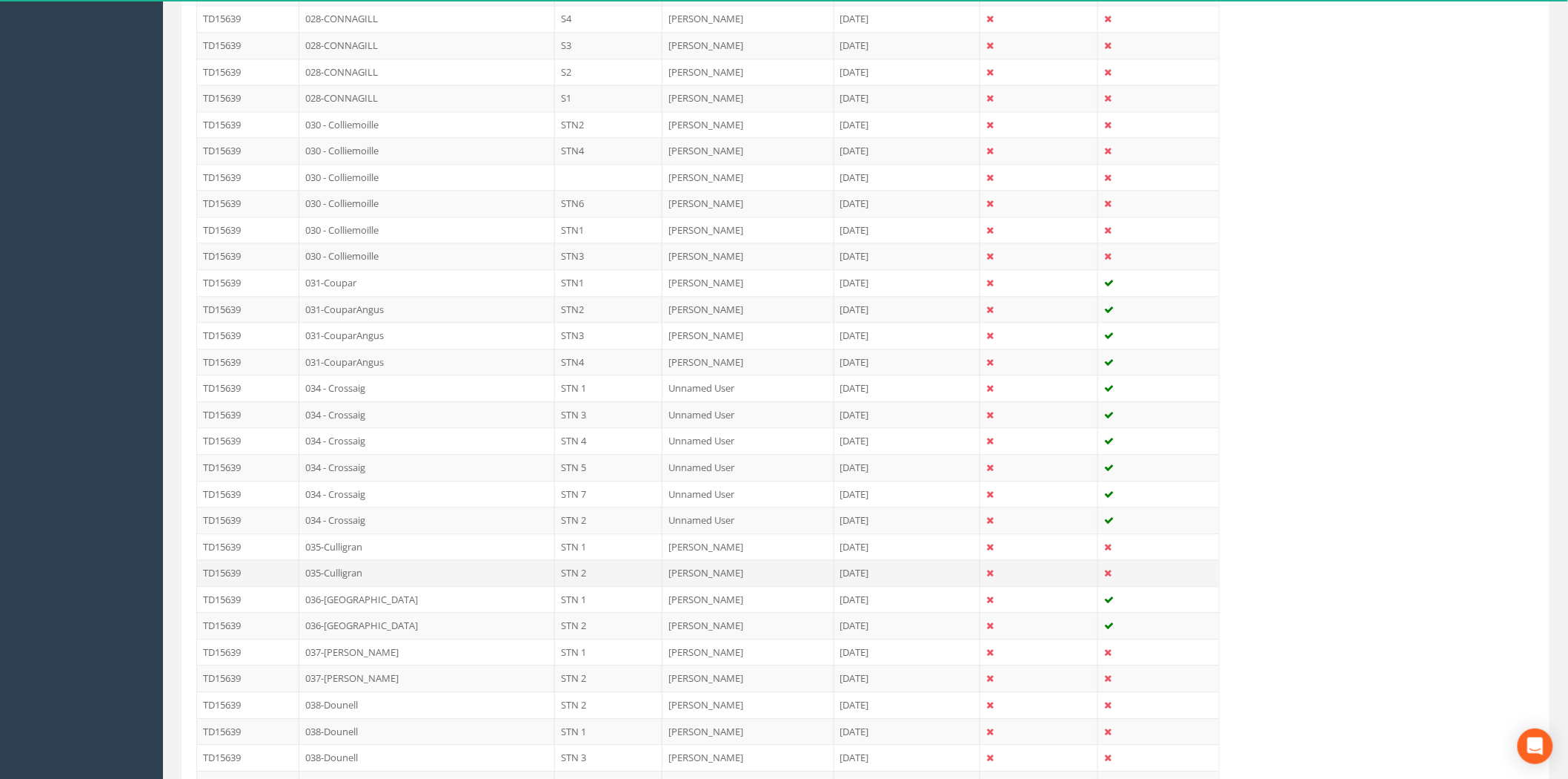
scroll to position [1427, 0]
click at [593, 206] on td at bounding box center [609, 197] width 107 height 26
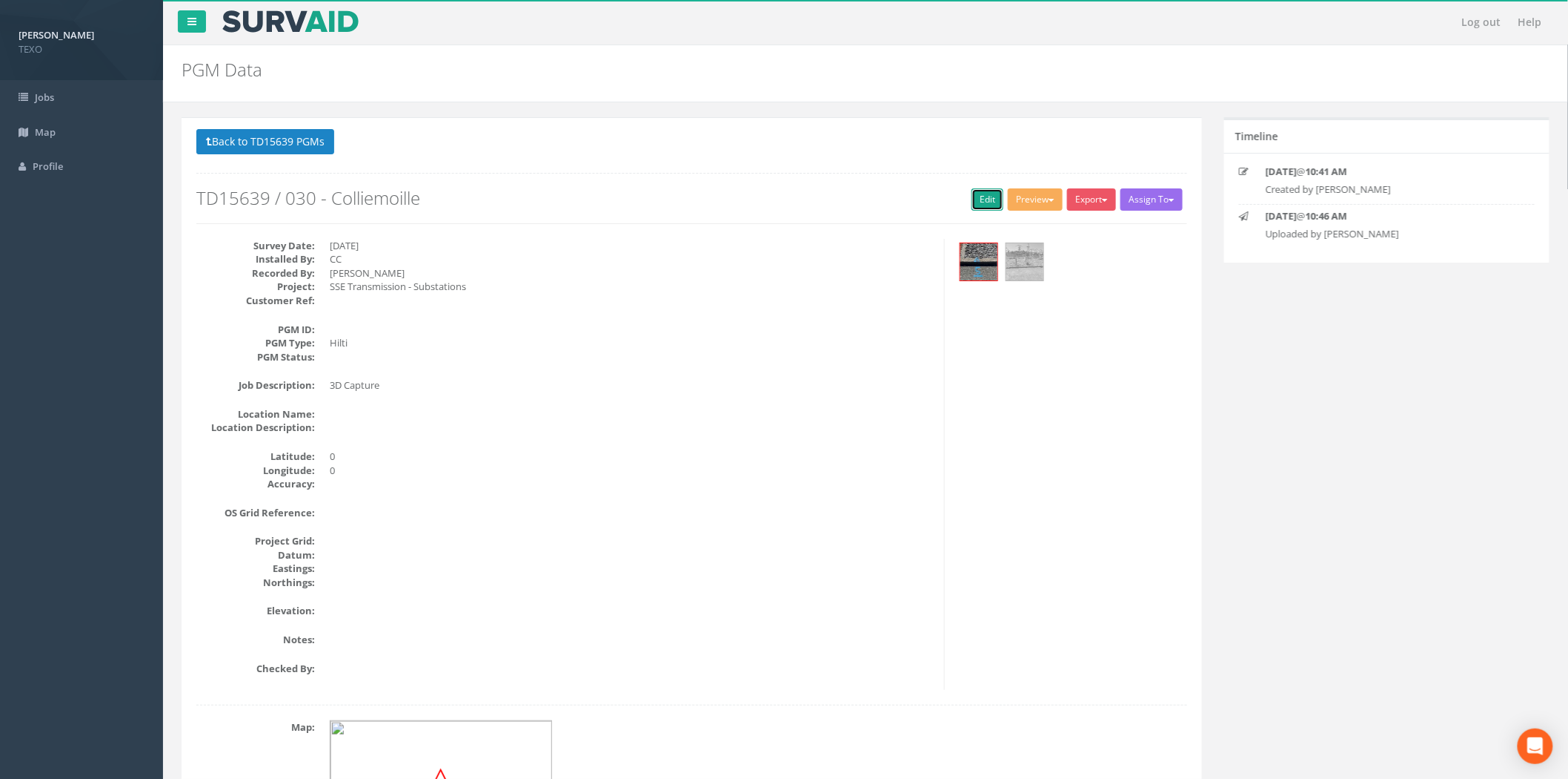
click at [972, 195] on link "Edit" at bounding box center [987, 199] width 32 height 22
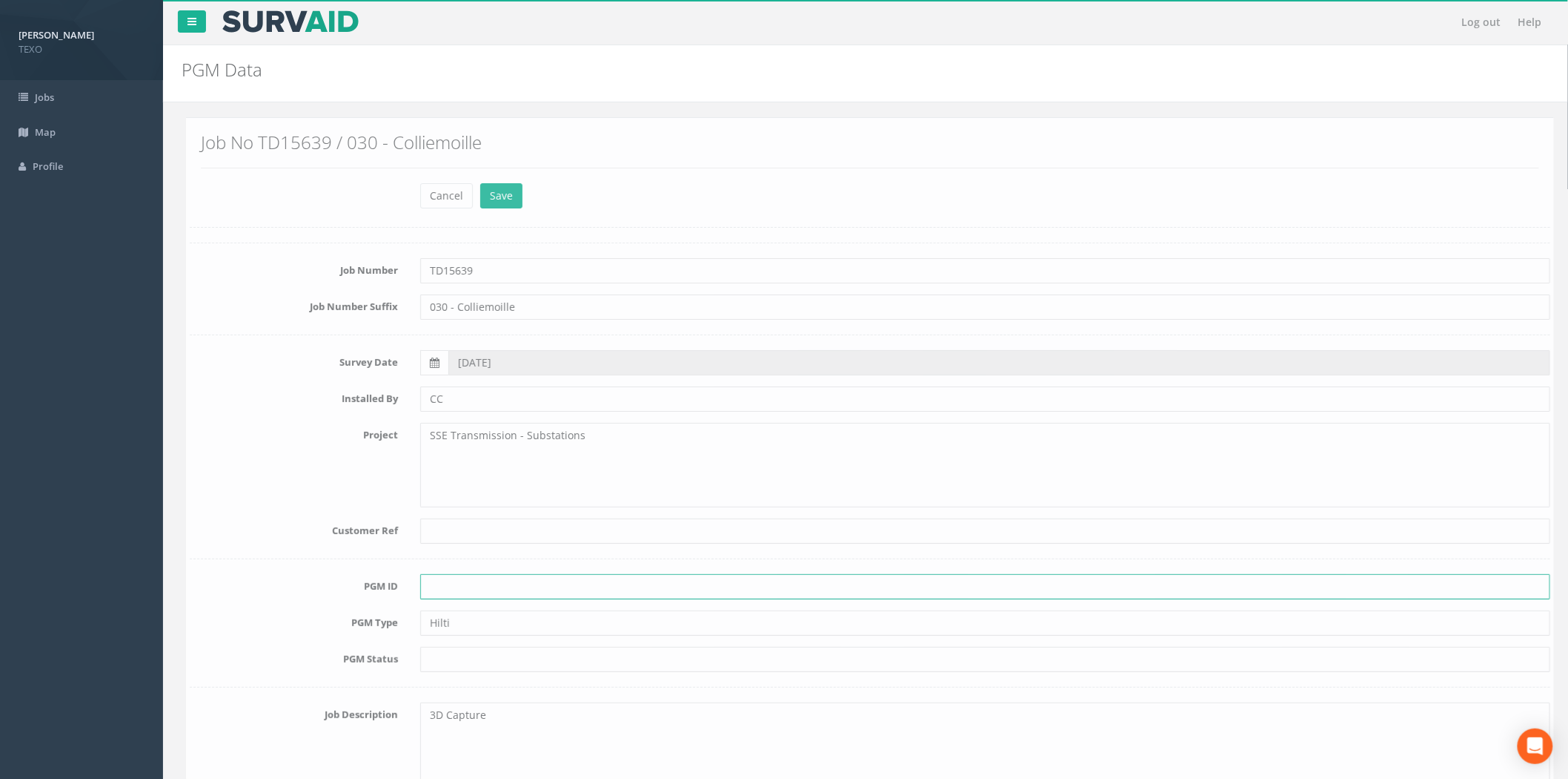
click at [457, 589] on input "text" at bounding box center [981, 586] width 1130 height 25
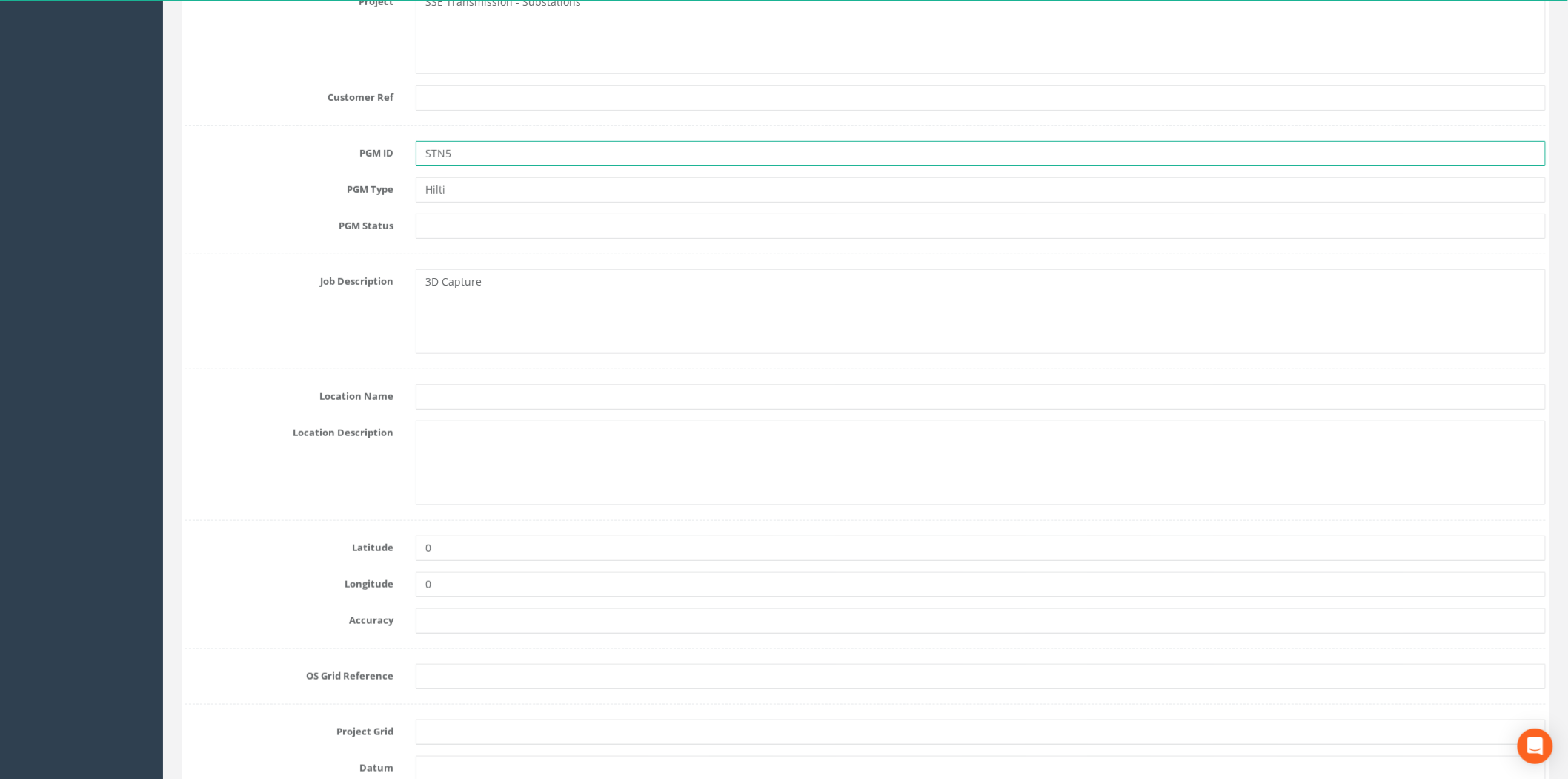
scroll to position [439, 0]
type input "STN5"
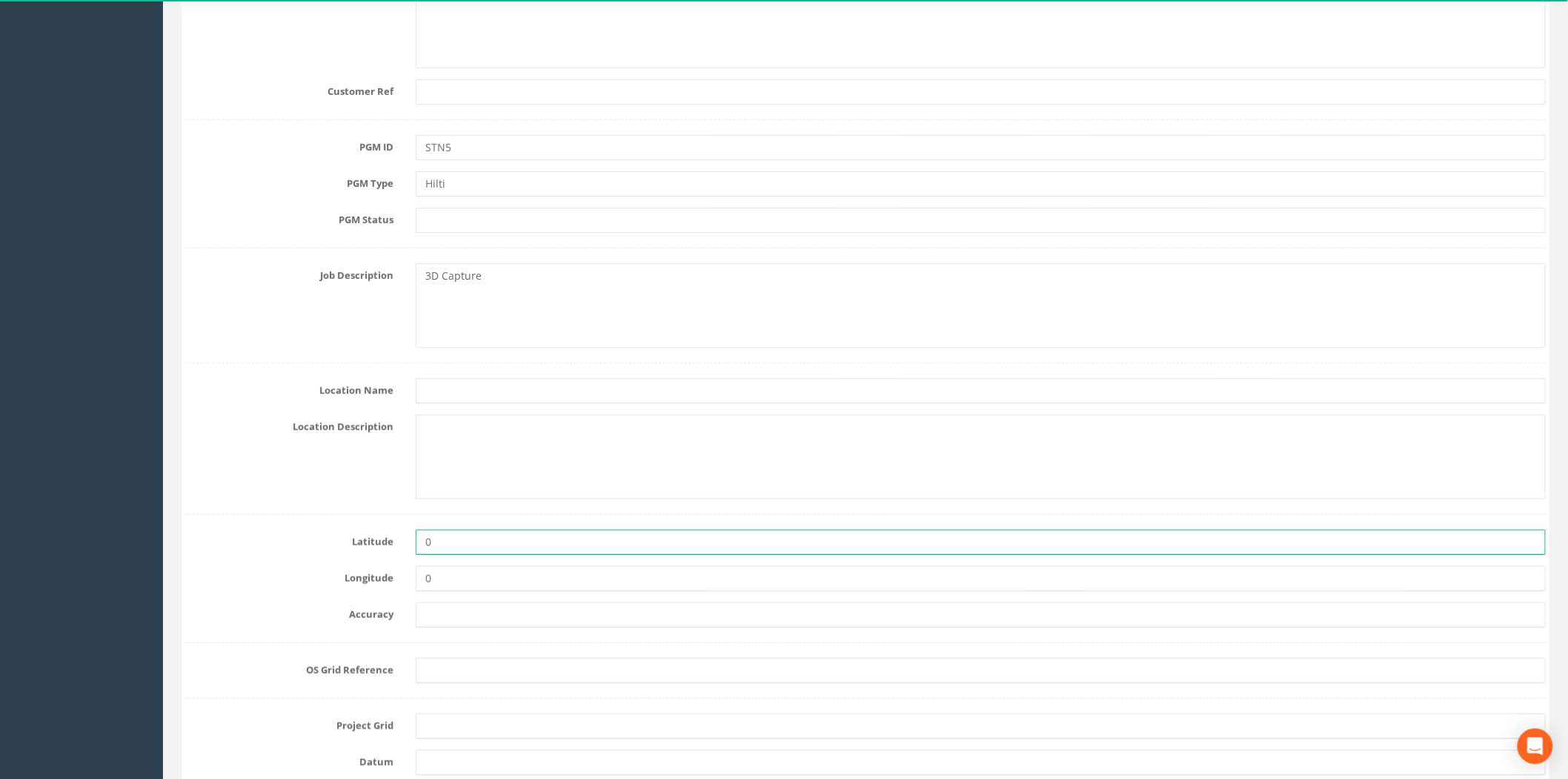
click at [449, 543] on input "0" at bounding box center [981, 542] width 1130 height 25
click at [449, 544] on input "0" at bounding box center [981, 542] width 1130 height 25
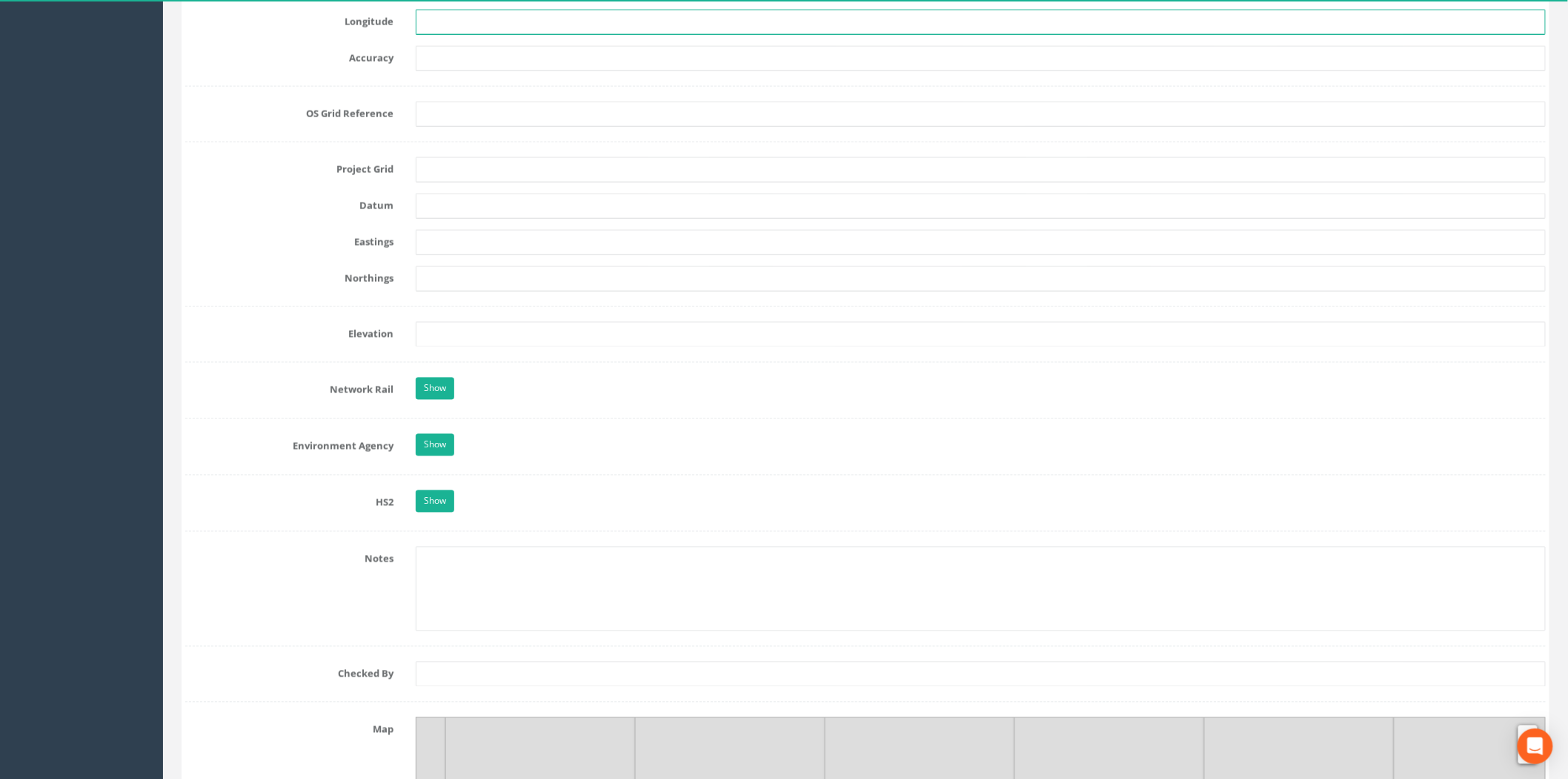
scroll to position [988, 0]
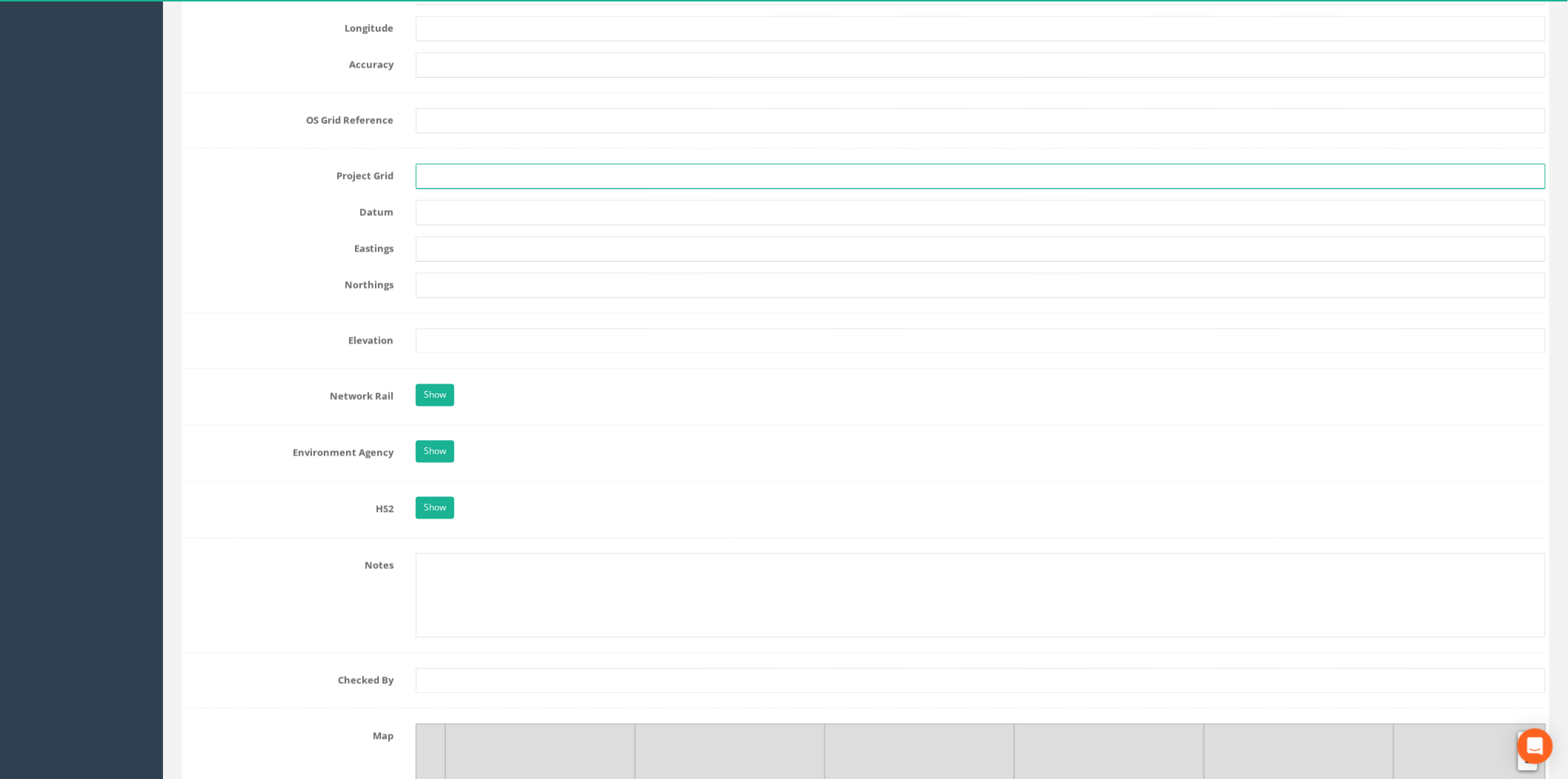
click at [432, 183] on input "text" at bounding box center [981, 176] width 1130 height 25
type input "OSGB"
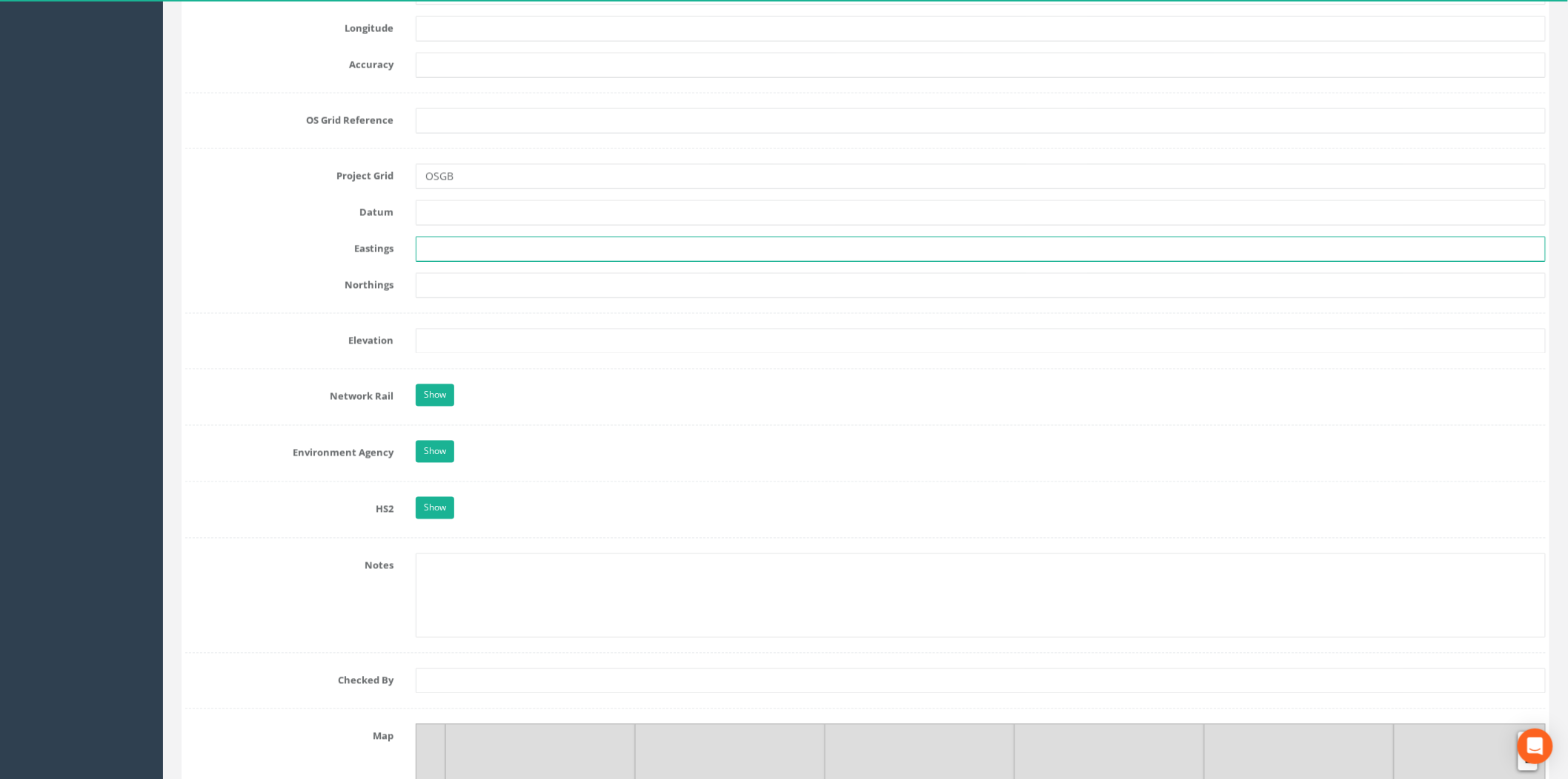
click at [426, 260] on input "text" at bounding box center [981, 249] width 1130 height 25
click at [432, 252] on input "text" at bounding box center [981, 249] width 1130 height 25
paste input "234780.358"
type input "234780.358"
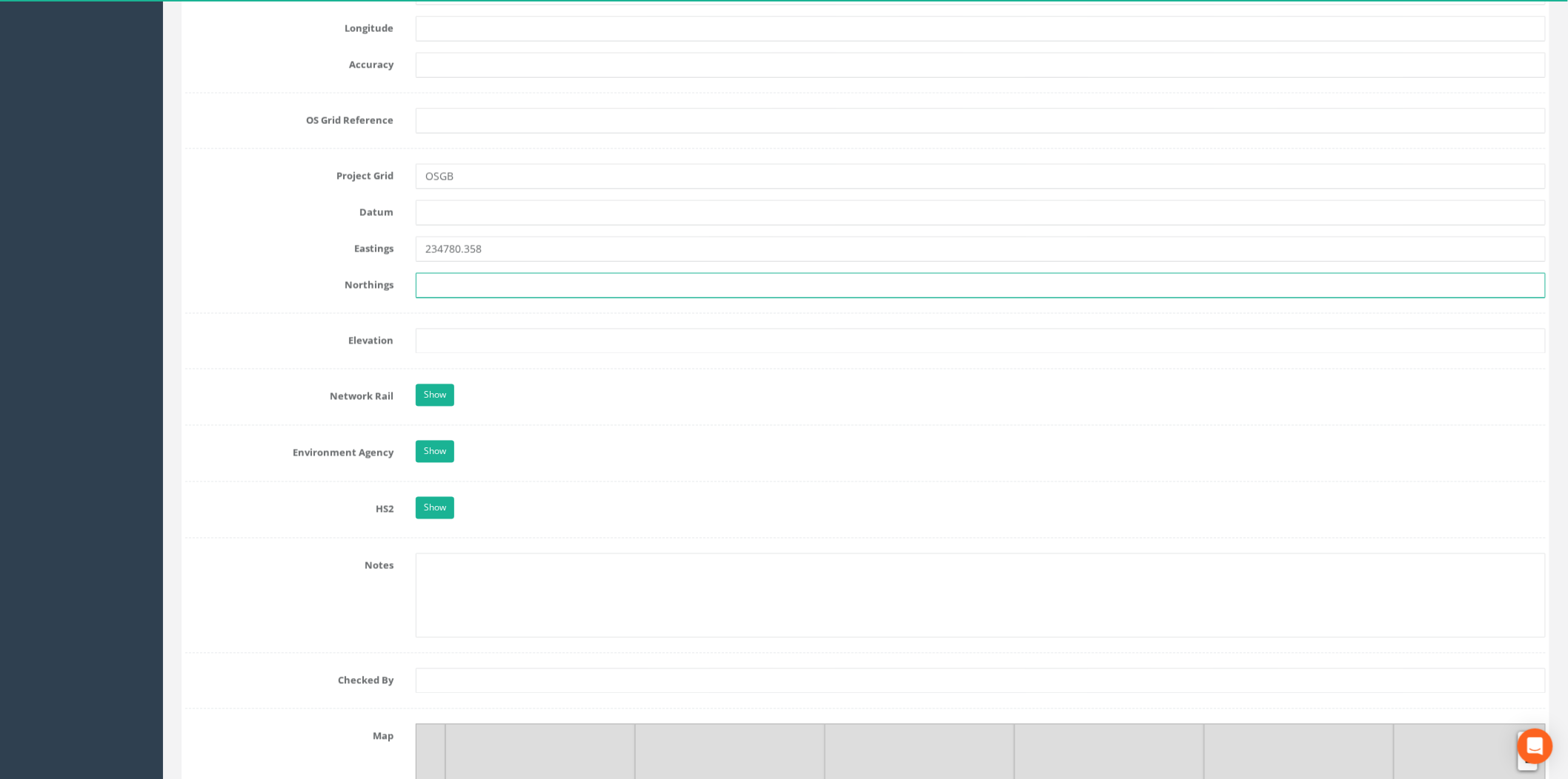
click at [461, 291] on input "text" at bounding box center [981, 285] width 1130 height 25
paste input "863908.566"
type input "863908.566"
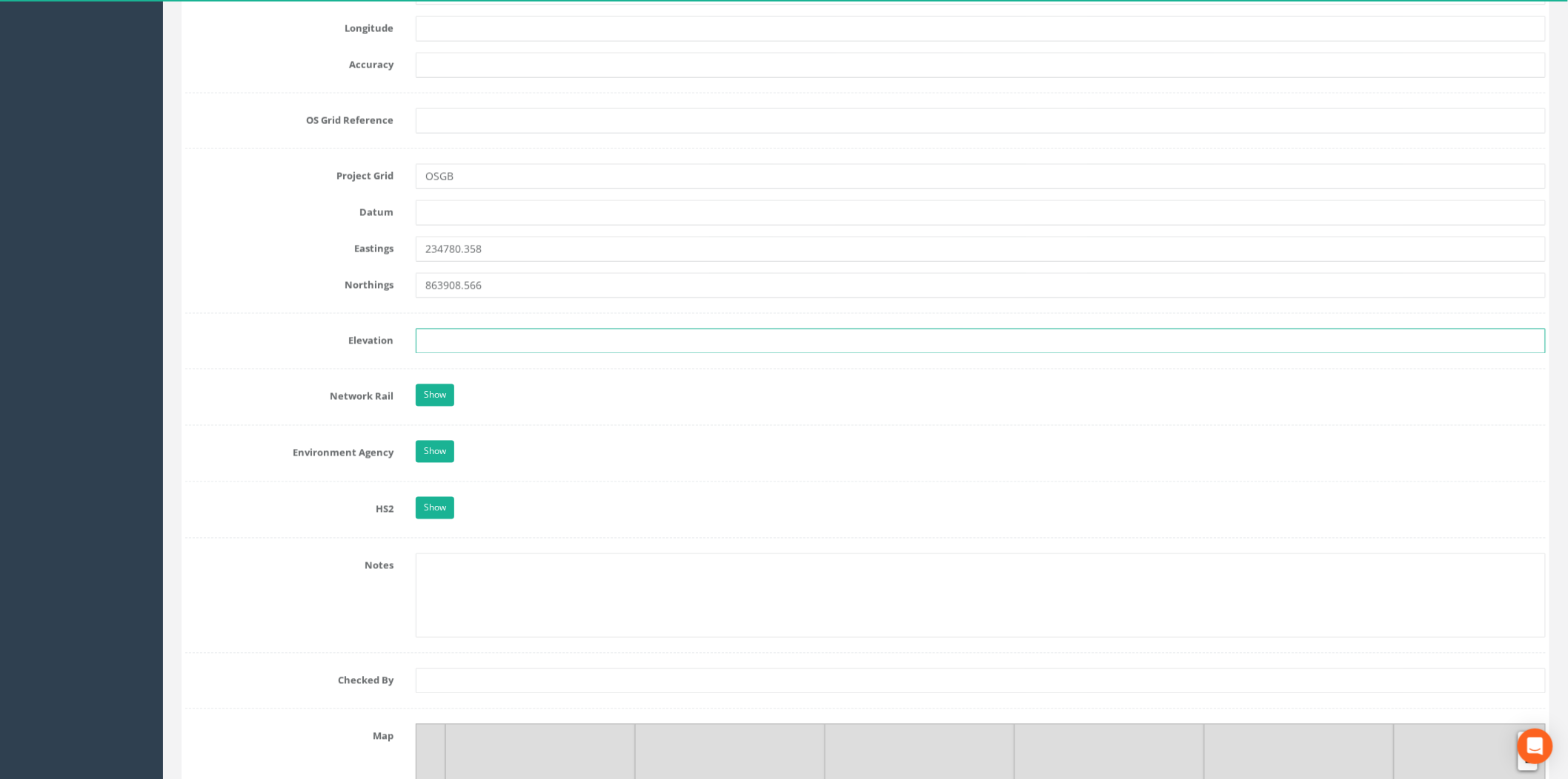
click at [458, 347] on input "text" at bounding box center [981, 341] width 1130 height 25
paste input "142.344"
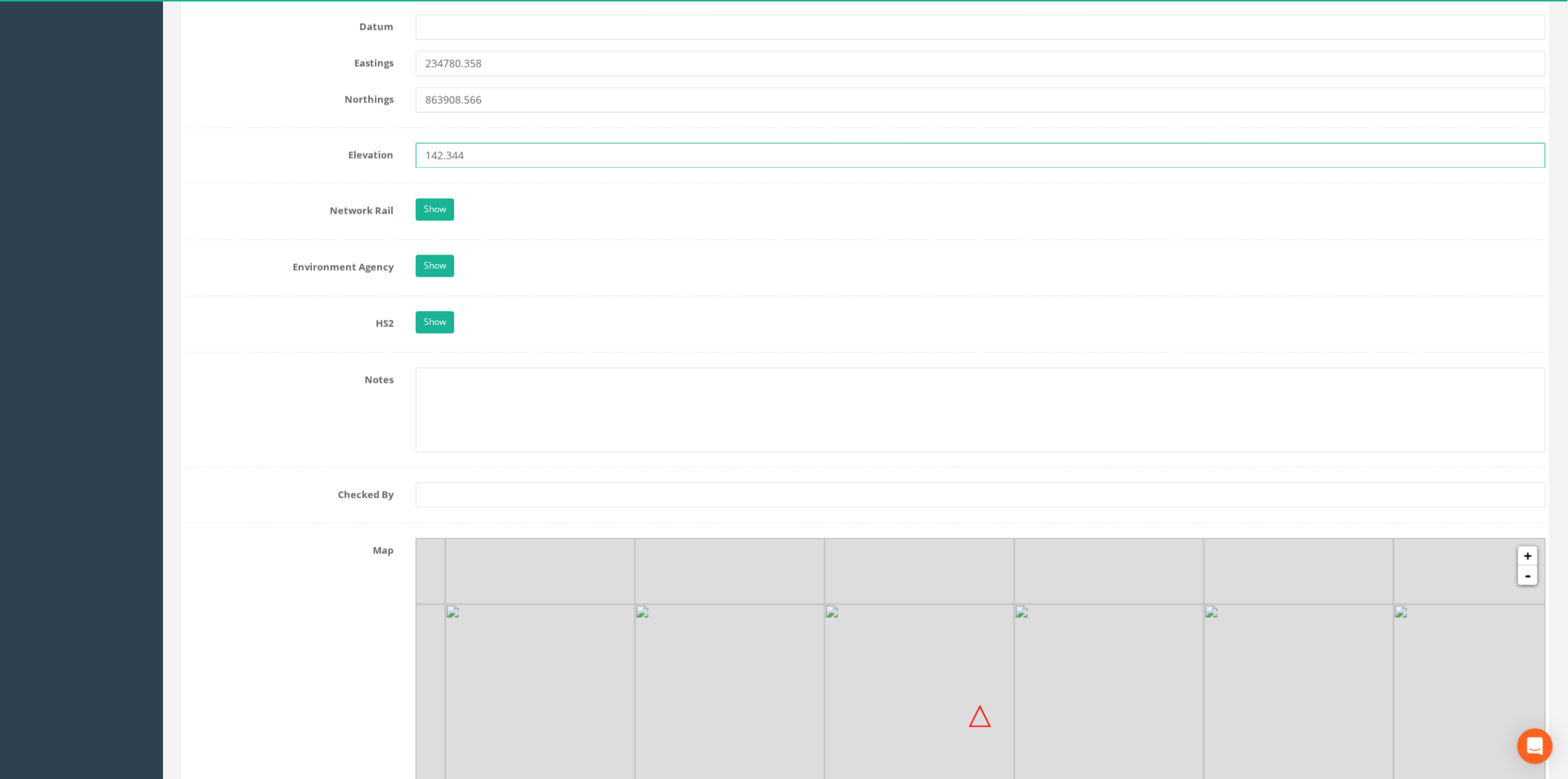
scroll to position [1743, 0]
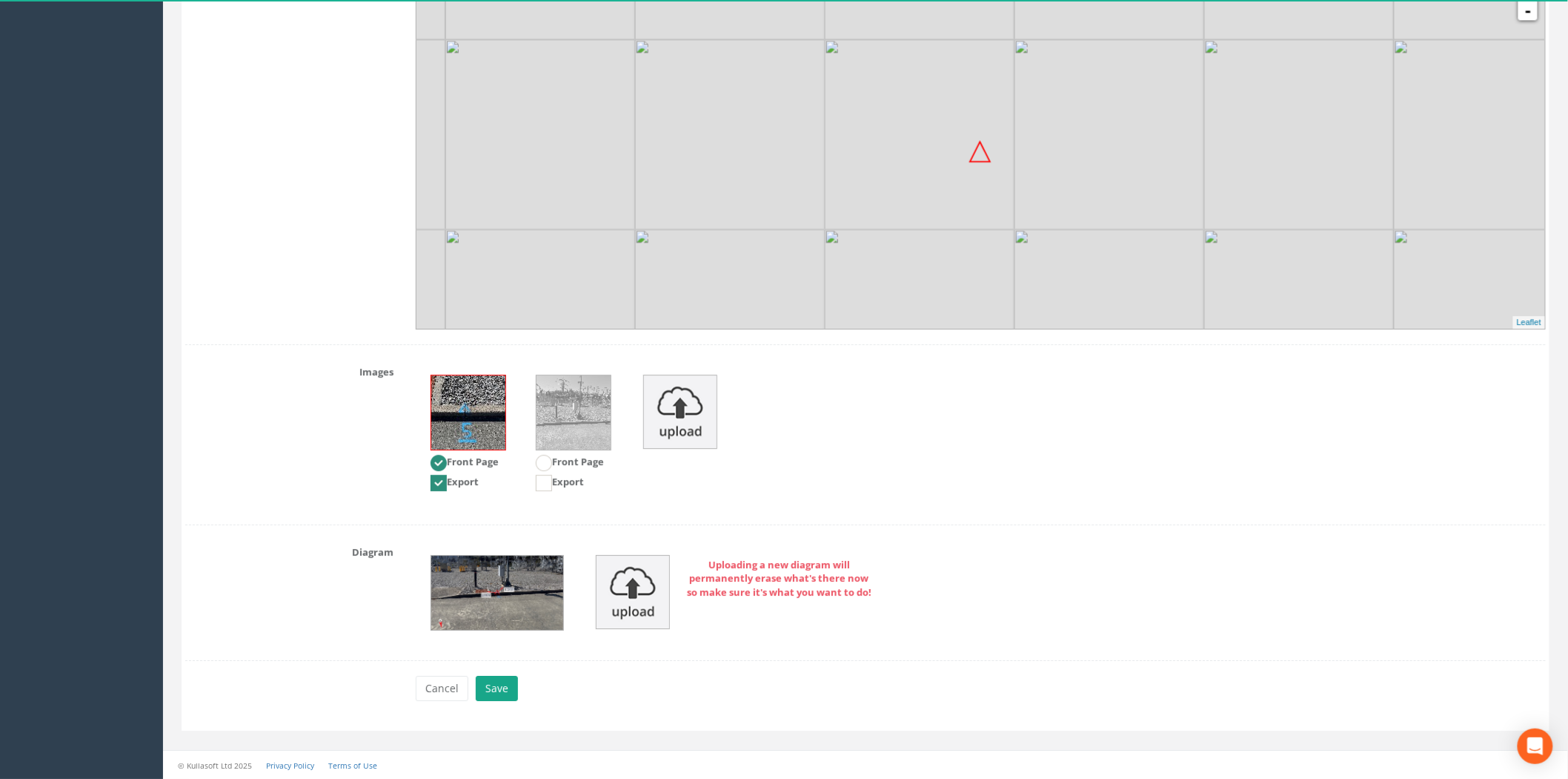
type input "142.344"
click at [494, 675] on button "Save" at bounding box center [497, 688] width 43 height 25
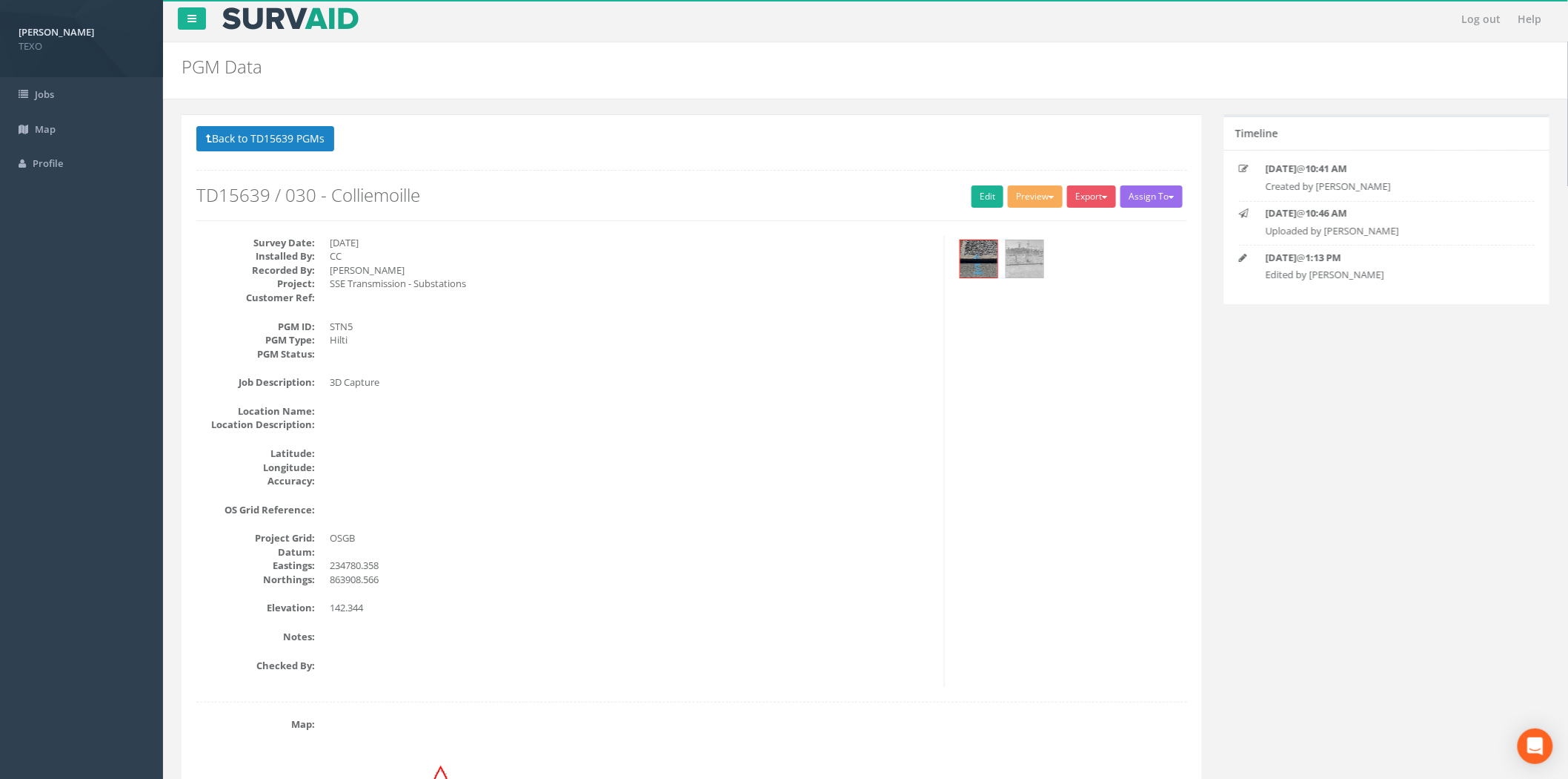
scroll to position [0, 0]
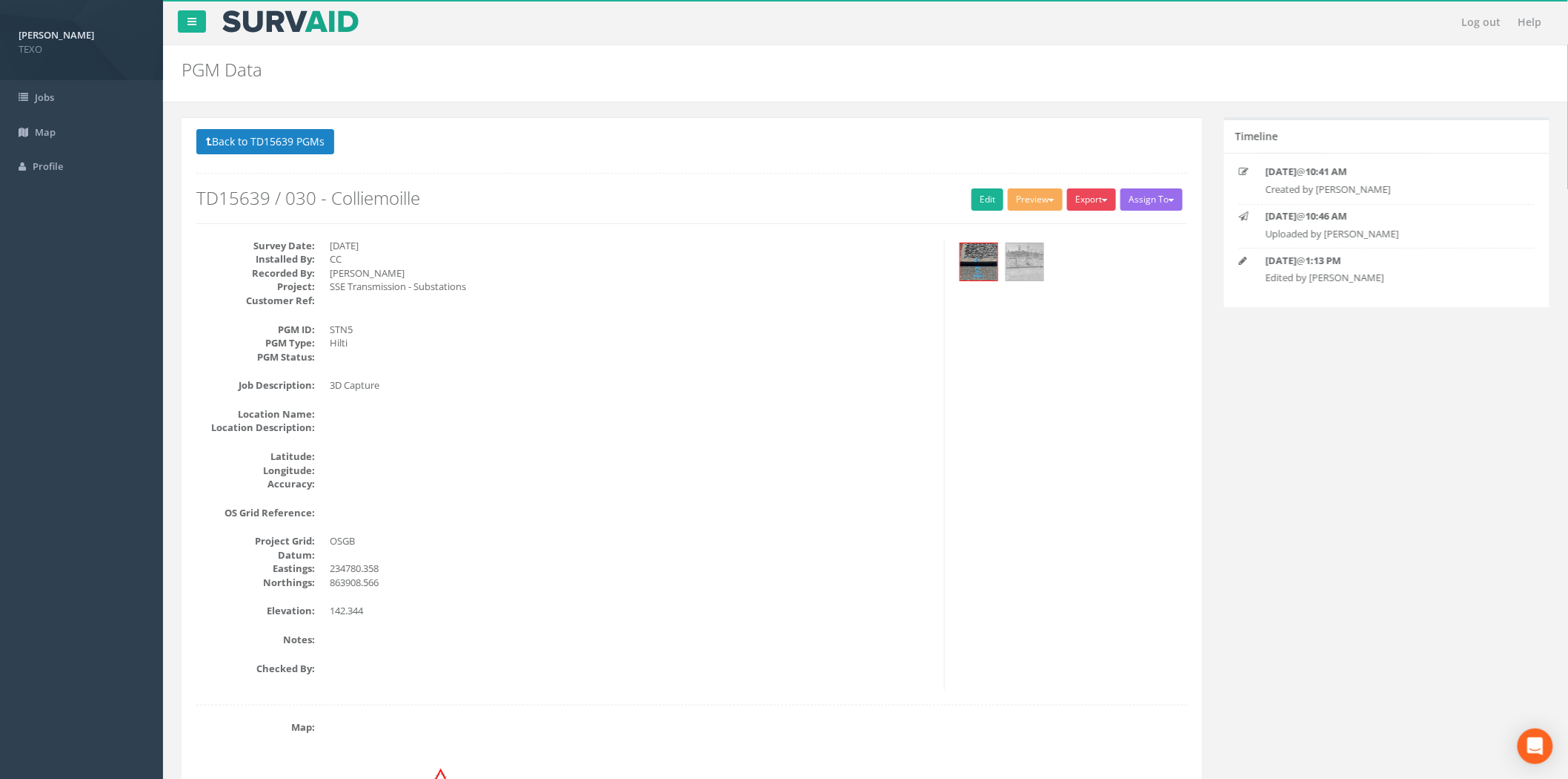
click at [1085, 205] on button "Export" at bounding box center [1092, 199] width 49 height 22
click at [1044, 479] on link "SurvAid Generic Grid" at bounding box center [1059, 474] width 116 height 23
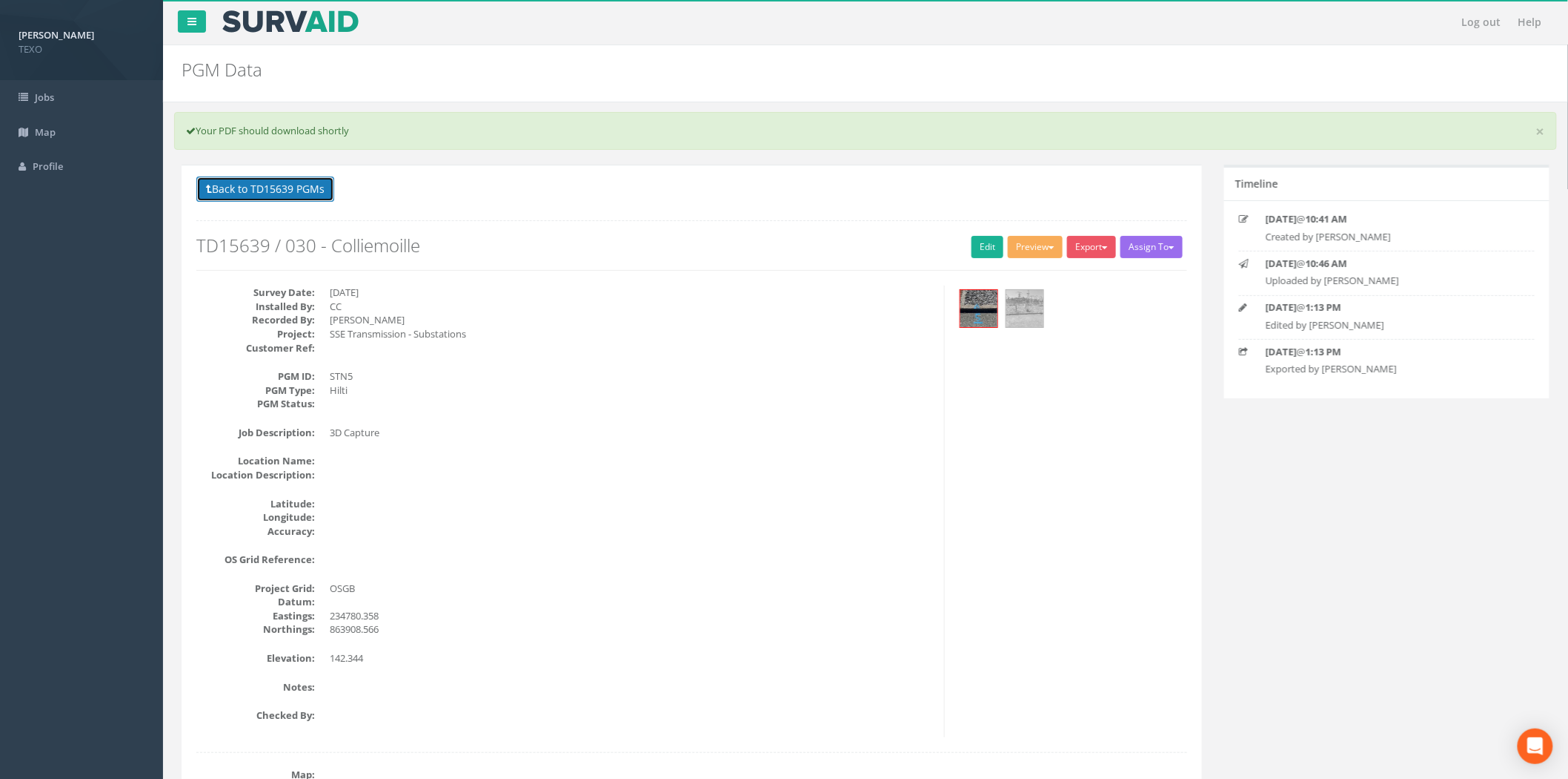
click at [238, 185] on button "Back to TD15639 PGMs" at bounding box center [265, 189] width 138 height 25
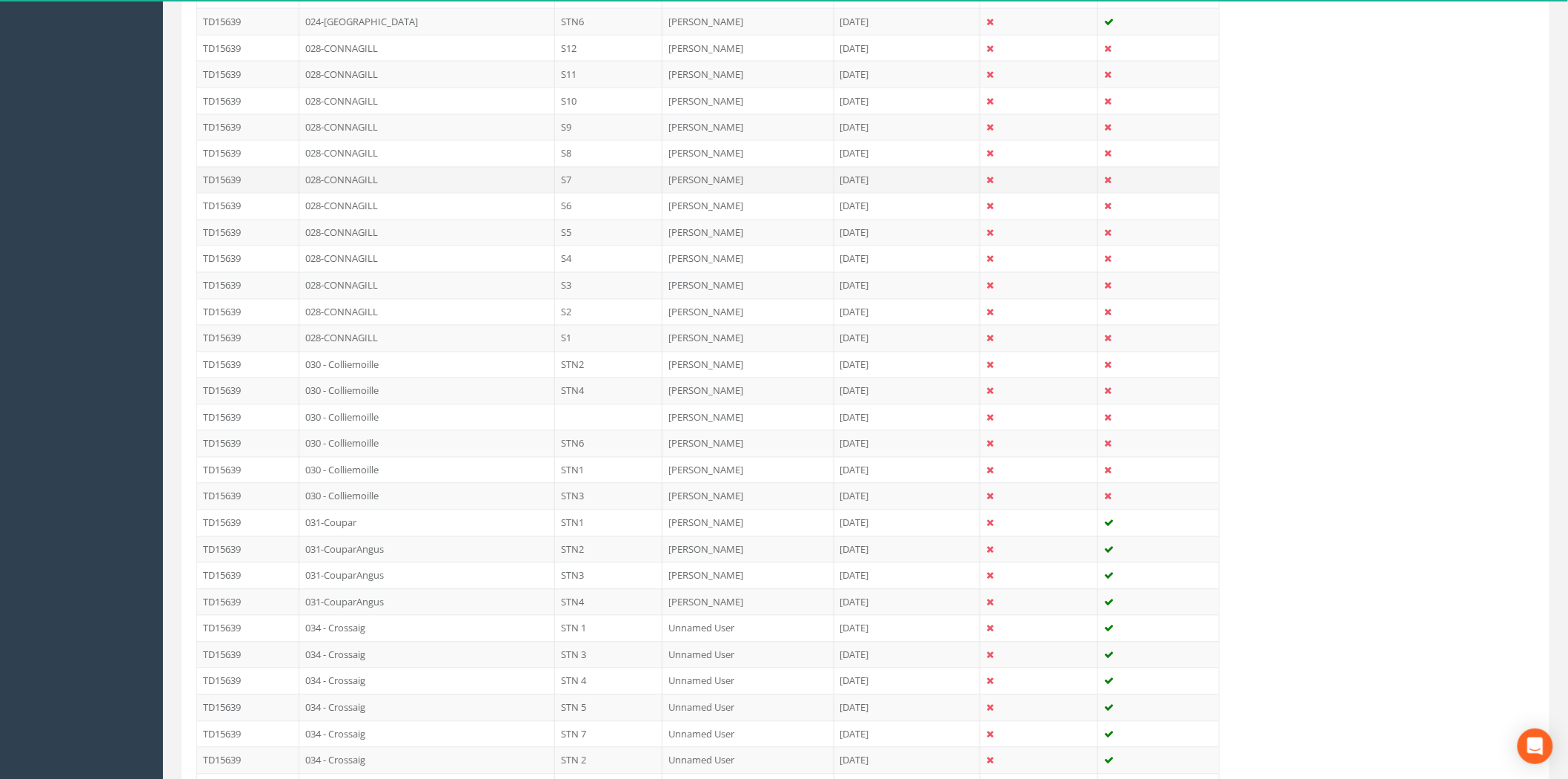
scroll to position [1427, 0]
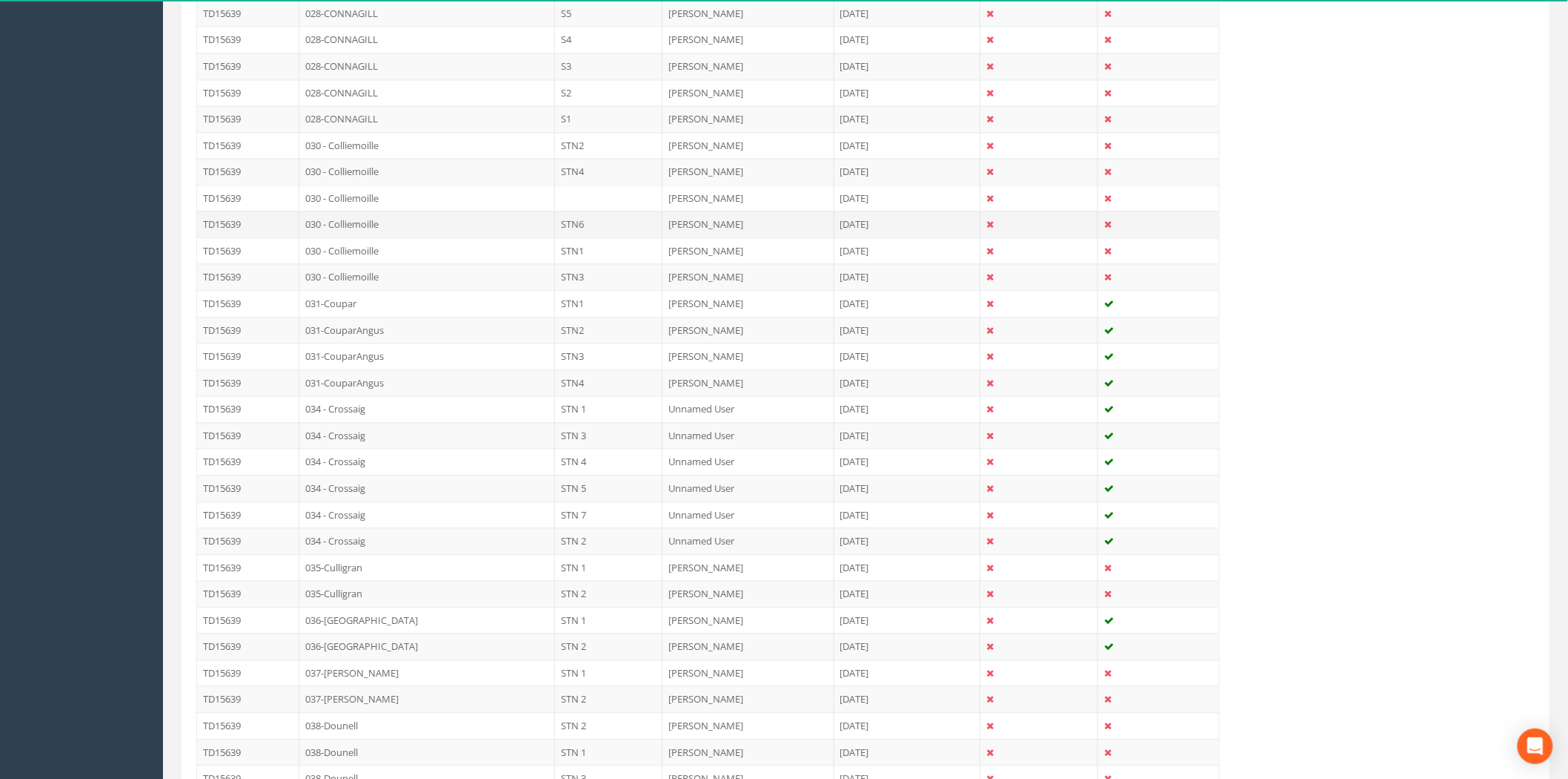
click at [488, 232] on td "030 - Colliemoille" at bounding box center [427, 224] width 255 height 26
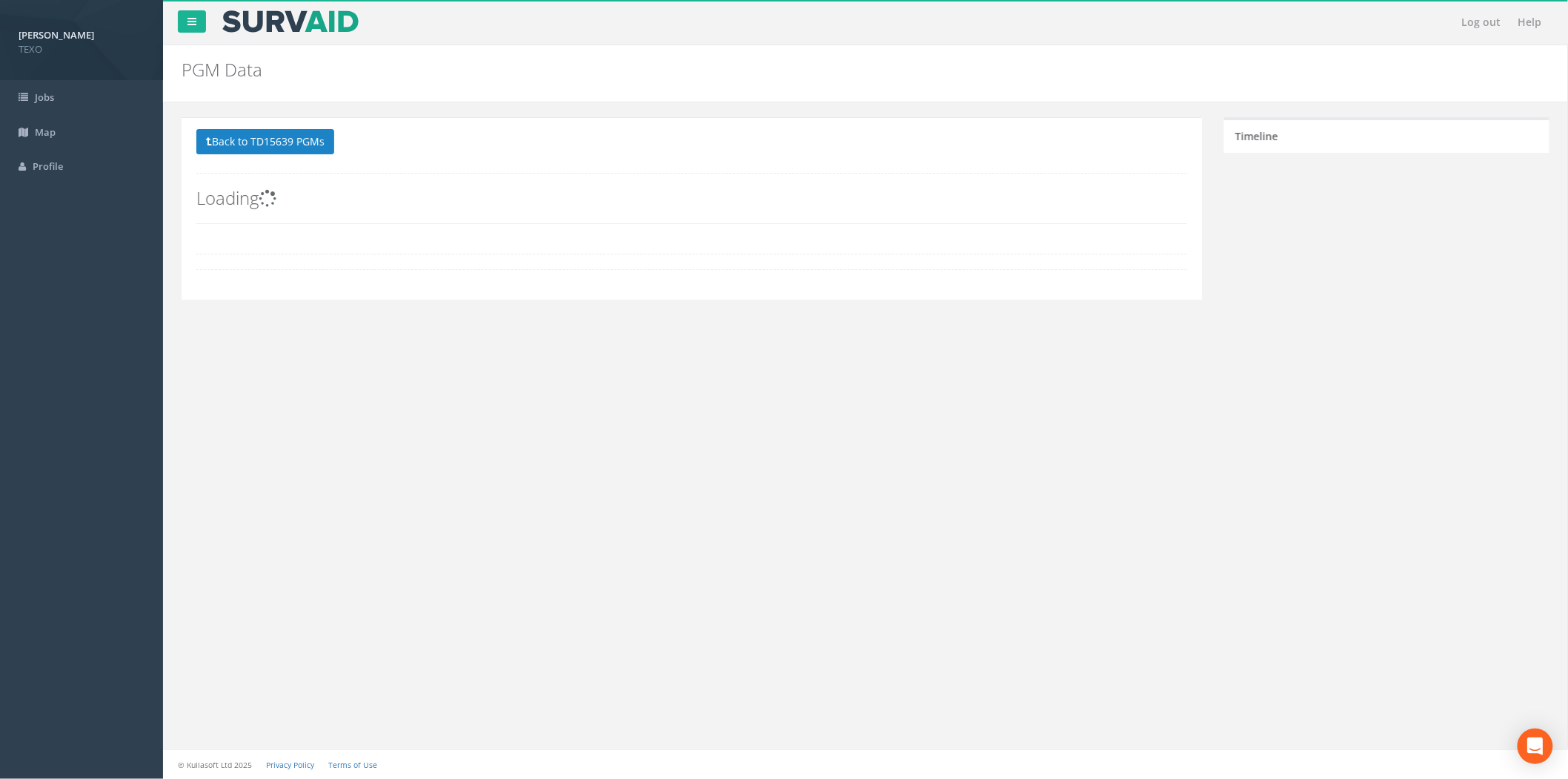
scroll to position [0, 0]
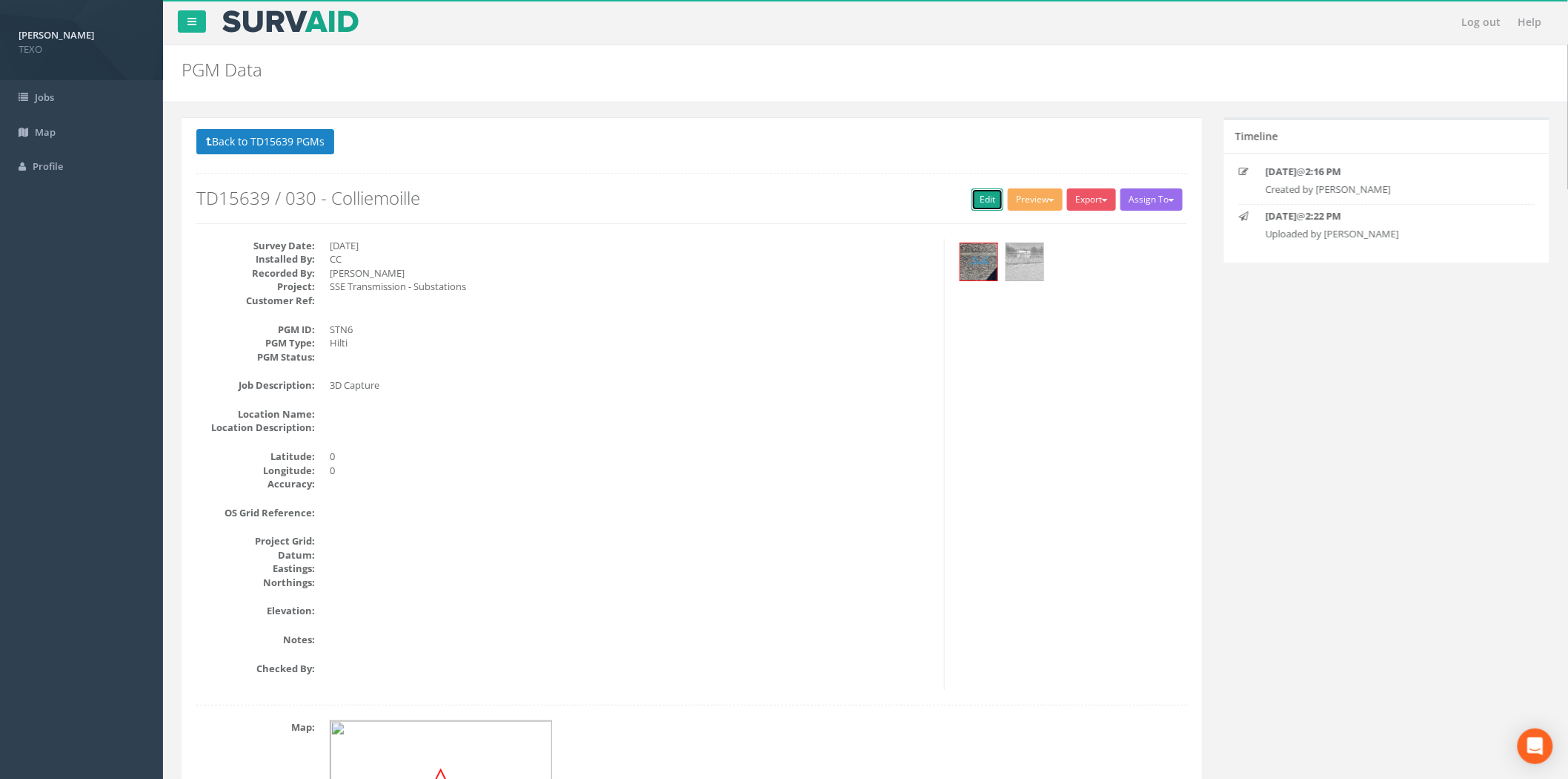
click at [976, 200] on link "Edit" at bounding box center [987, 199] width 32 height 22
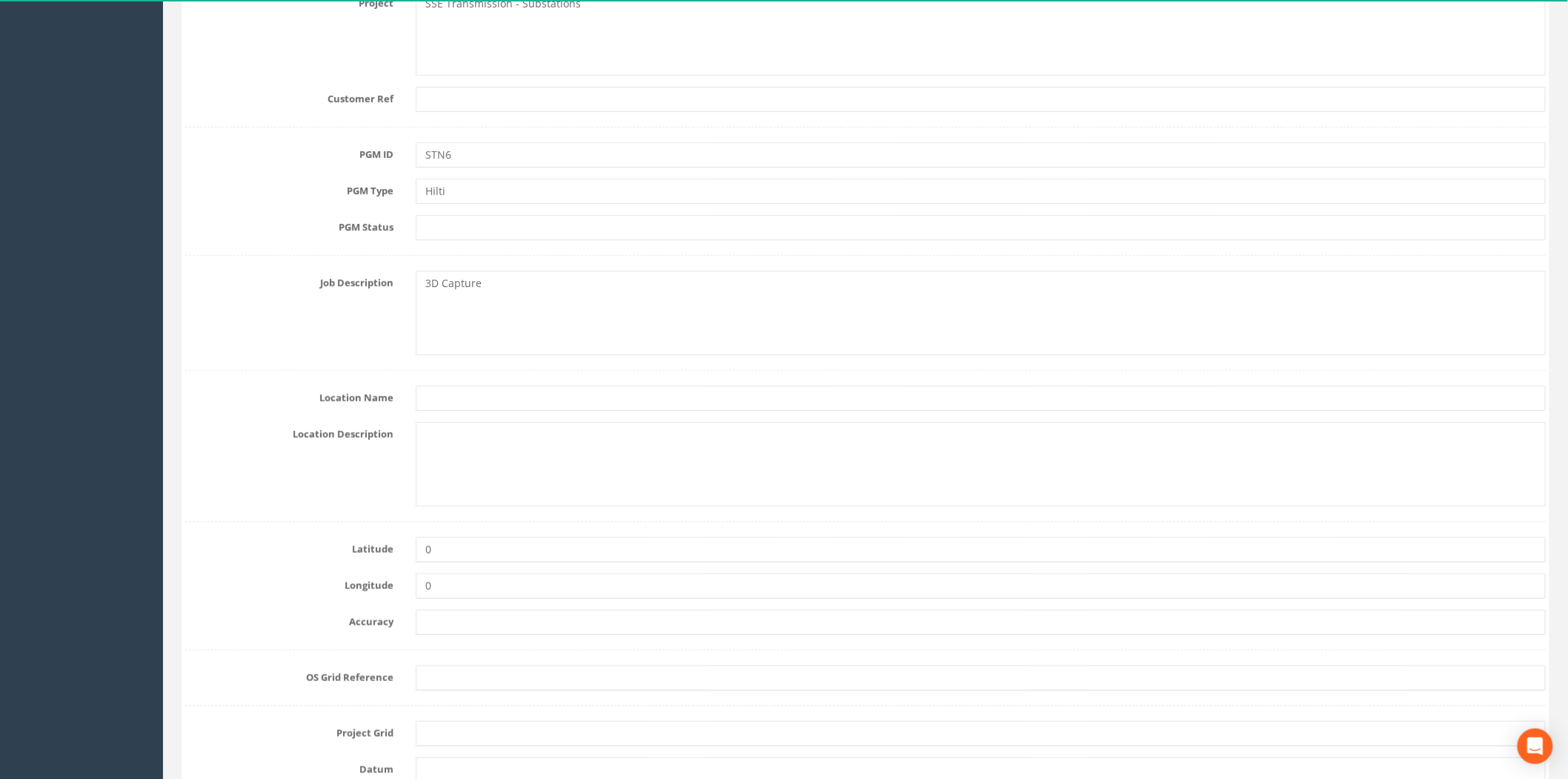
scroll to position [439, 0]
click at [471, 545] on input "0" at bounding box center [981, 542] width 1130 height 25
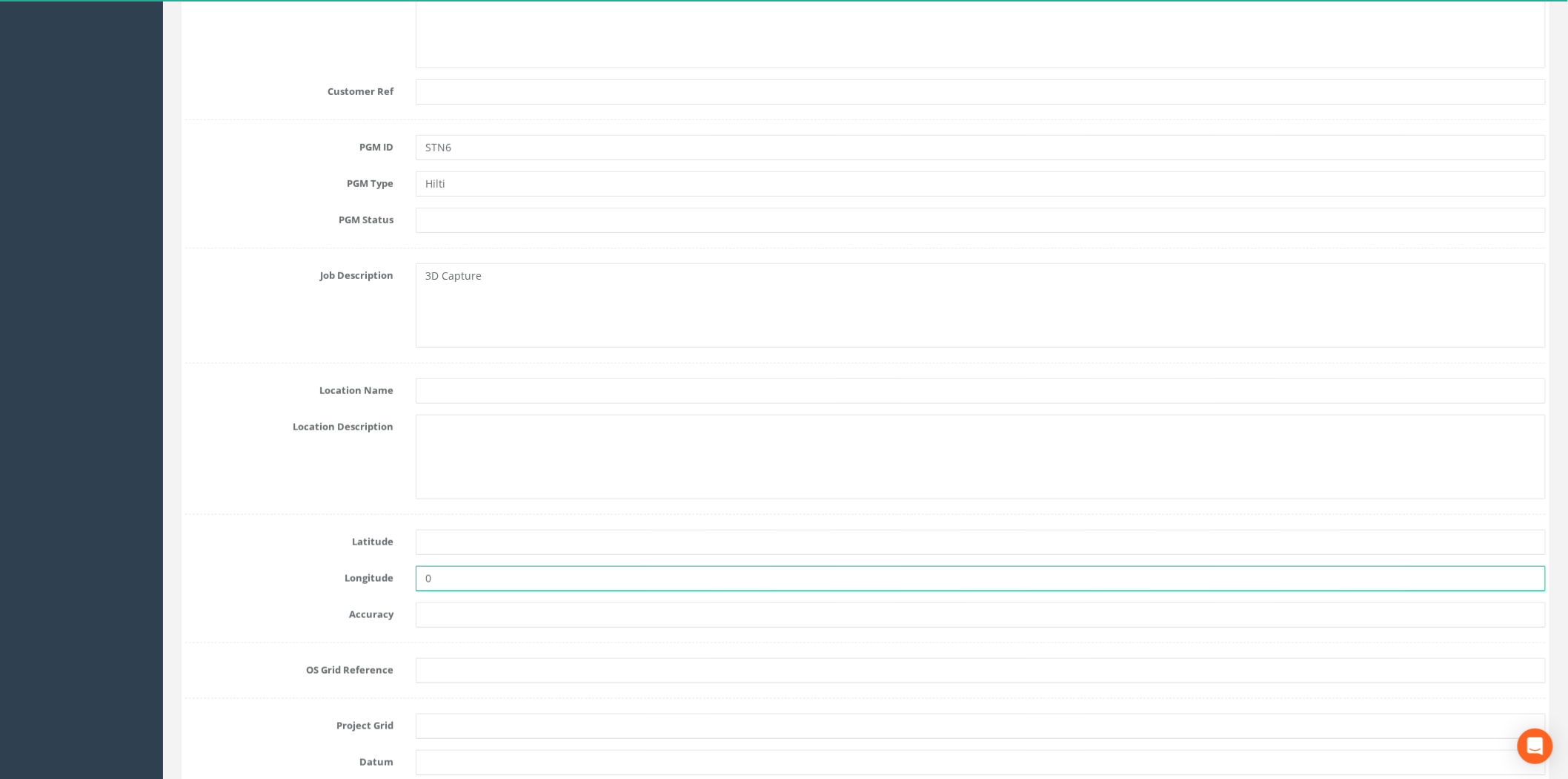
click at [461, 575] on input "0" at bounding box center [981, 578] width 1130 height 25
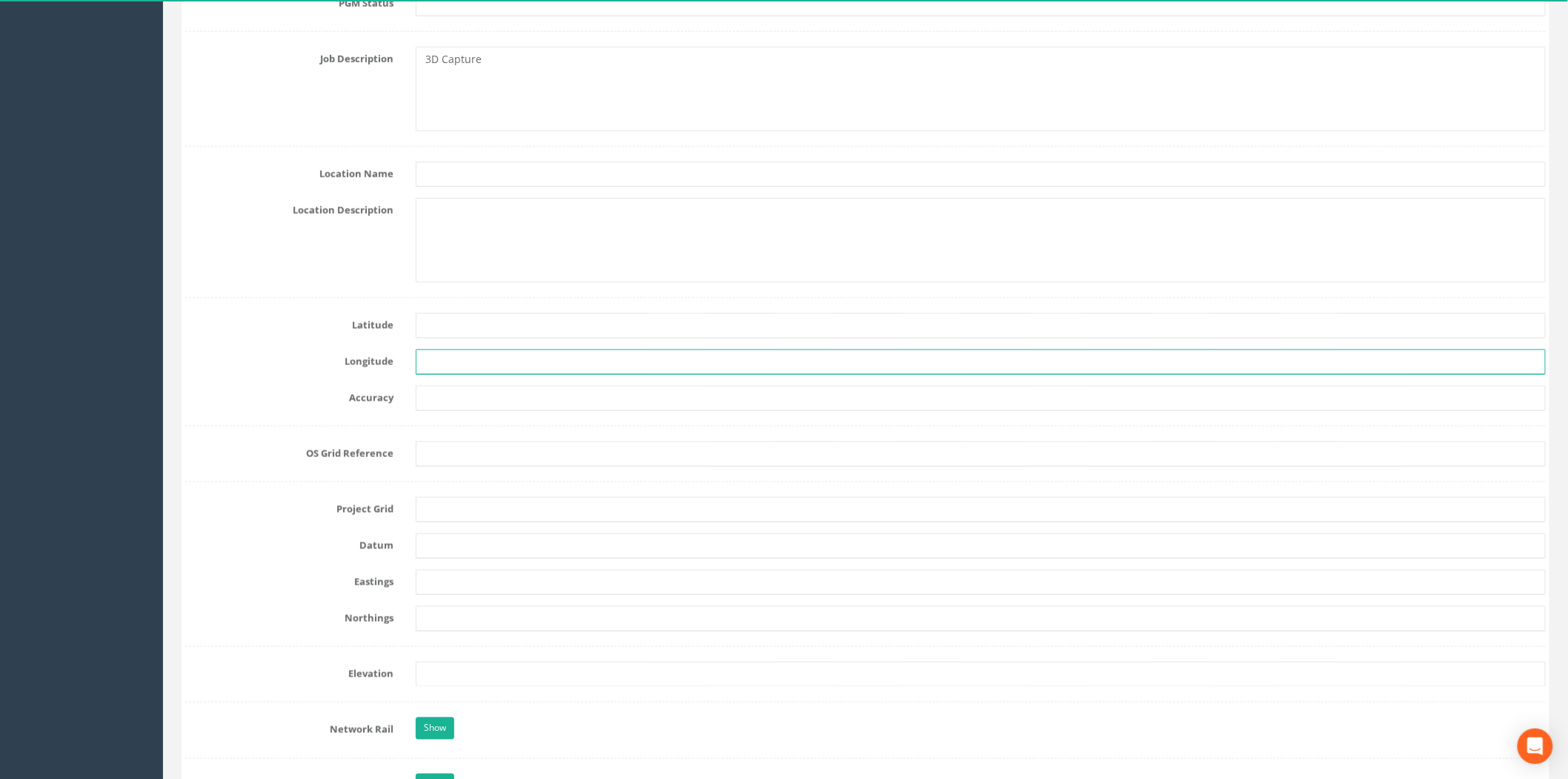
scroll to position [658, 0]
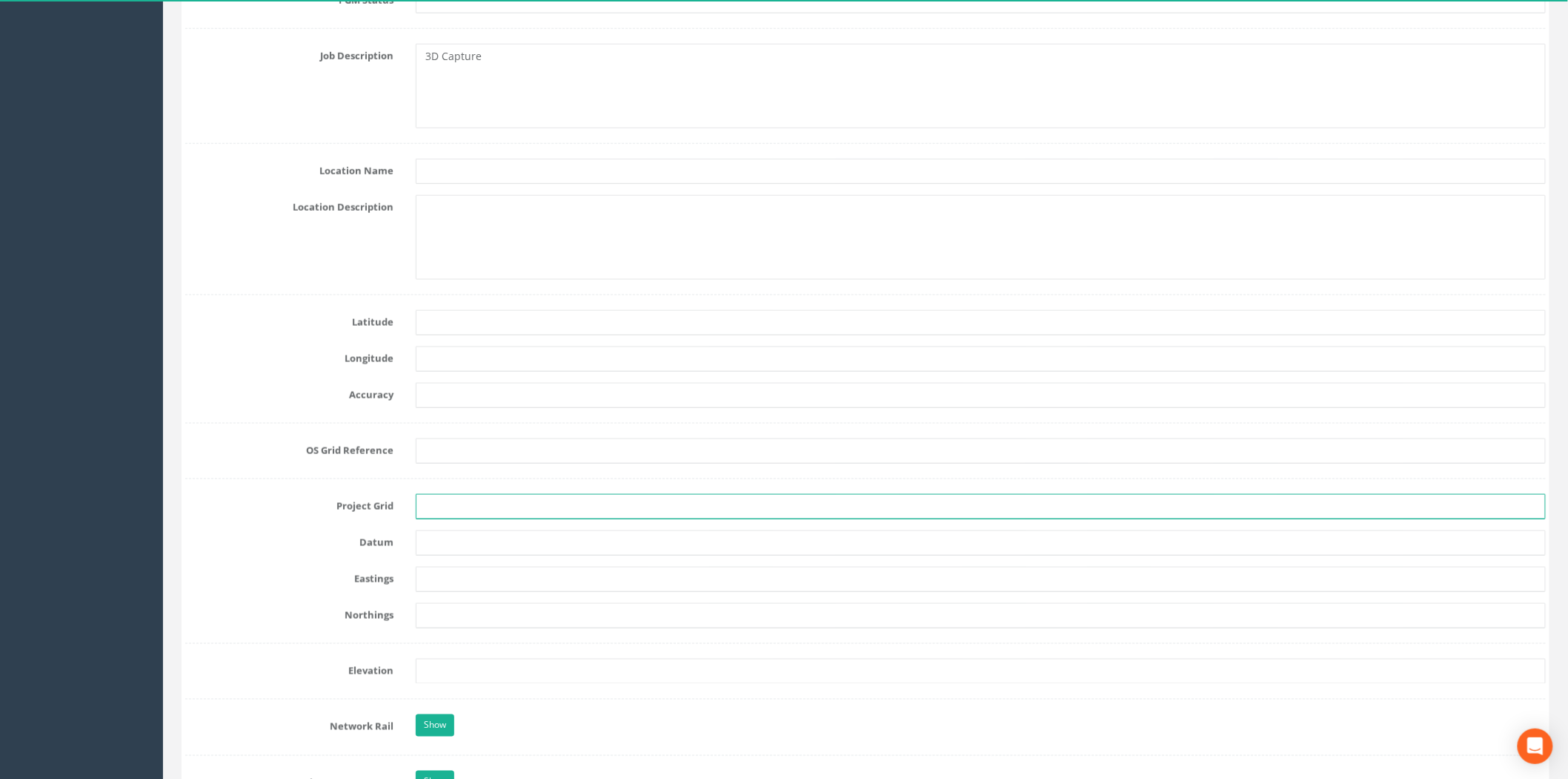
drag, startPoint x: 457, startPoint y: 505, endPoint x: 477, endPoint y: 510, distance: 20.6
click at [457, 505] on input "text" at bounding box center [981, 506] width 1130 height 25
type input "OSGB"
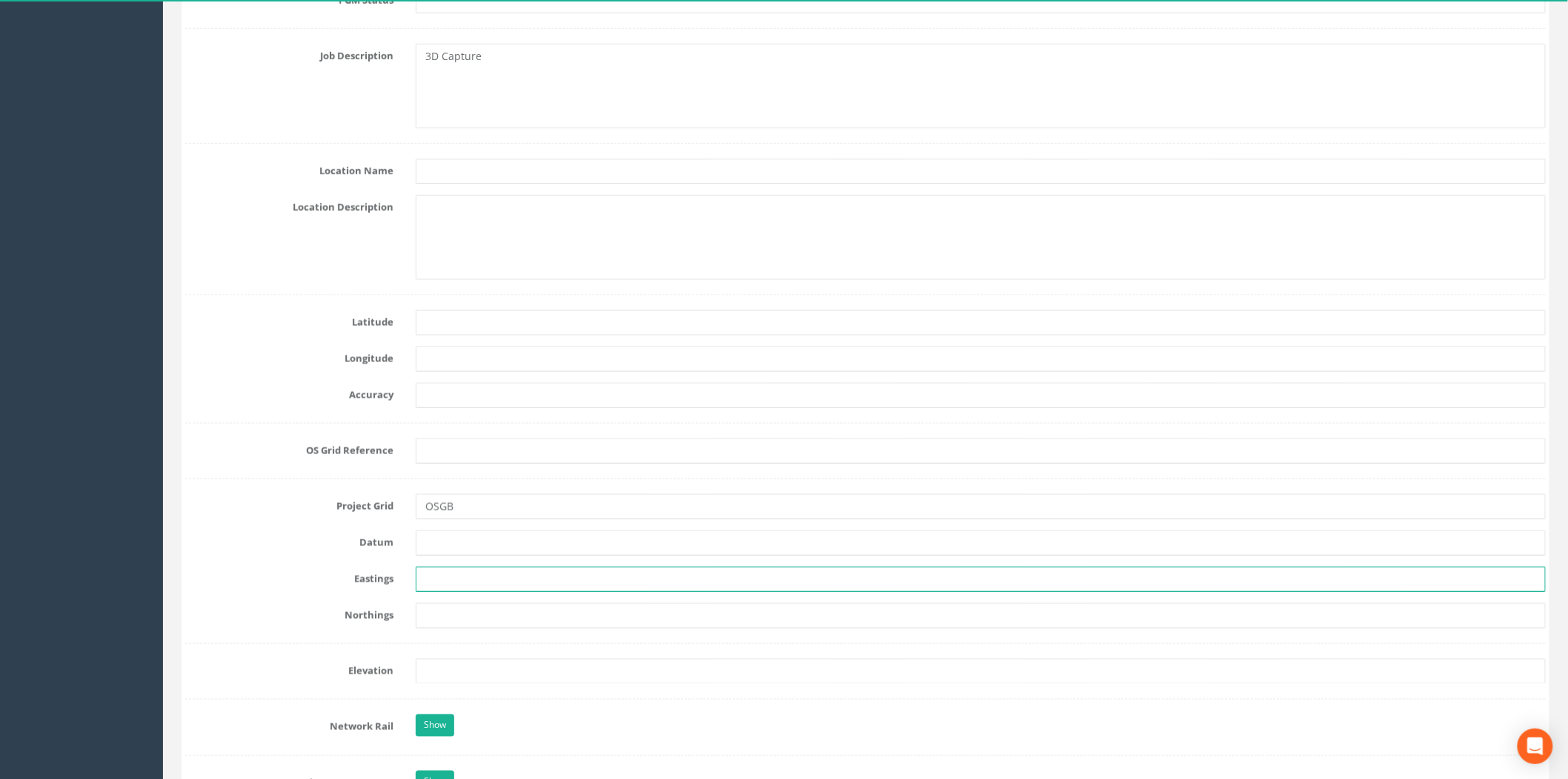
drag, startPoint x: 453, startPoint y: 584, endPoint x: 439, endPoint y: 586, distance: 14.1
click at [453, 584] on input "text" at bounding box center [981, 579] width 1130 height 25
click at [465, 578] on input "text" at bounding box center [981, 579] width 1130 height 25
paste input "234853.051"
type input "234853.051"
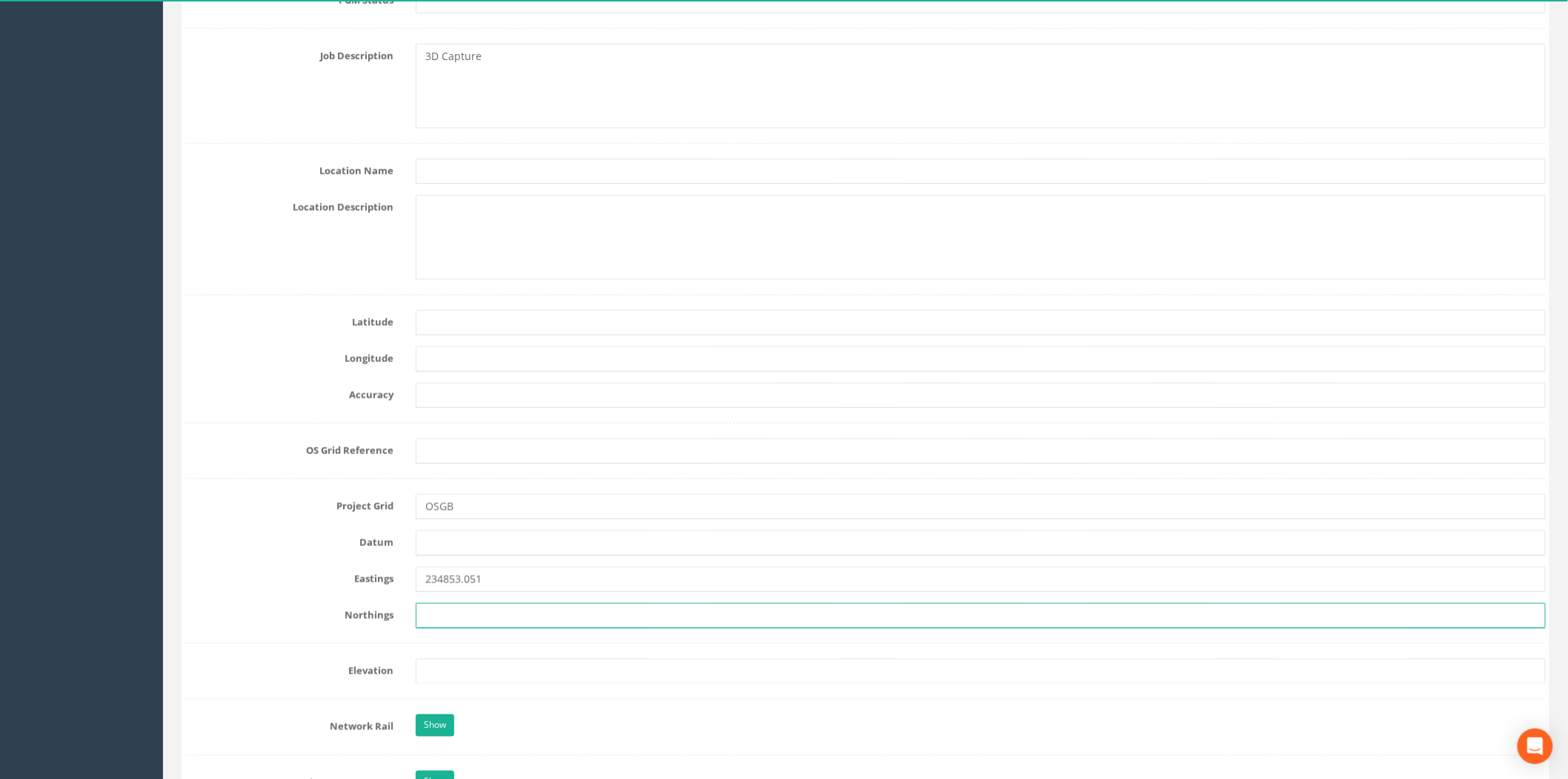
click at [453, 608] on input "text" at bounding box center [981, 615] width 1130 height 25
paste input "863913.052"
type input "863913.052"
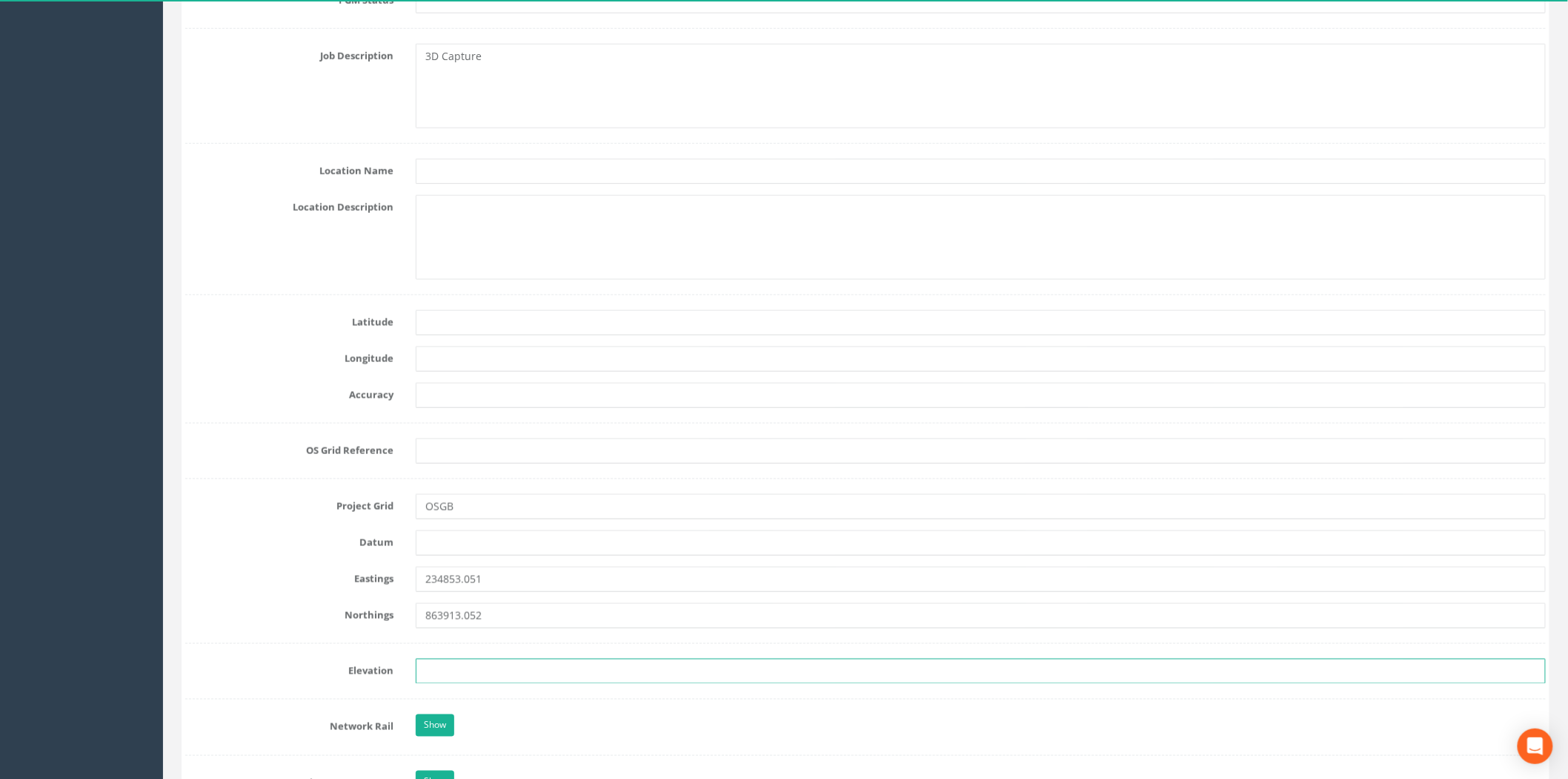
click at [422, 668] on input "text" at bounding box center [981, 671] width 1130 height 25
paste input "142.123"
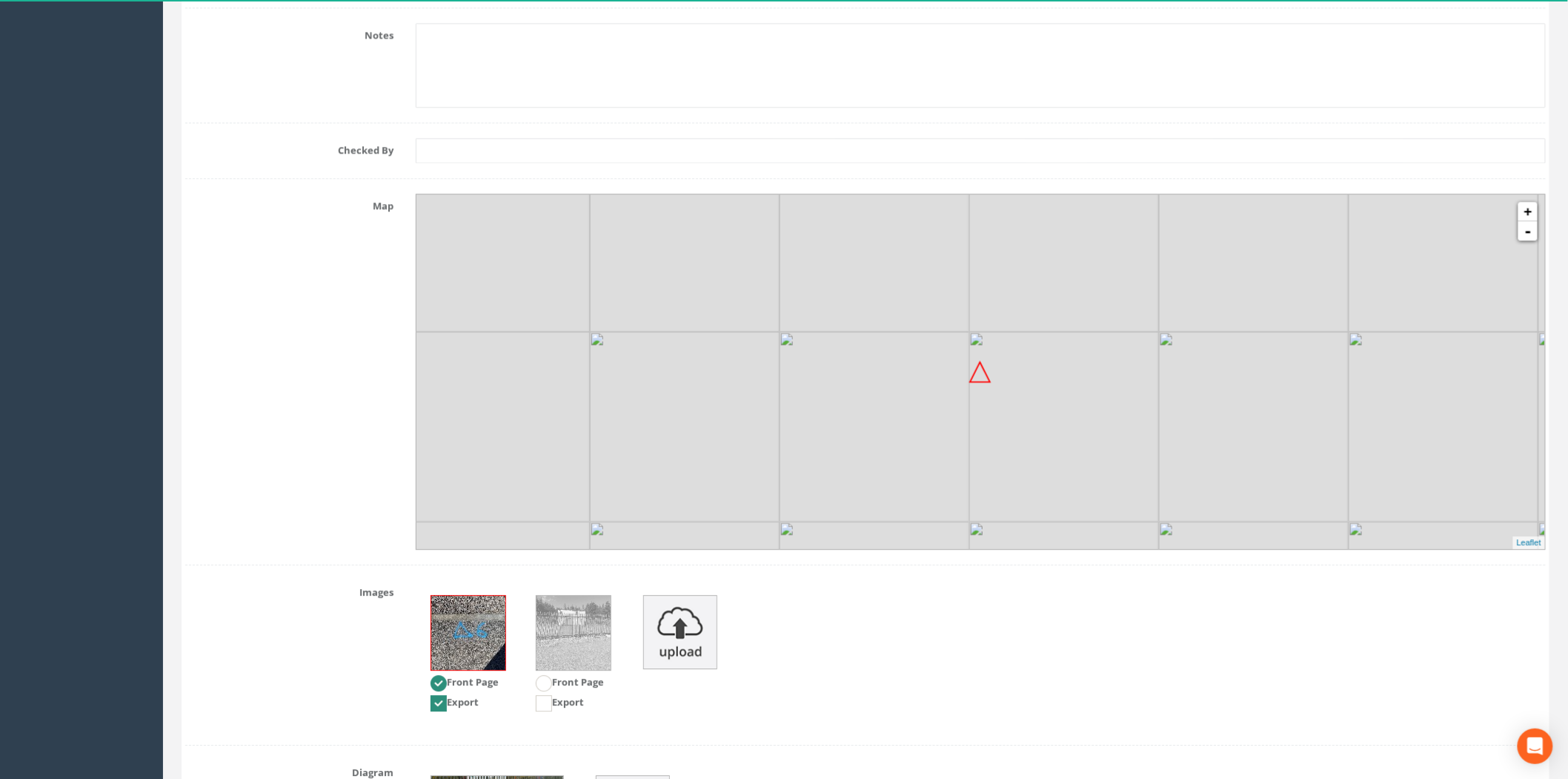
scroll to position [1743, 0]
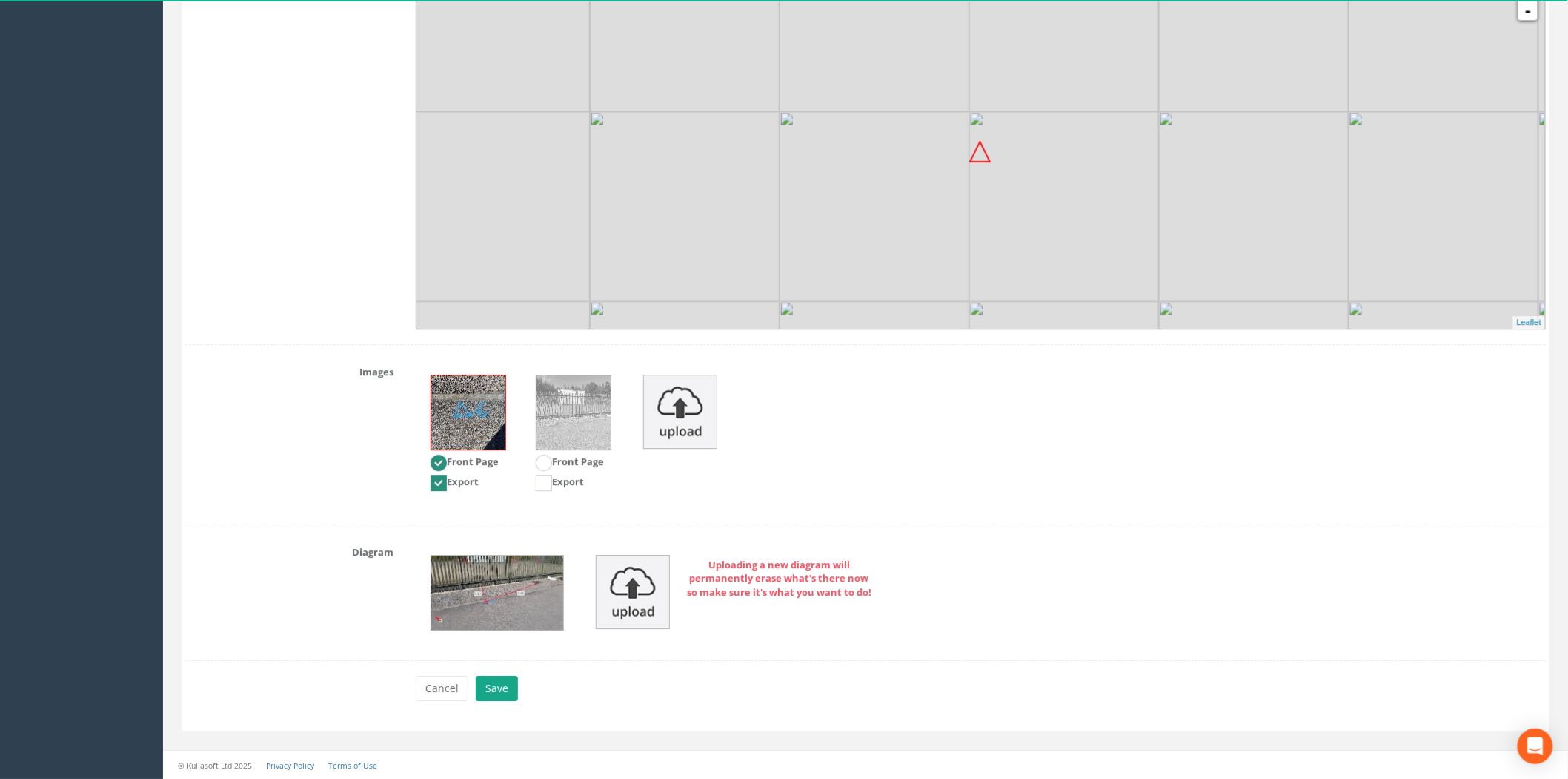
type input "142.123"
click at [495, 686] on button "Save" at bounding box center [497, 688] width 43 height 25
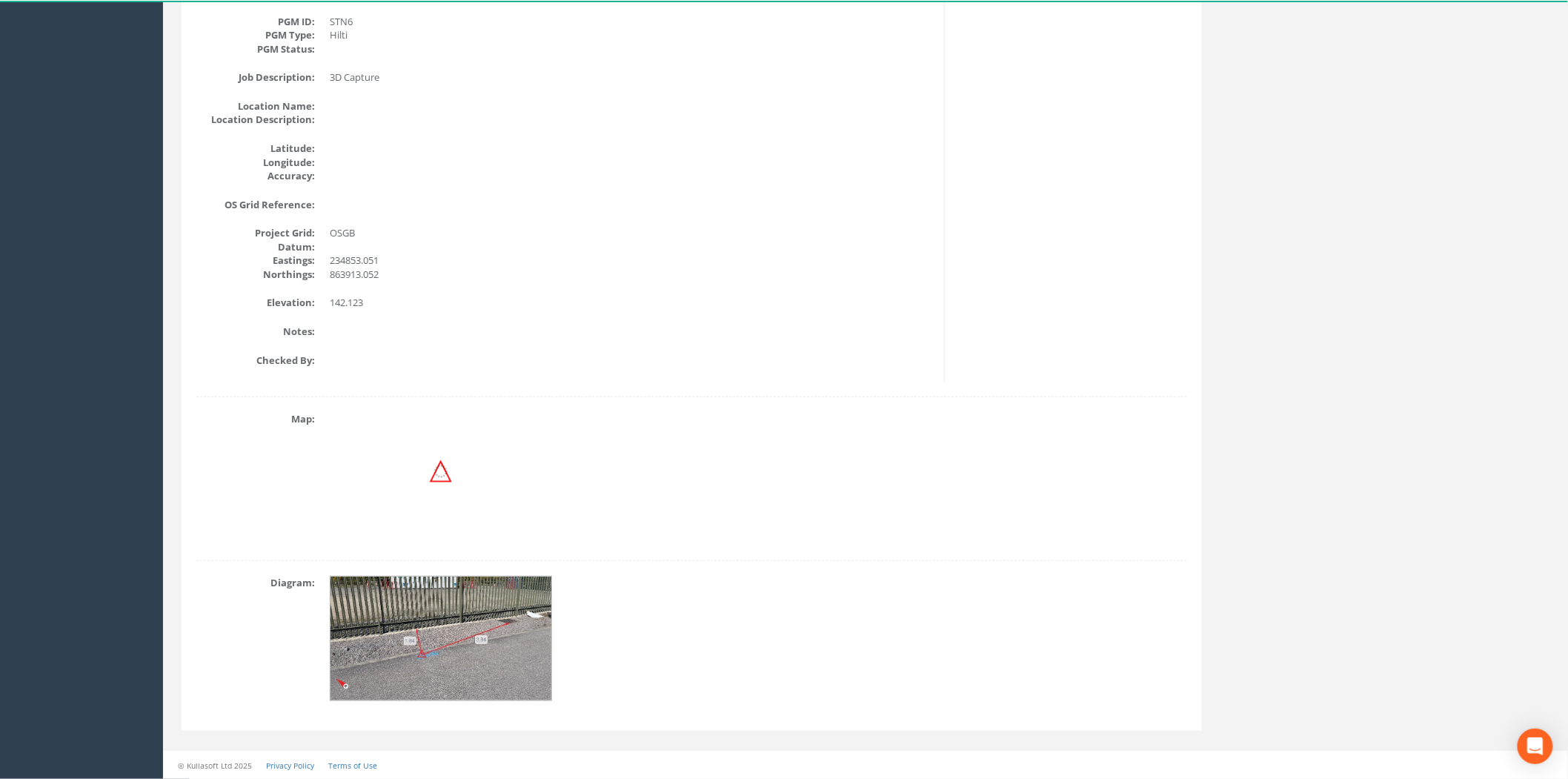
scroll to position [0, 0]
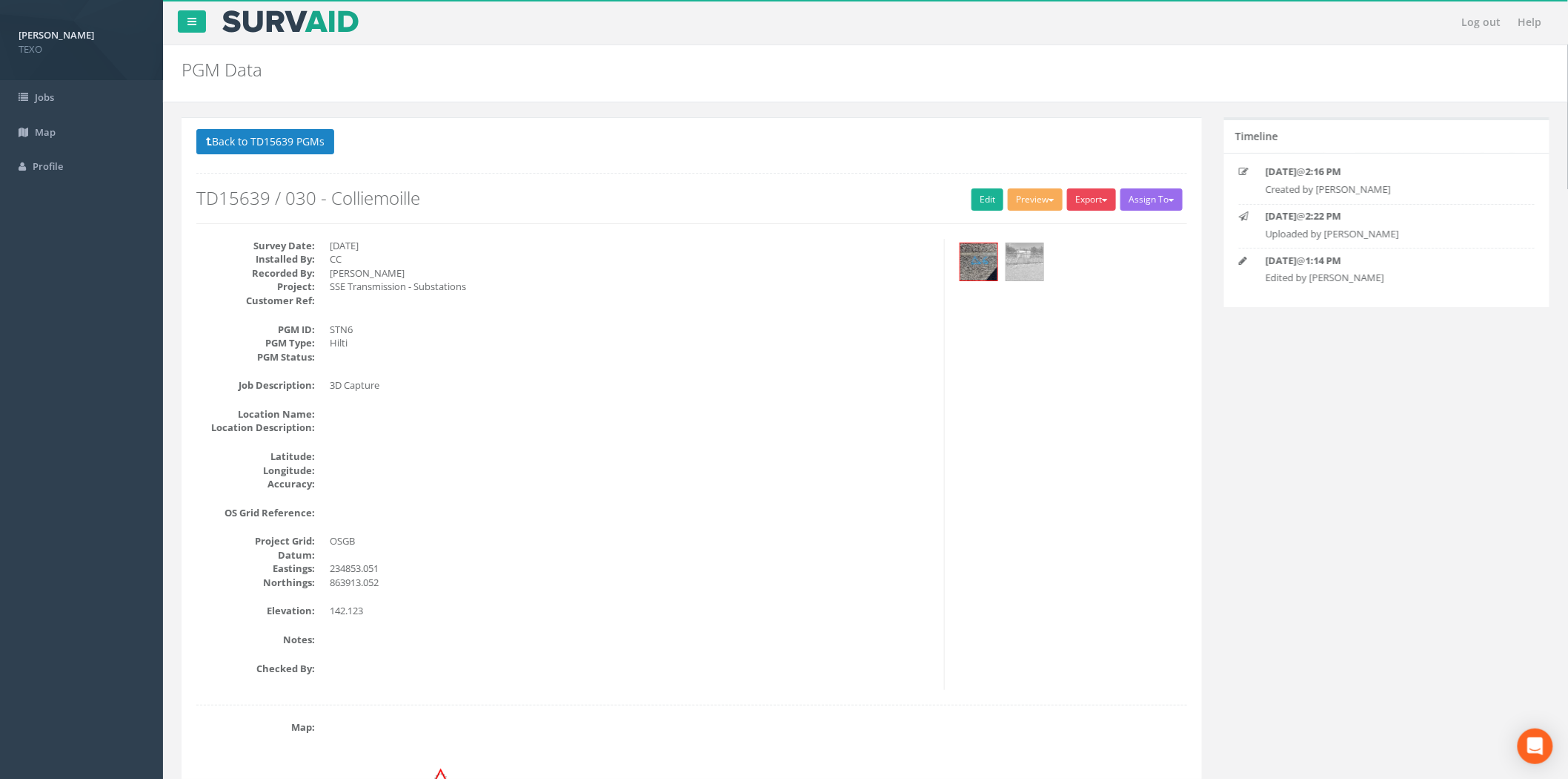
click at [1102, 195] on button "Export" at bounding box center [1092, 199] width 49 height 22
click at [1057, 468] on link "SurvAid Generic Grid" at bounding box center [1059, 474] width 116 height 23
